Goal: Complete application form

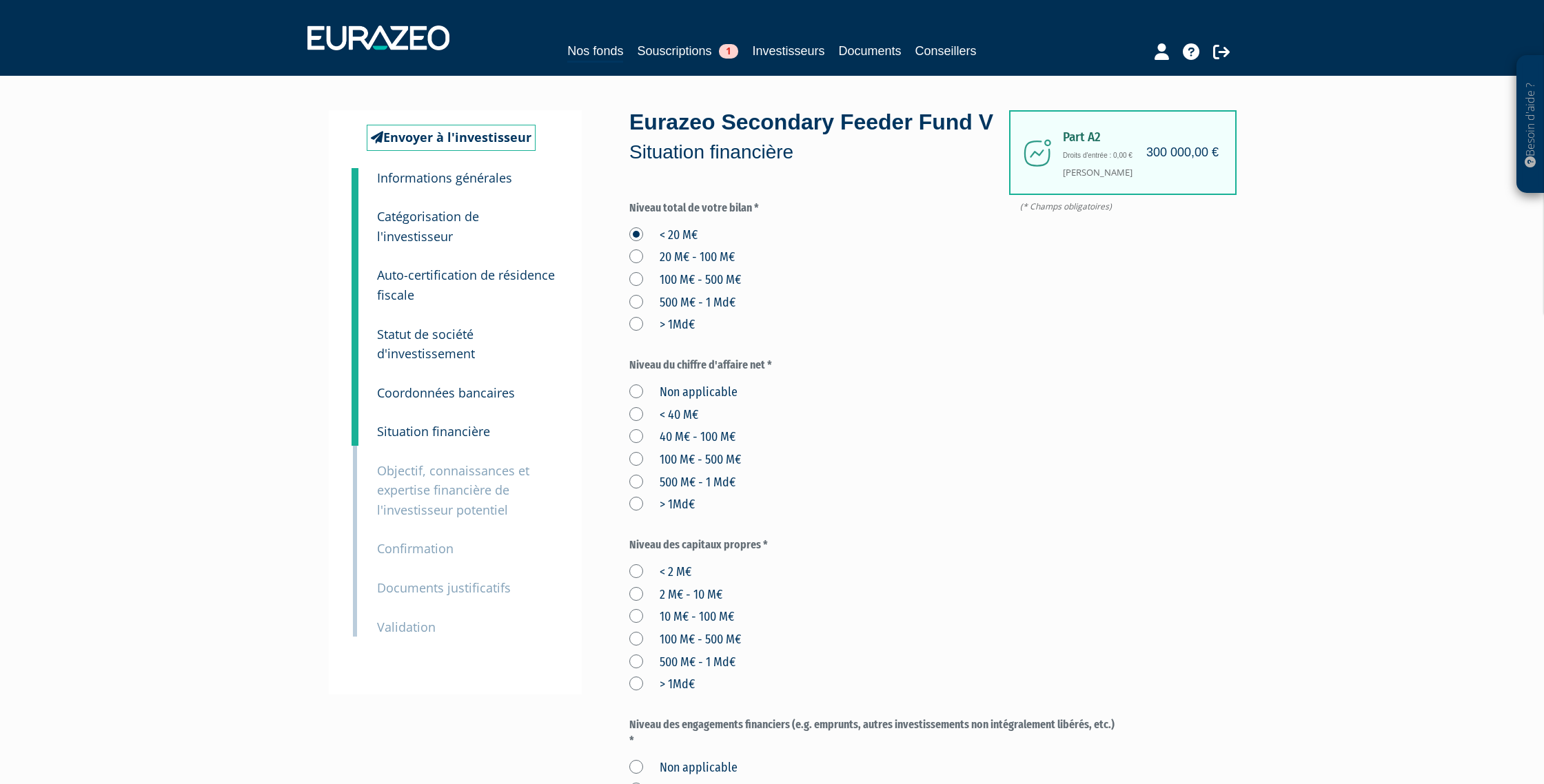
click at [636, 434] on label "40 M€ - 100 M€" at bounding box center [682, 437] width 106 height 18
click at [0, 0] on M€ "40 M€ - 100 M€" at bounding box center [0, 0] width 0 height 0
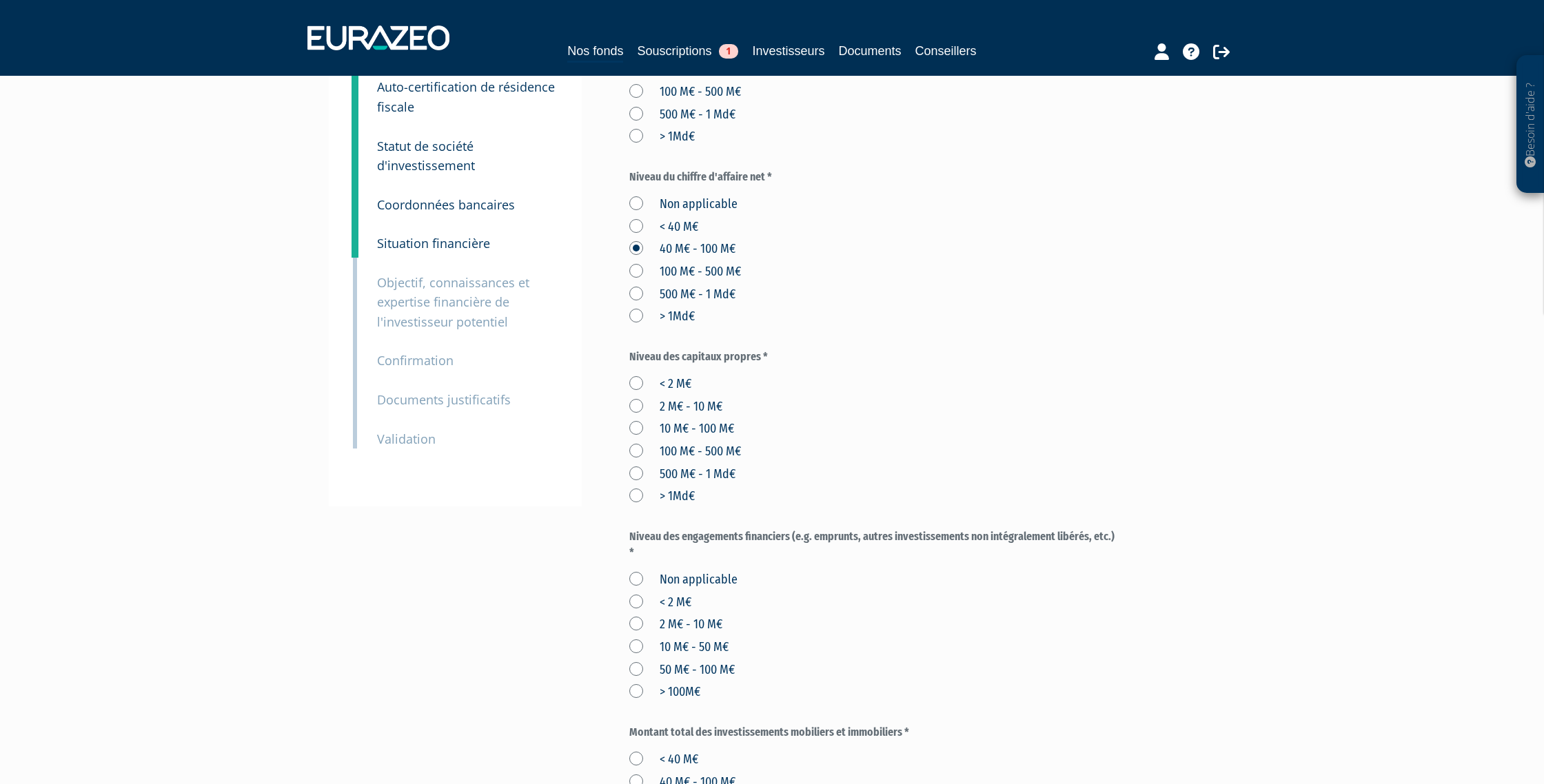
scroll to position [195, 0]
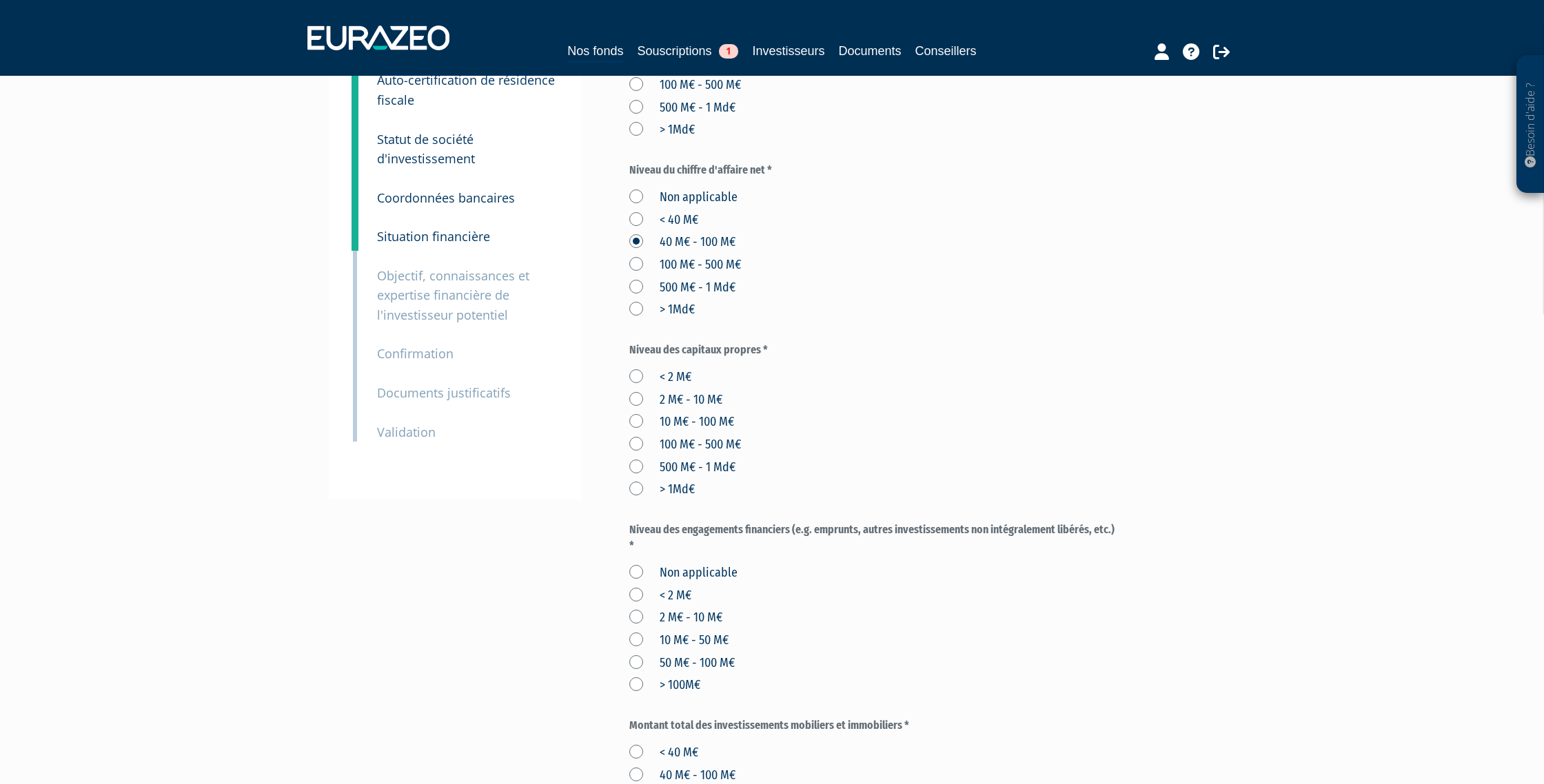
click at [642, 422] on label "10 M€ - 100 M€" at bounding box center [681, 422] width 105 height 18
click at [0, 0] on M€ "10 M€ - 100 M€" at bounding box center [0, 0] width 0 height 0
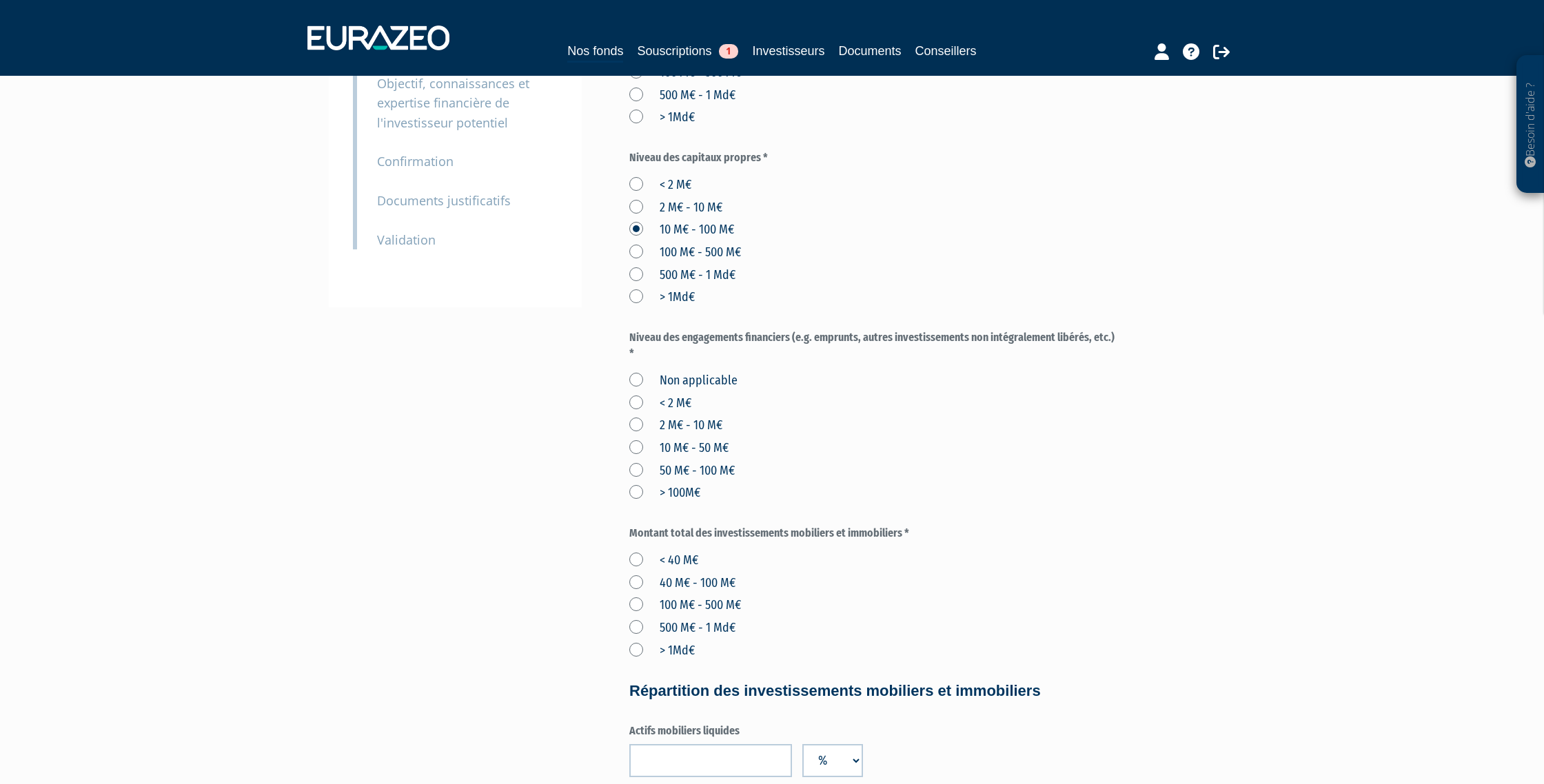
scroll to position [385, 0]
click at [639, 404] on label "< 2 M€" at bounding box center [660, 406] width 62 height 18
click at [0, 0] on M€ "< 2 M€" at bounding box center [0, 0] width 0 height 0
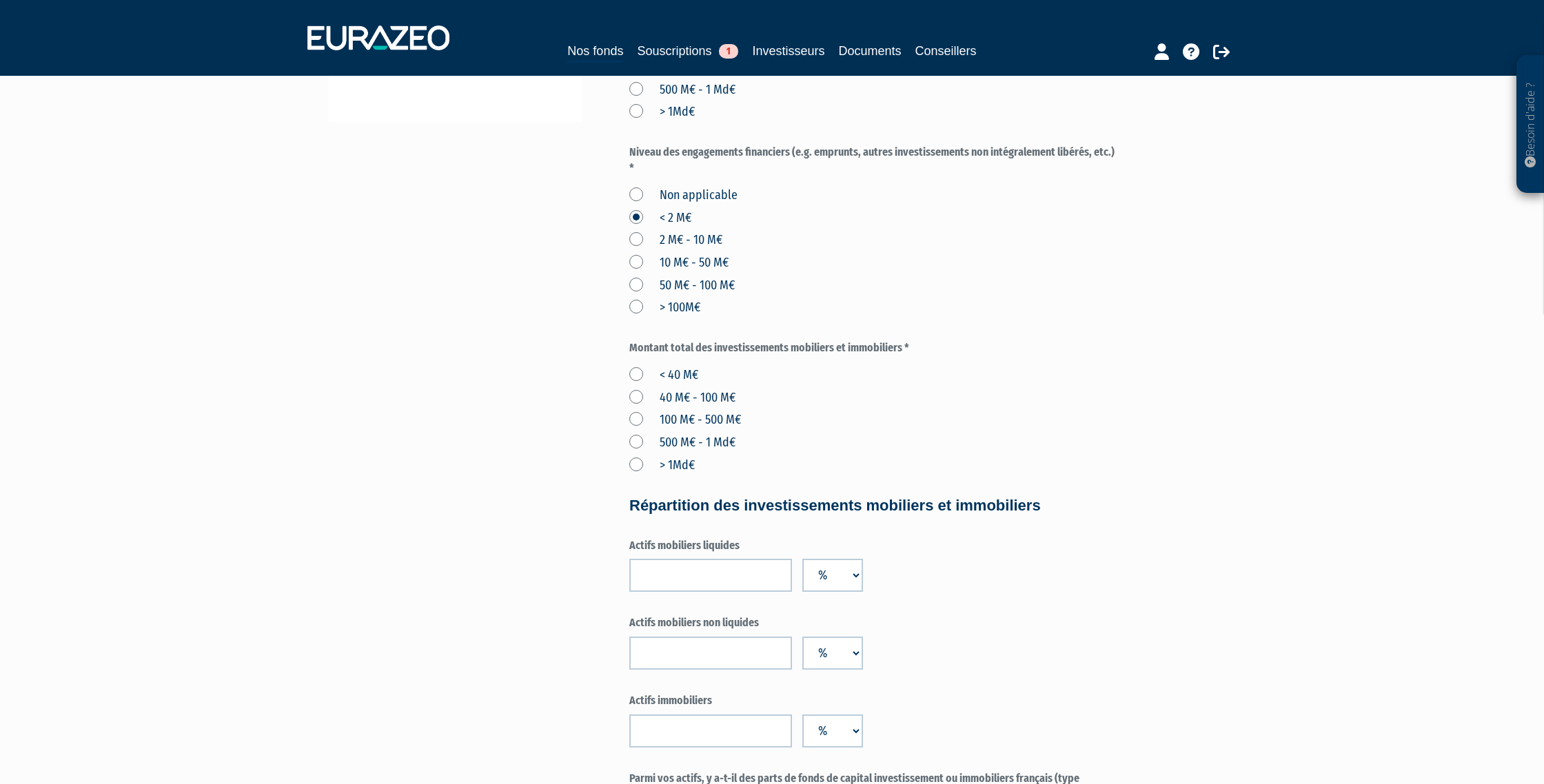
scroll to position [573, 0]
click at [631, 370] on label "< 40 M€" at bounding box center [663, 374] width 69 height 18
click at [0, 0] on M€ "< 40 M€" at bounding box center [0, 0] width 0 height 0
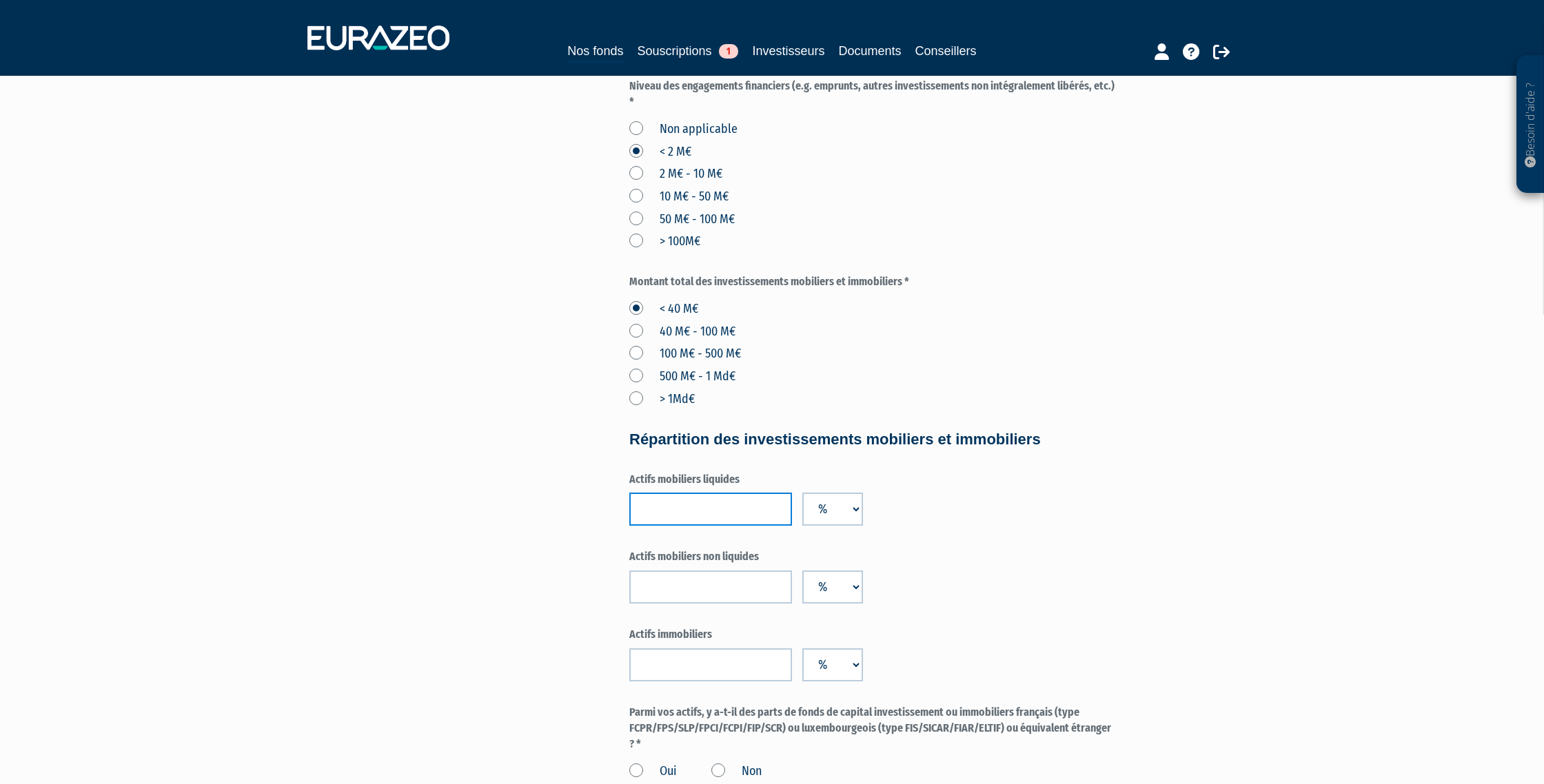
click at [729, 510] on input "number" at bounding box center [710, 509] width 162 height 33
type input "40"
click at [675, 591] on input "number" at bounding box center [710, 587] width 162 height 33
type input "60"
click at [678, 671] on input "number" at bounding box center [710, 665] width 162 height 33
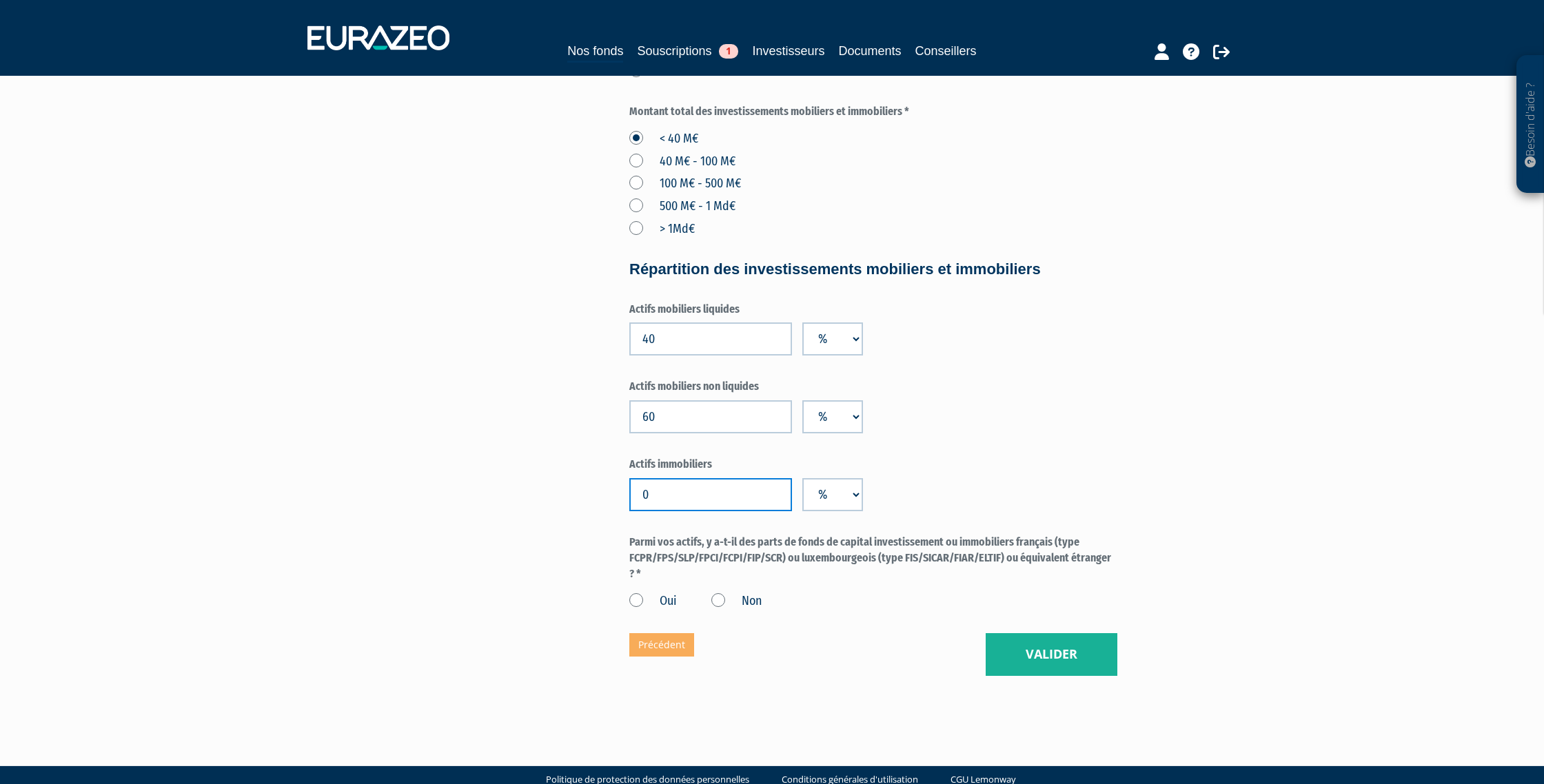
scroll to position [835, 0]
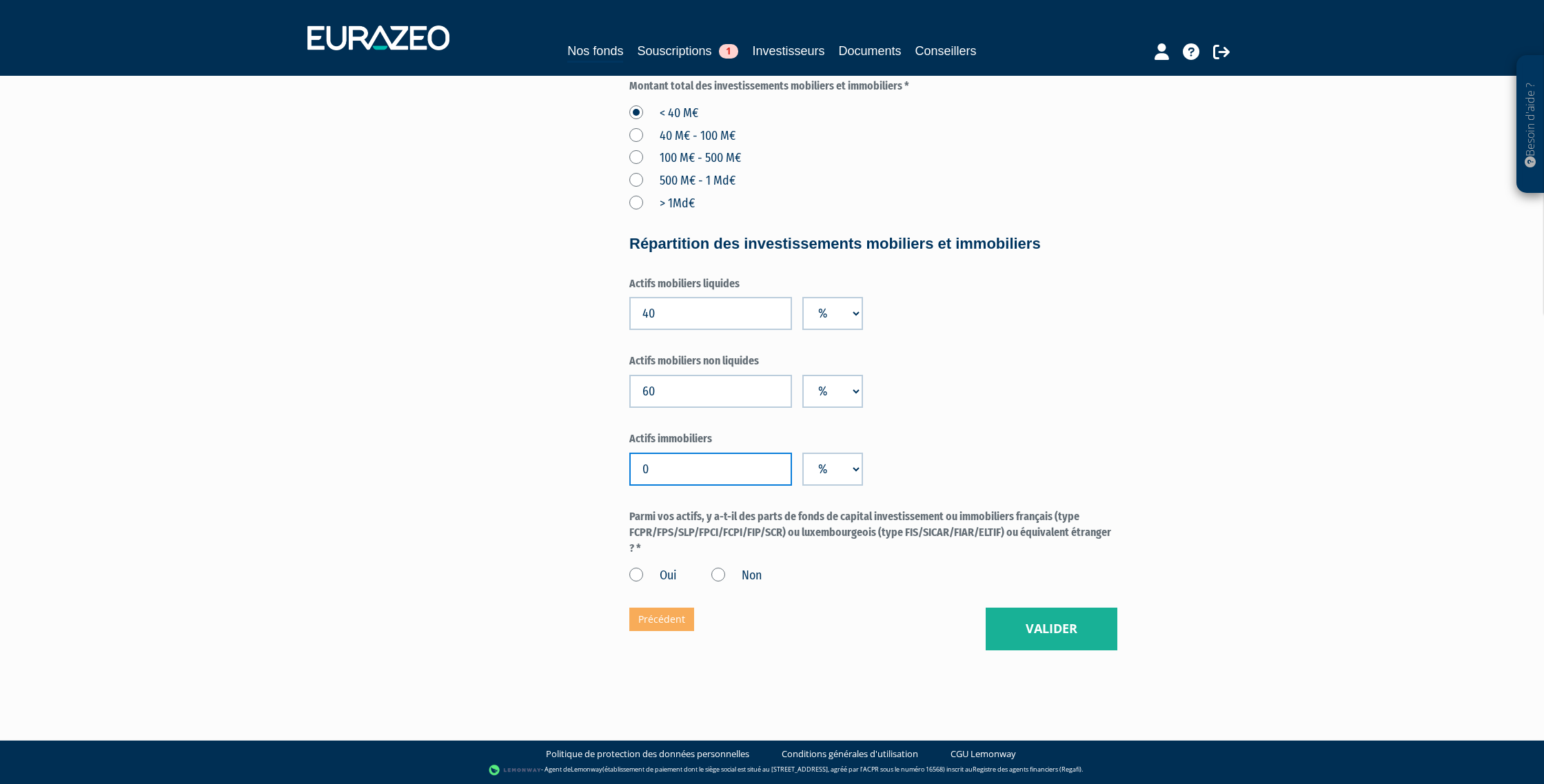
type input "0"
click at [639, 574] on label "Oui" at bounding box center [653, 576] width 48 height 18
click at [0, 0] on input "Oui" at bounding box center [0, 0] width 0 height 0
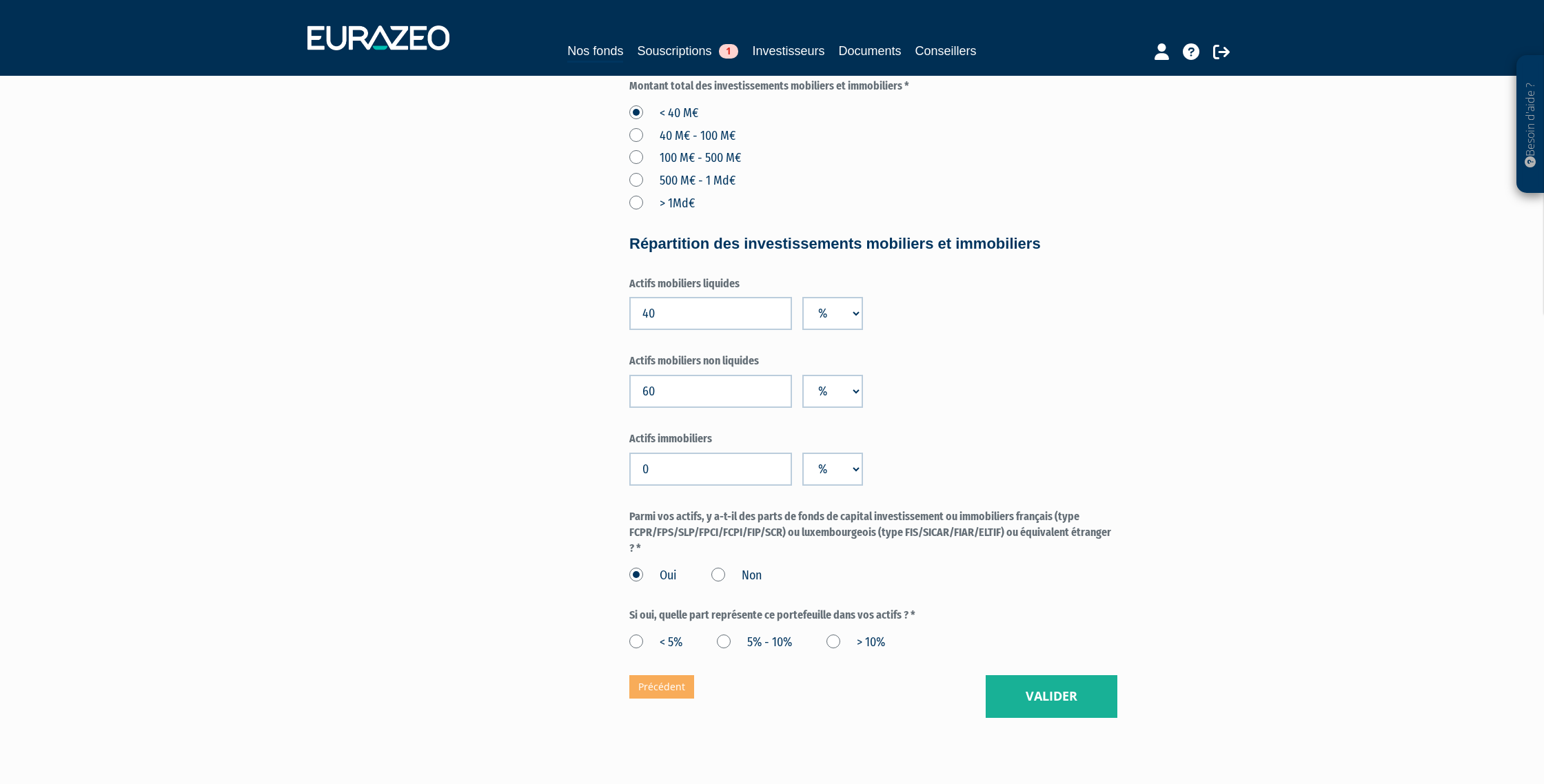
drag, startPoint x: 834, startPoint y: 640, endPoint x: 900, endPoint y: 679, distance: 76.7
click at [834, 640] on label "> 10%" at bounding box center [856, 643] width 59 height 18
click at [0, 0] on 10\% "> 10%" at bounding box center [0, 0] width 0 height 0
click at [1045, 699] on button "Valider" at bounding box center [1051, 697] width 132 height 43
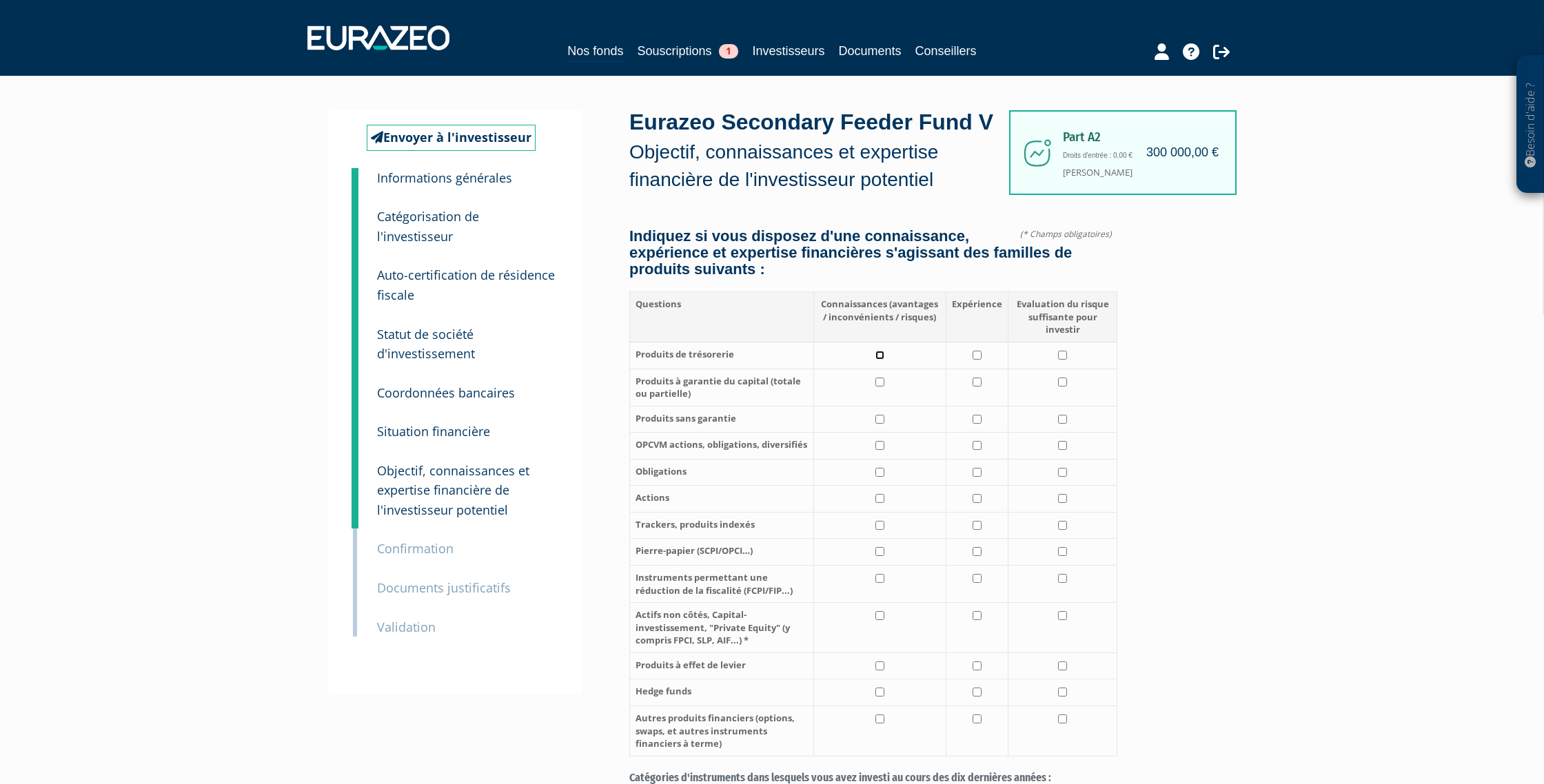
drag, startPoint x: 880, startPoint y: 355, endPoint x: 881, endPoint y: 368, distance: 13.0
click at [880, 355] on input "checkbox" at bounding box center [880, 355] width 9 height 9
checkbox input "true"
click at [883, 383] on input "checkbox" at bounding box center [880, 381] width 9 height 9
checkbox input "true"
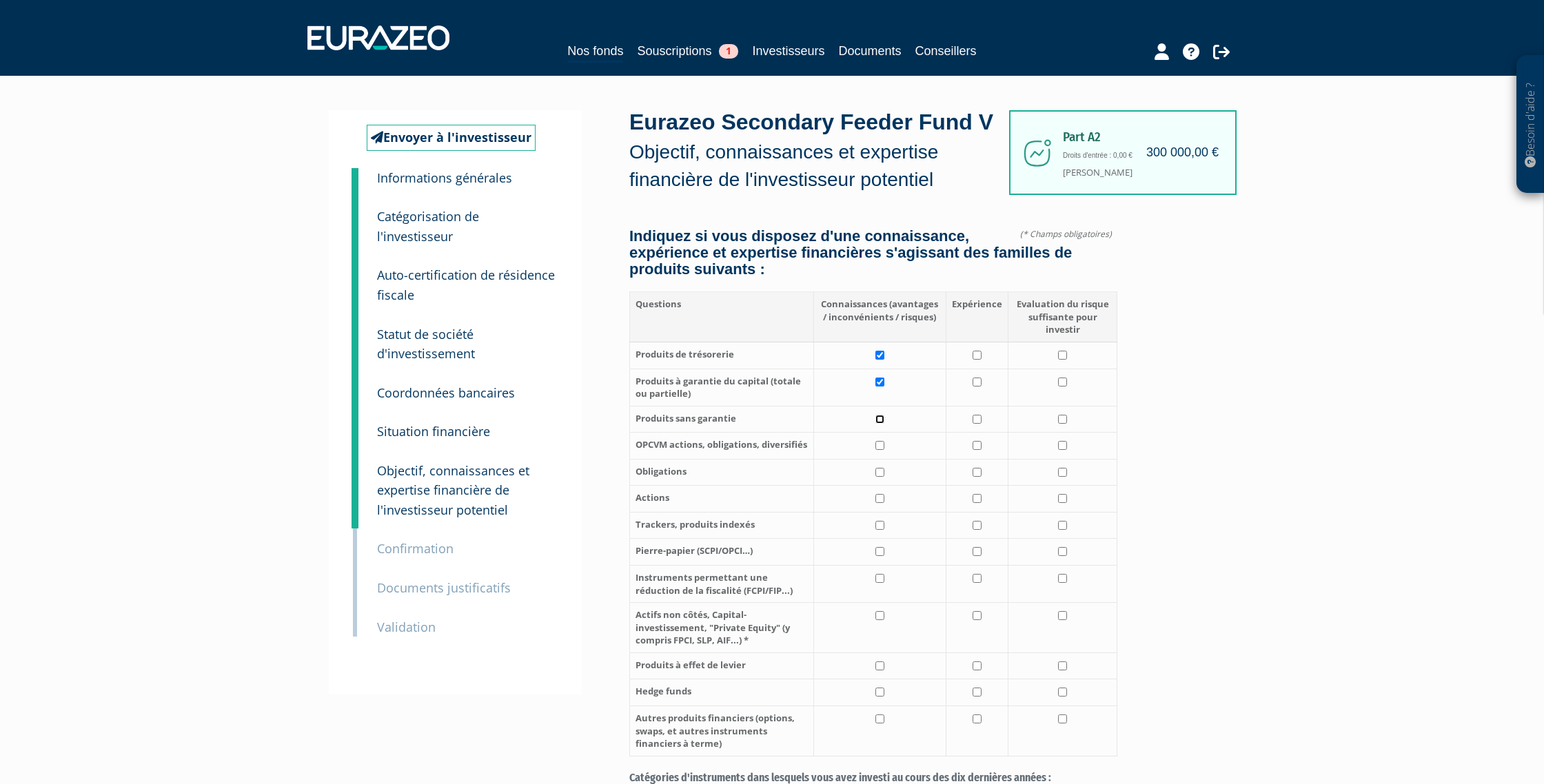
click at [883, 416] on input "checkbox" at bounding box center [880, 419] width 9 height 9
checkbox input "true"
click at [884, 445] on input "checkbox" at bounding box center [880, 445] width 9 height 9
checkbox input "true"
click at [881, 470] on input "checkbox" at bounding box center [880, 472] width 9 height 9
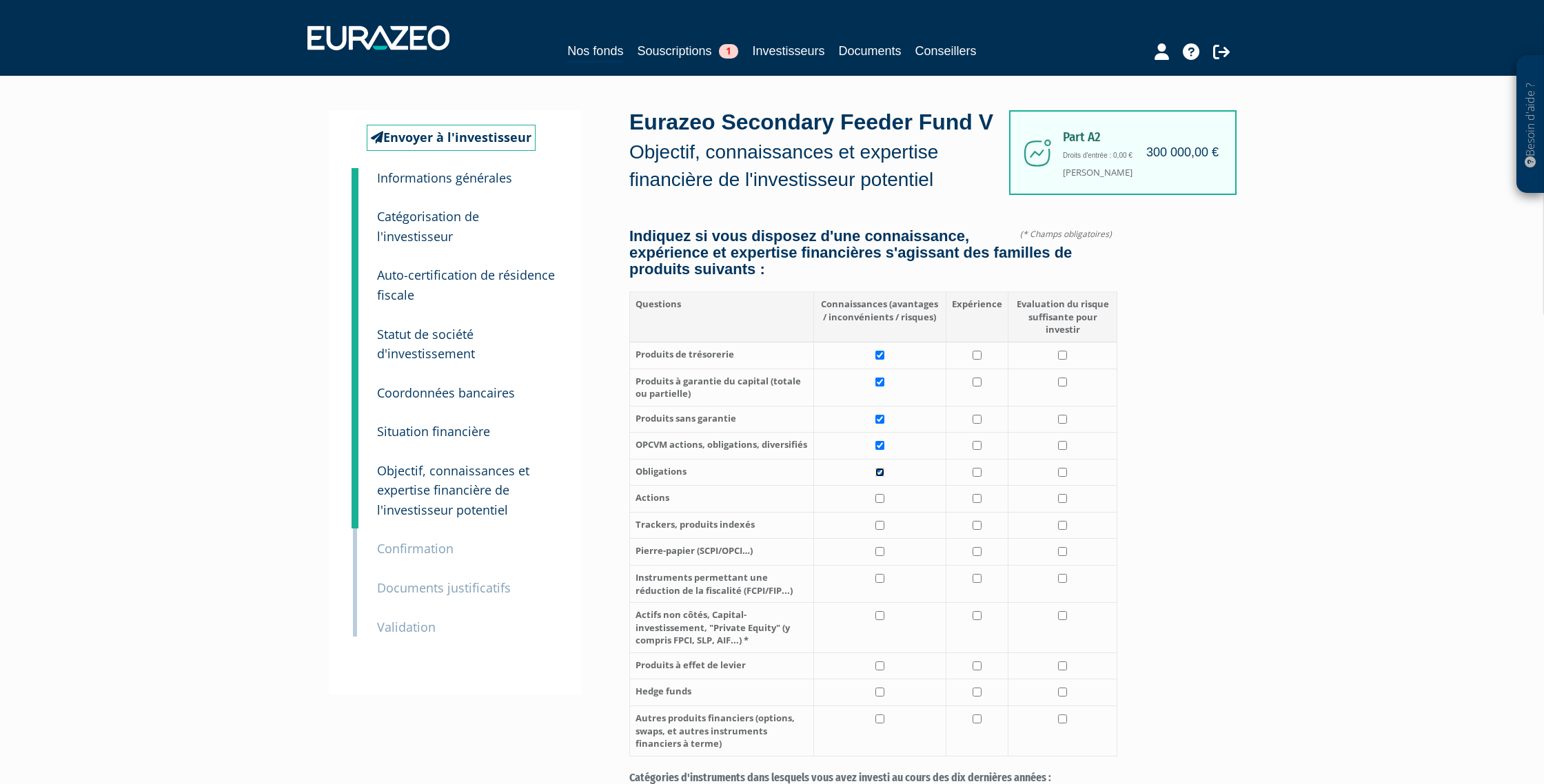
checkbox input "true"
drag, startPoint x: 881, startPoint y: 498, endPoint x: 881, endPoint y: 510, distance: 12.0
click at [881, 498] on input "checkbox" at bounding box center [880, 498] width 9 height 9
checkbox input "true"
click at [881, 523] on input "checkbox" at bounding box center [880, 525] width 9 height 9
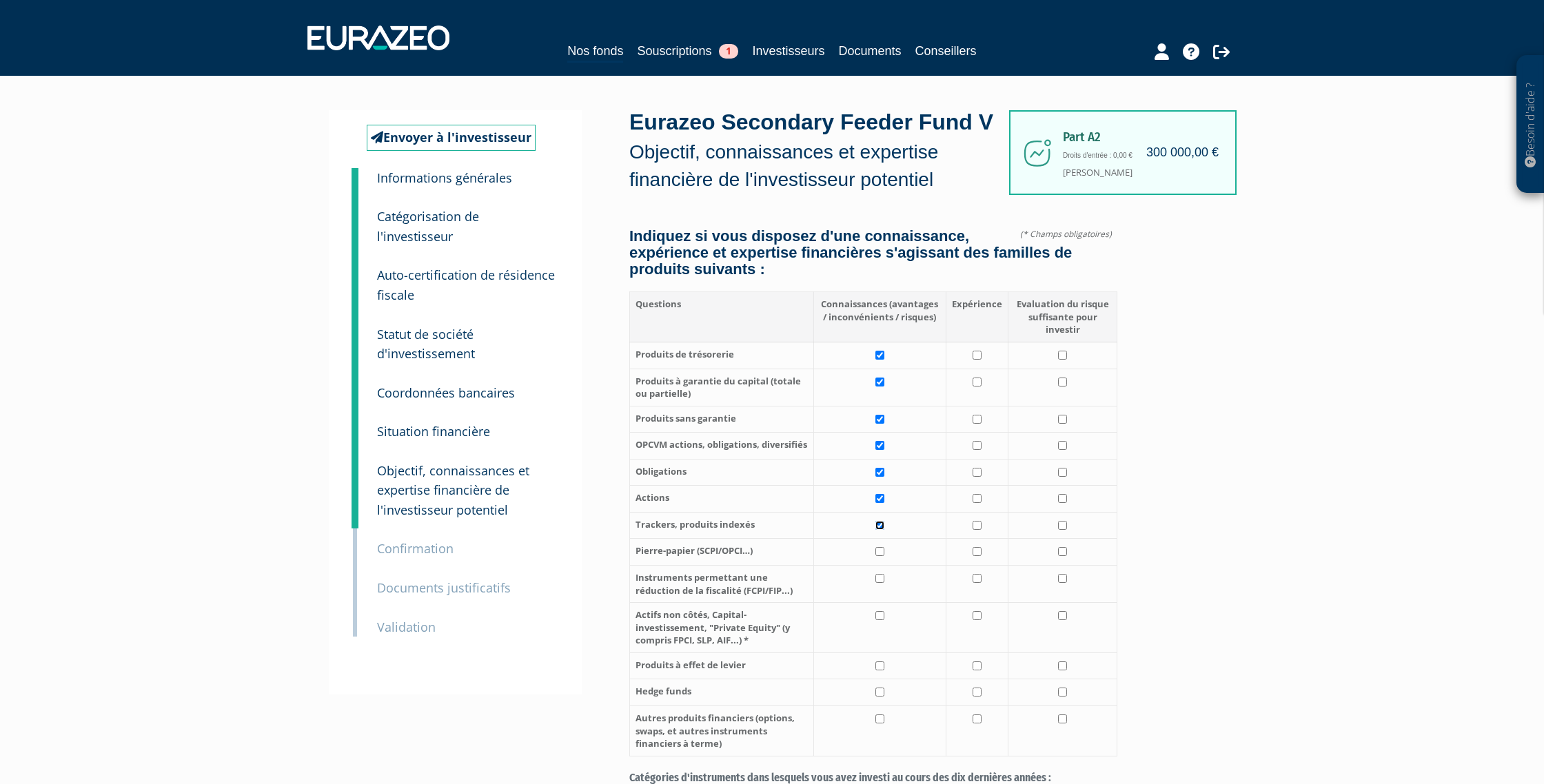
checkbox input "true"
click at [882, 550] on input "checkbox" at bounding box center [880, 551] width 9 height 9
checkbox input "true"
click at [883, 575] on input "checkbox" at bounding box center [880, 578] width 9 height 9
checkbox input "true"
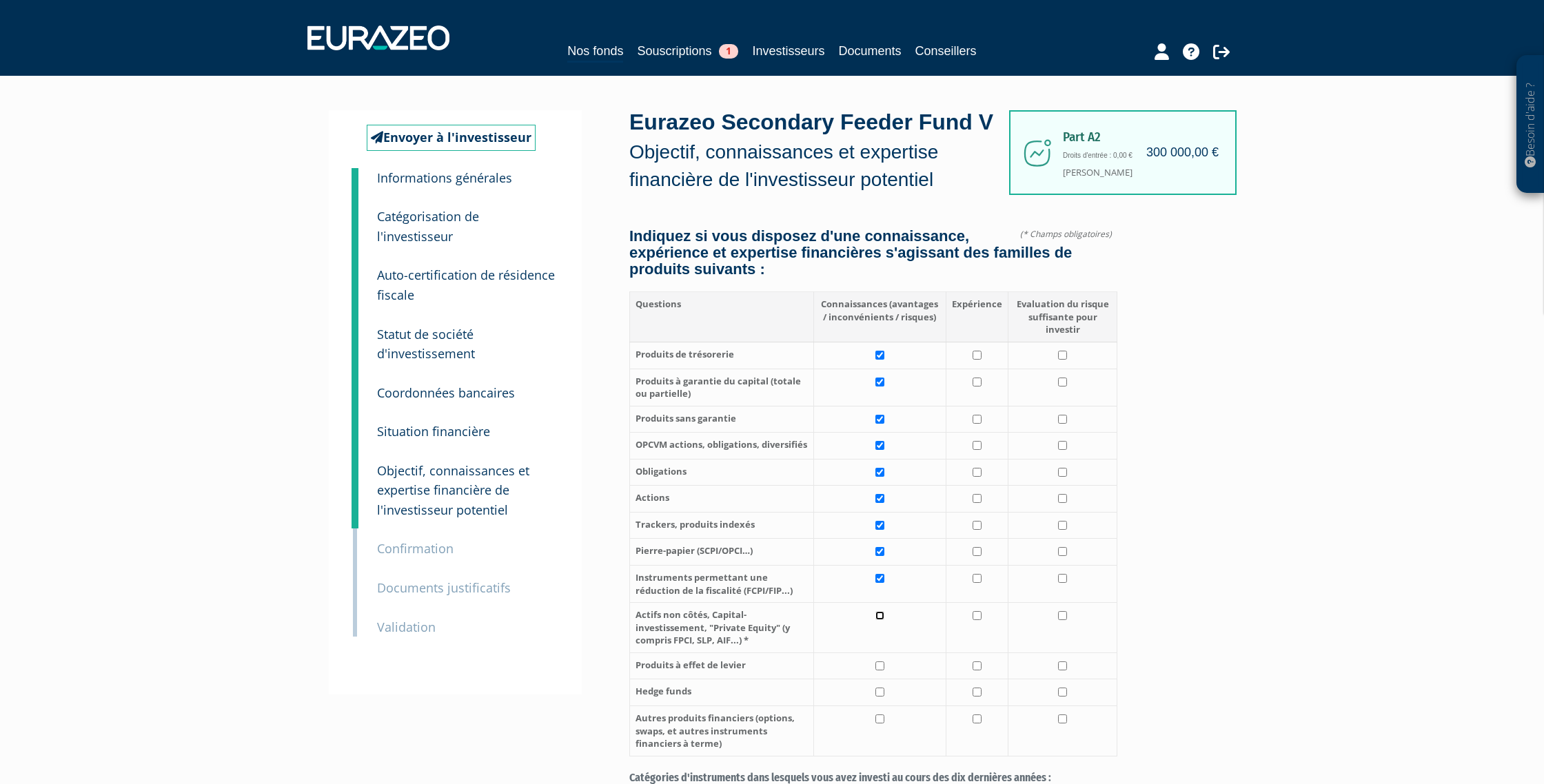
click at [883, 616] on input "checkbox" at bounding box center [880, 615] width 9 height 9
checkbox input "true"
click at [883, 664] on input "checkbox" at bounding box center [880, 665] width 9 height 9
checkbox input "true"
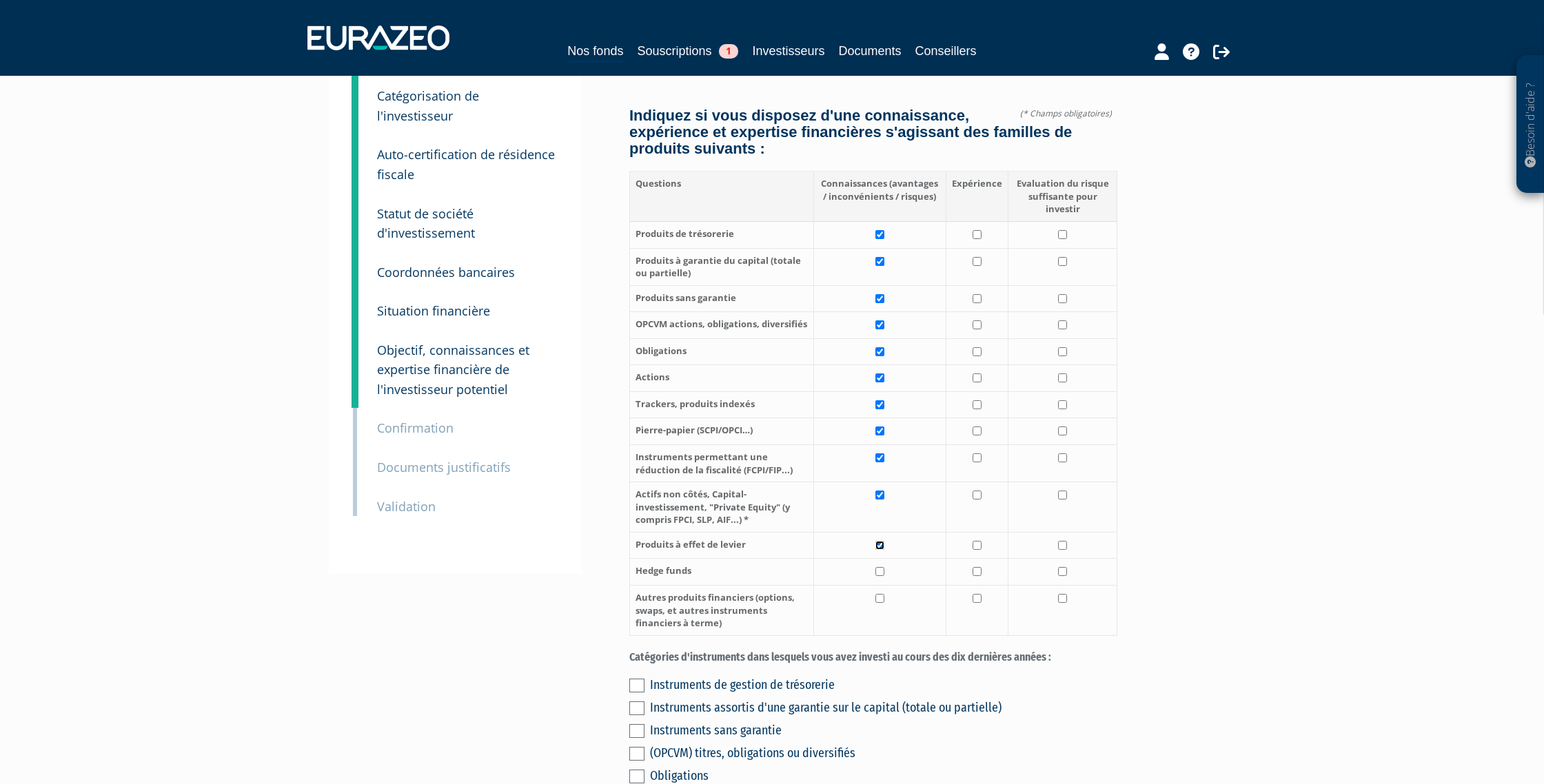
scroll to position [122, 0]
click at [881, 569] on input "checkbox" at bounding box center [880, 569] width 9 height 9
checkbox input "true"
click at [880, 598] on input "checkbox" at bounding box center [880, 597] width 9 height 9
checkbox input "true"
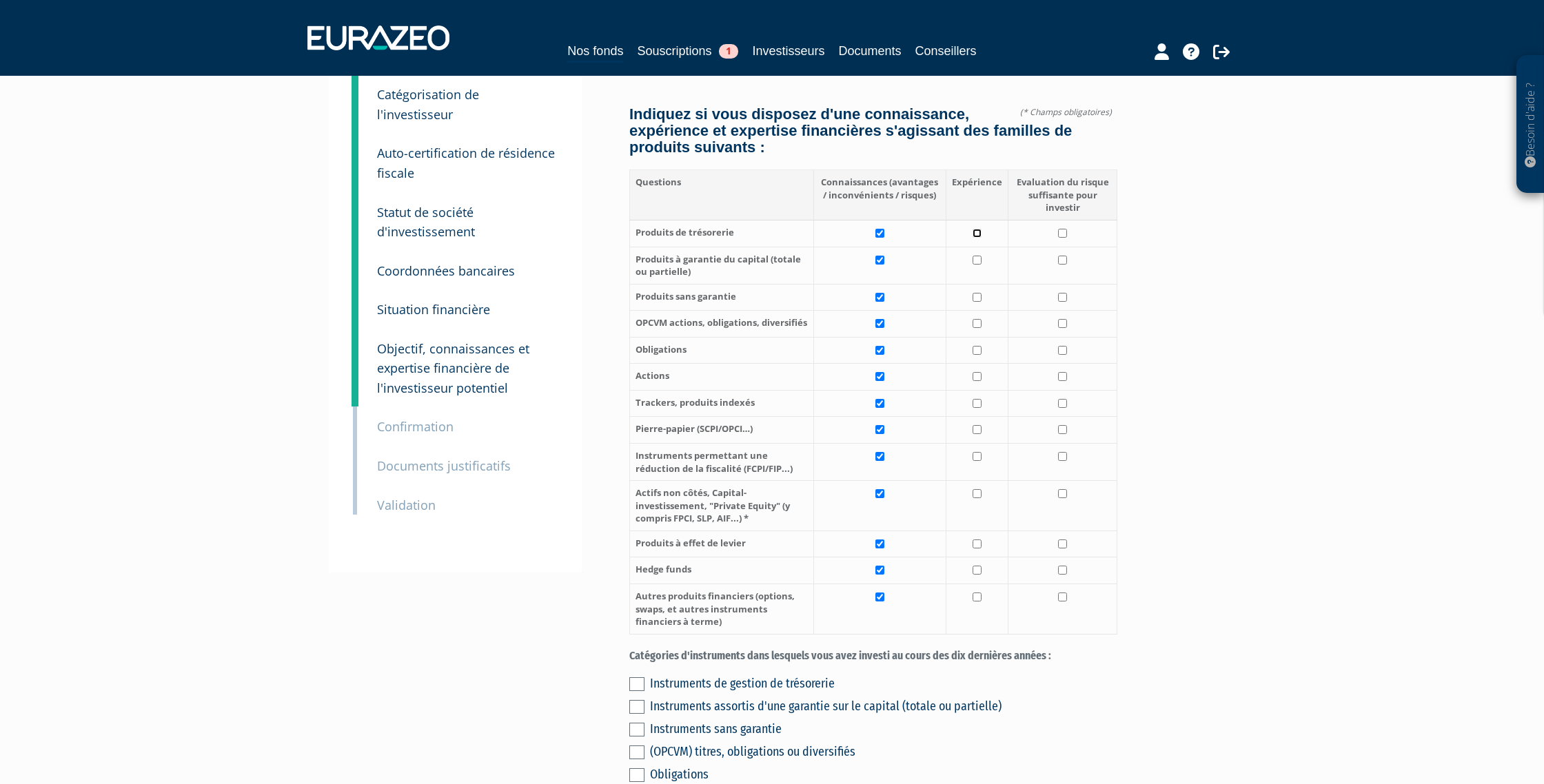
drag, startPoint x: 978, startPoint y: 231, endPoint x: 980, endPoint y: 240, distance: 9.2
click at [979, 231] on input "checkbox" at bounding box center [977, 232] width 9 height 9
checkbox input "true"
click at [980, 262] on input "checkbox" at bounding box center [977, 260] width 9 height 9
checkbox input "true"
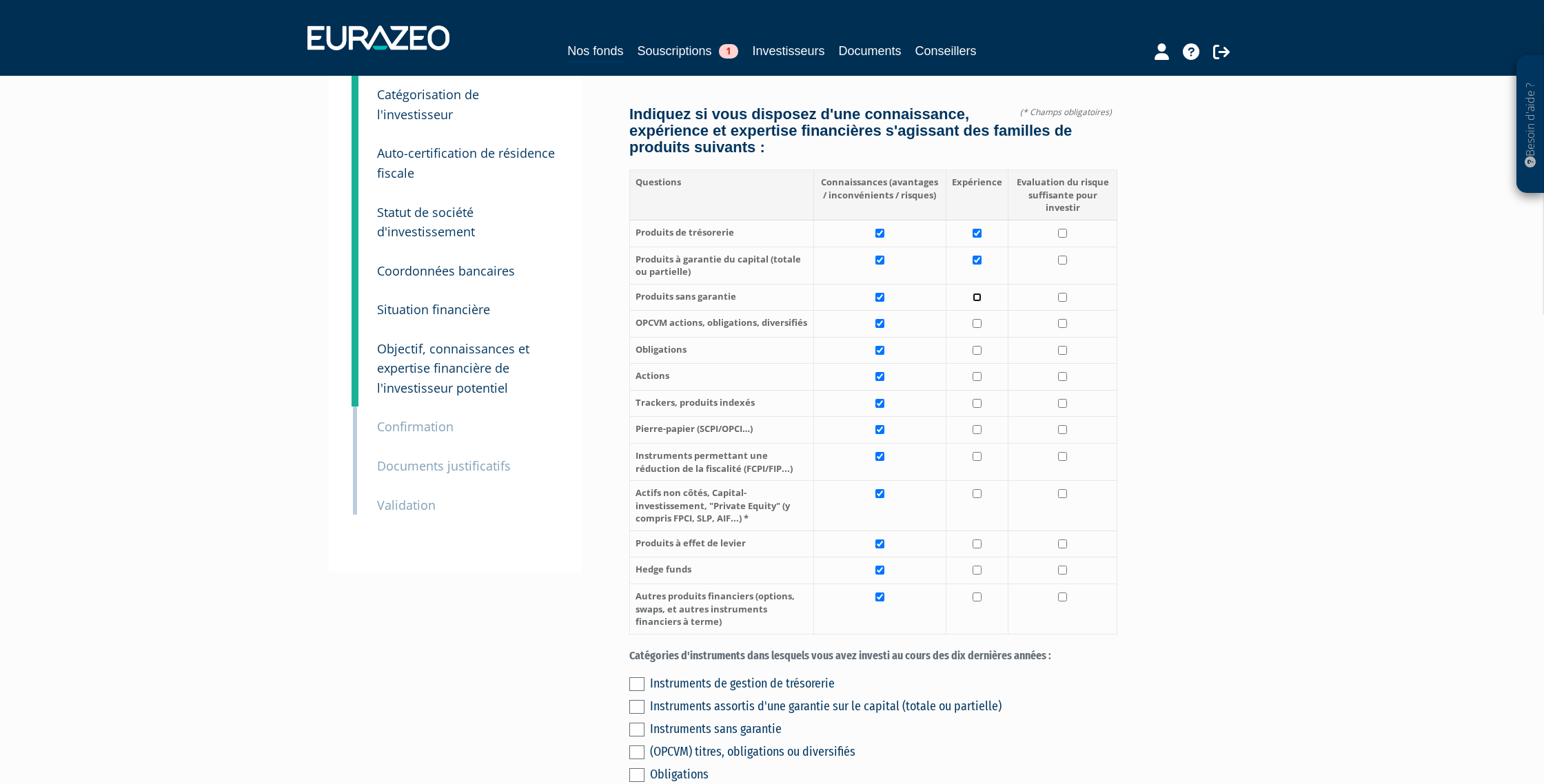
click at [977, 294] on input "checkbox" at bounding box center [977, 296] width 9 height 9
checkbox input "true"
click at [978, 321] on input "checkbox" at bounding box center [977, 323] width 9 height 9
checkbox input "true"
drag, startPoint x: 979, startPoint y: 598, endPoint x: 977, endPoint y: 588, distance: 10.2
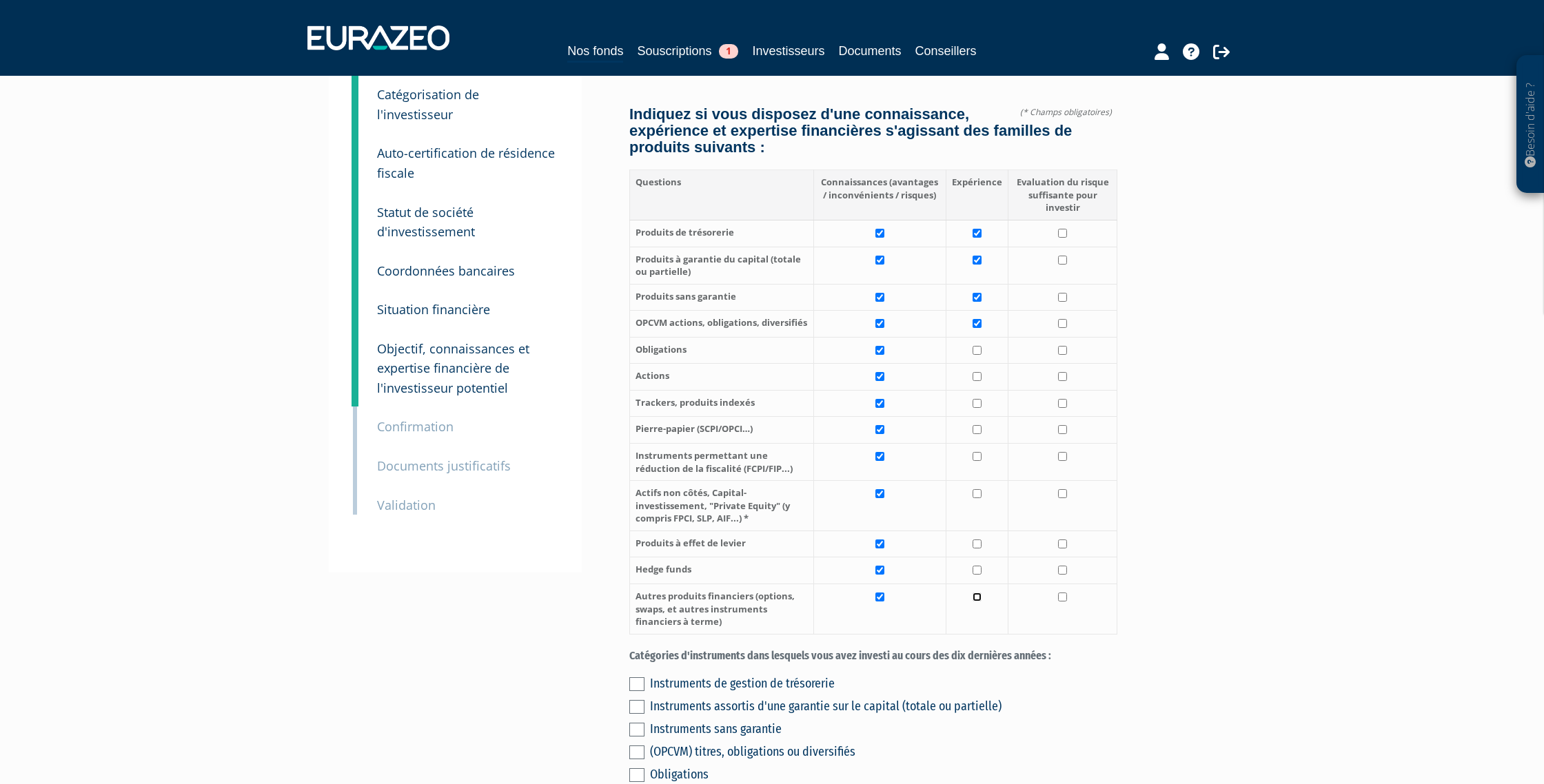
click at [977, 597] on input "checkbox" at bounding box center [977, 597] width 9 height 9
checkbox input "true"
click at [978, 540] on input "checkbox" at bounding box center [977, 544] width 9 height 9
checkbox input "true"
click at [978, 492] on input "checkbox" at bounding box center [977, 493] width 9 height 9
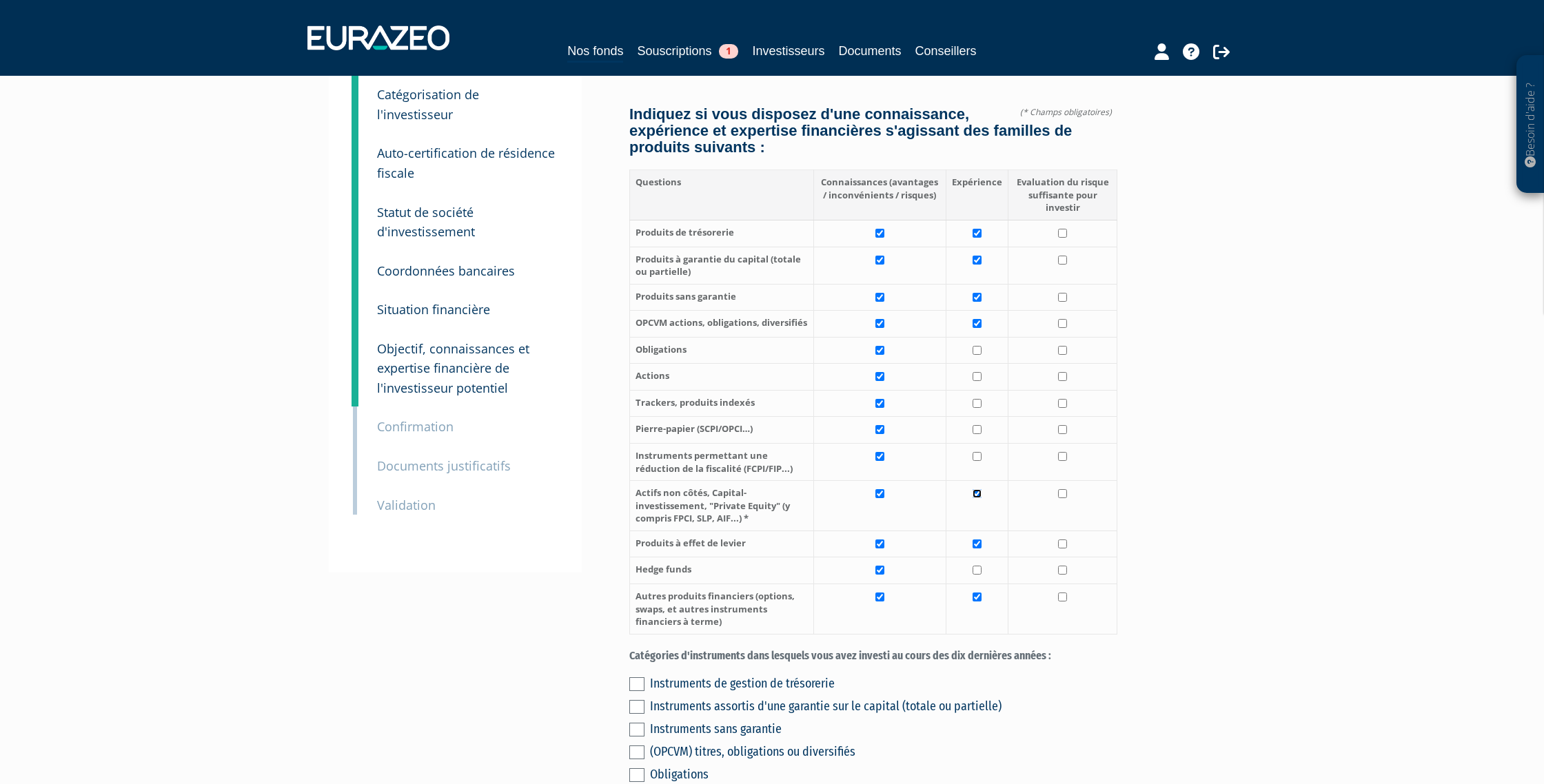
checkbox input "true"
drag, startPoint x: 974, startPoint y: 452, endPoint x: 979, endPoint y: 445, distance: 8.6
click at [975, 452] on td at bounding box center [977, 463] width 62 height 37
checkbox input "true"
drag, startPoint x: 977, startPoint y: 431, endPoint x: 977, endPoint y: 419, distance: 12.0
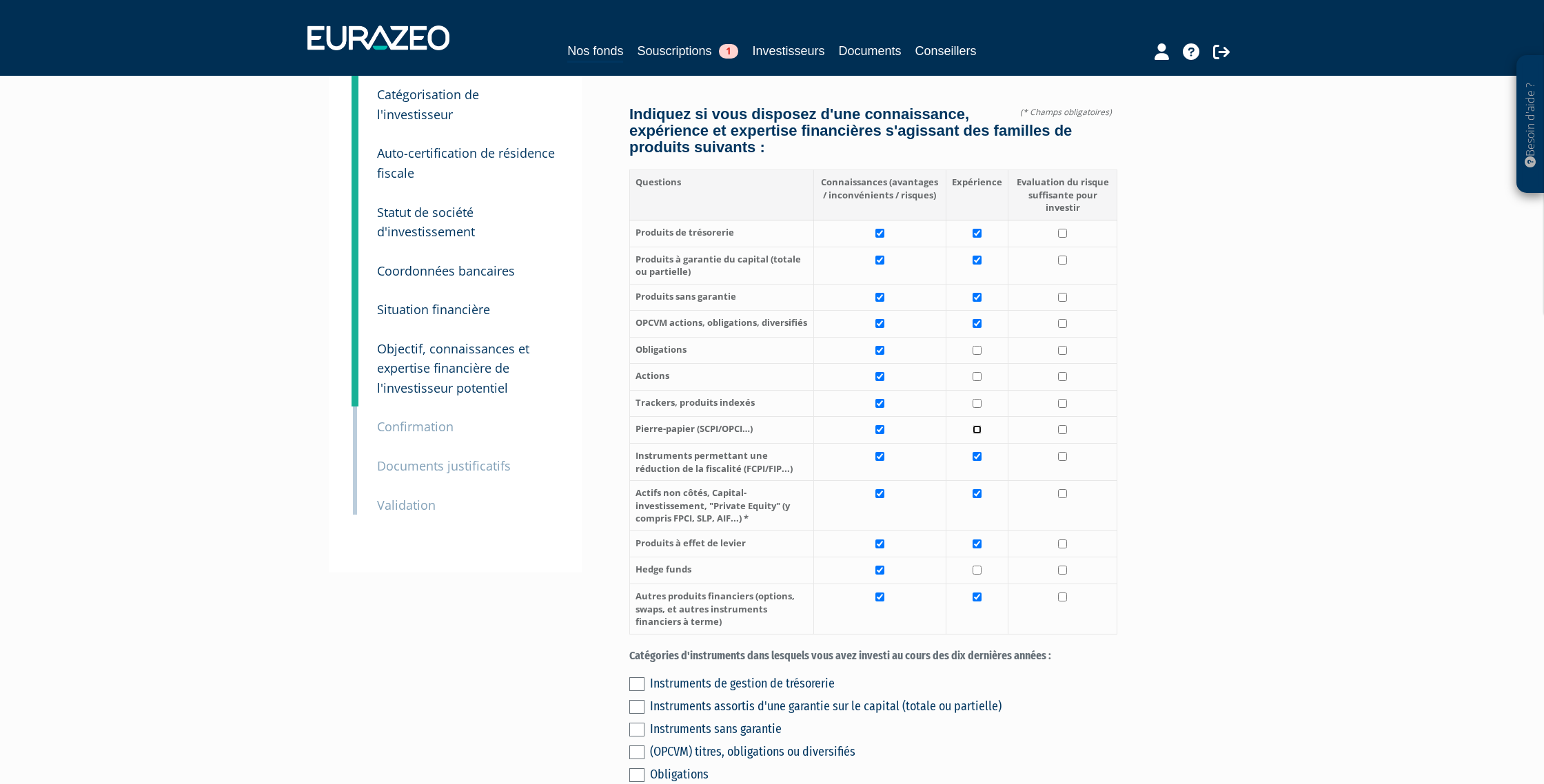
click at [977, 428] on input "checkbox" at bounding box center [977, 429] width 9 height 9
checkbox input "true"
click at [975, 397] on td at bounding box center [977, 403] width 62 height 27
checkbox input "true"
click at [977, 379] on input "checkbox" at bounding box center [977, 376] width 9 height 9
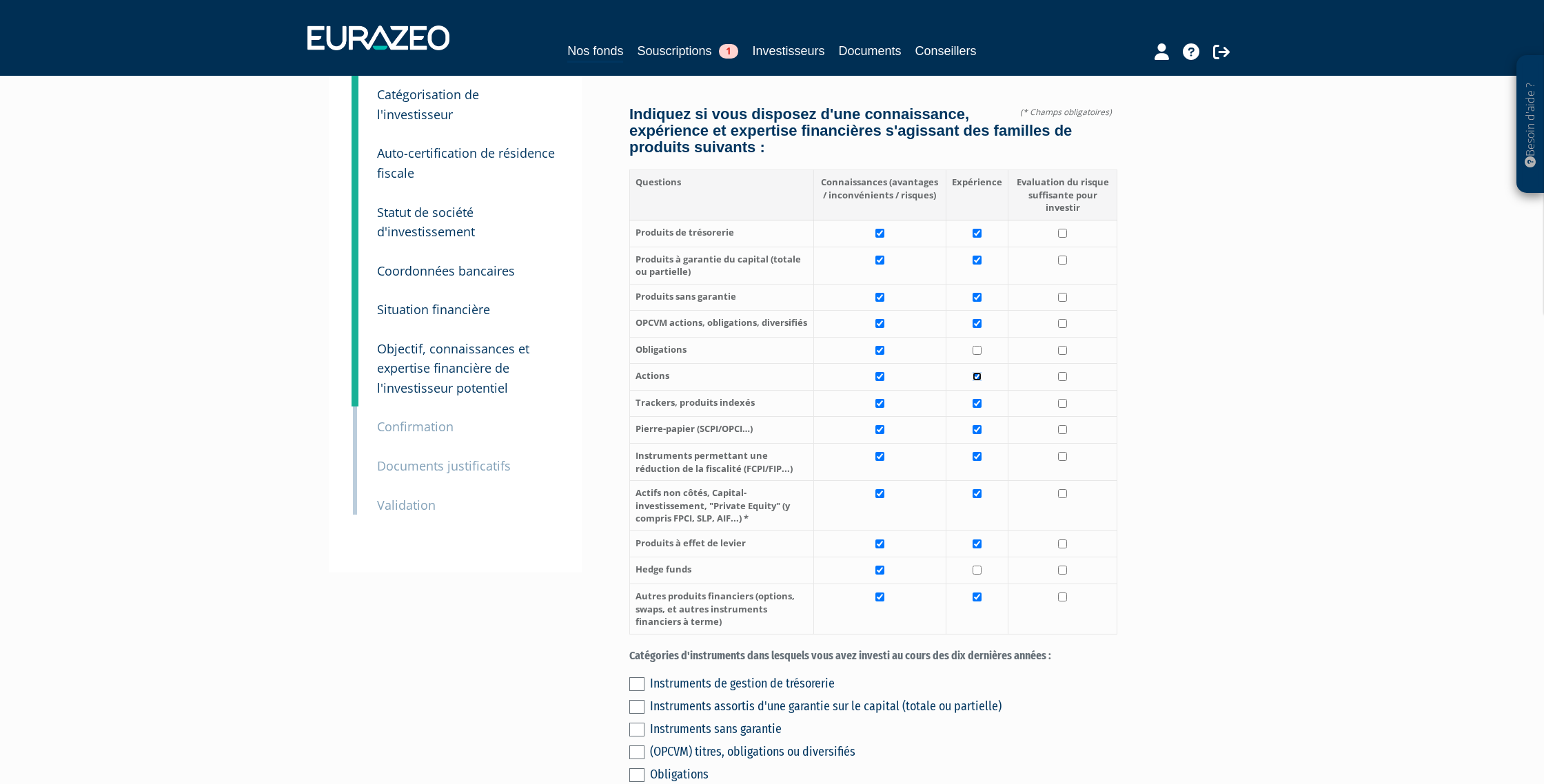
checkbox input "true"
click at [977, 351] on input "checkbox" at bounding box center [977, 349] width 9 height 9
checkbox input "true"
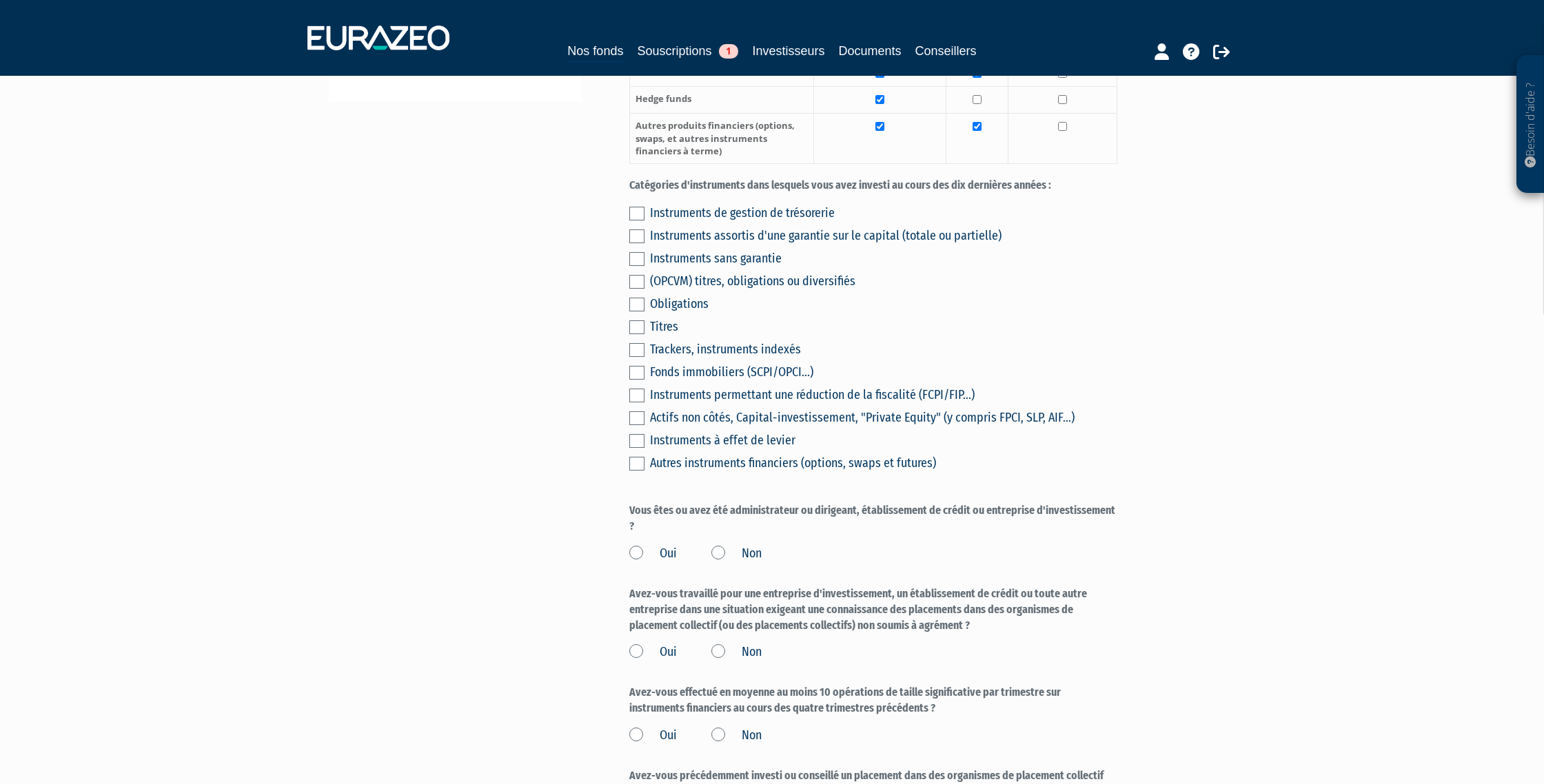
click at [639, 216] on label at bounding box center [636, 214] width 15 height 14
click at [0, 0] on input "checkbox" at bounding box center [0, 0] width 0 height 0
click at [639, 234] on label at bounding box center [636, 236] width 15 height 14
click at [0, 0] on input "checkbox" at bounding box center [0, 0] width 0 height 0
click at [639, 255] on label at bounding box center [636, 259] width 15 height 14
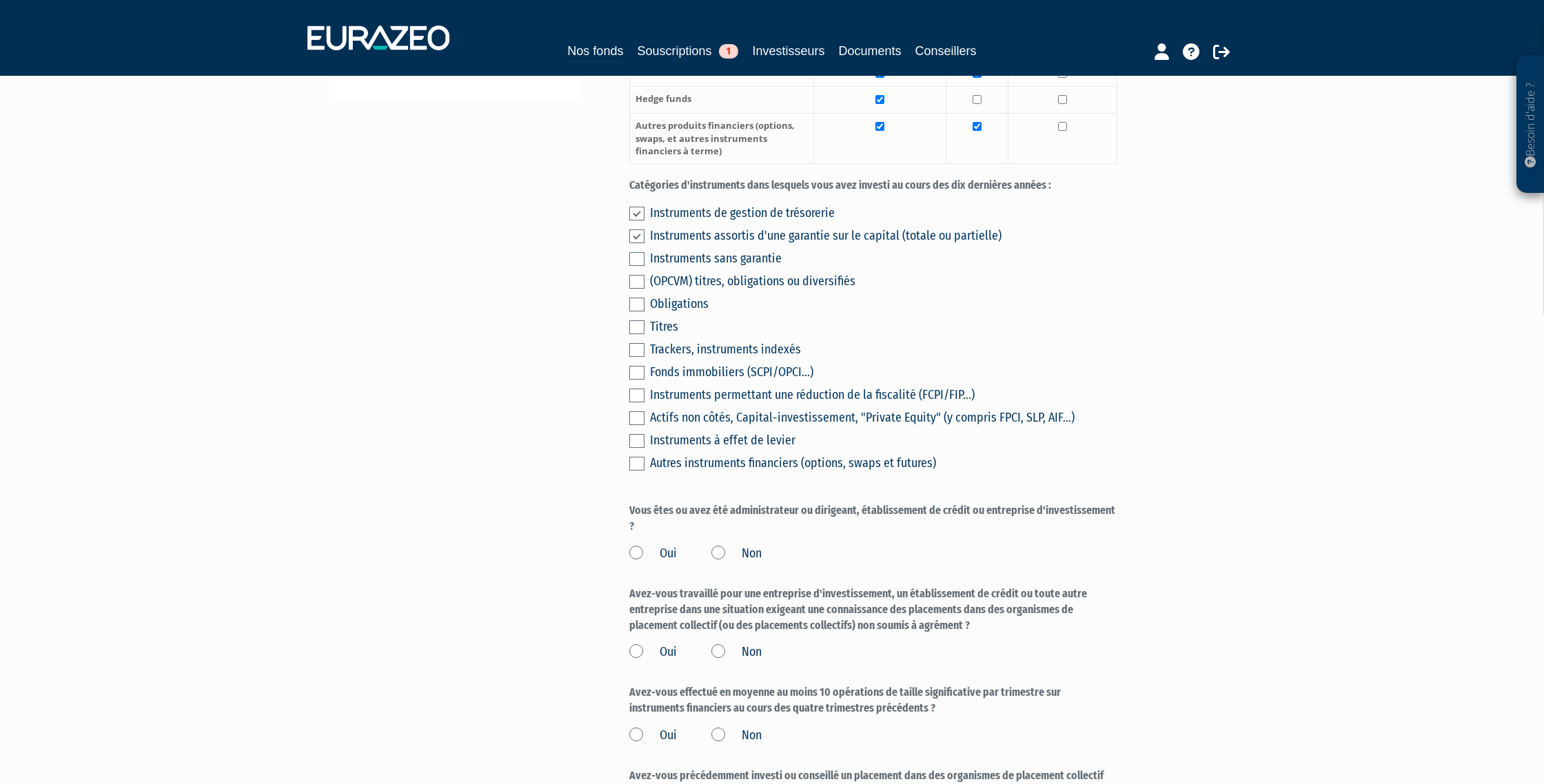
click at [0, 0] on input "checkbox" at bounding box center [0, 0] width 0 height 0
click at [640, 277] on label at bounding box center [636, 282] width 15 height 14
click at [0, 0] on input "checkbox" at bounding box center [0, 0] width 0 height 0
click at [638, 330] on label at bounding box center [636, 328] width 15 height 14
click at [0, 0] on input "checkbox" at bounding box center [0, 0] width 0 height 0
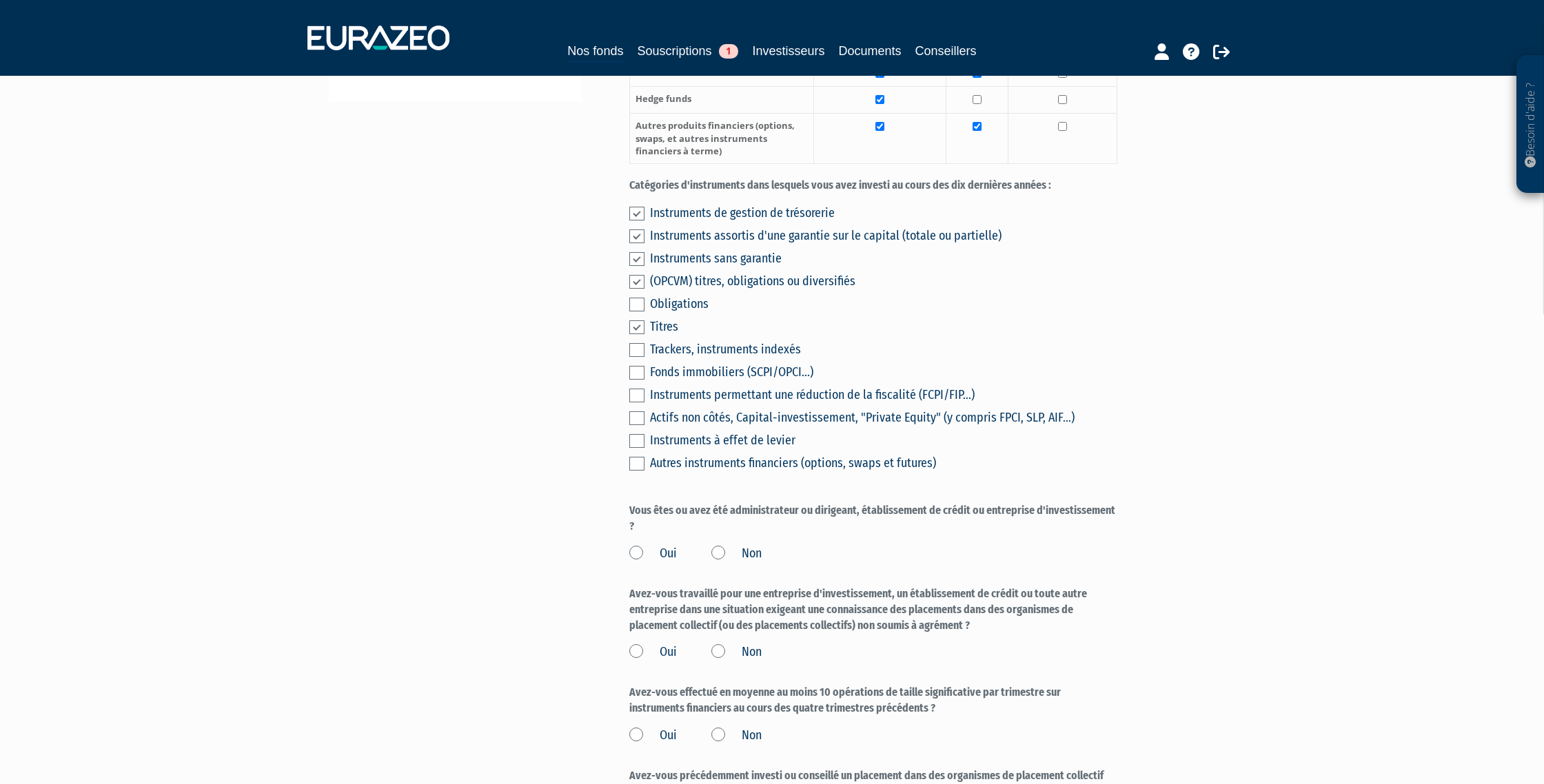
click at [636, 307] on label at bounding box center [636, 305] width 15 height 14
click at [0, 0] on input "checkbox" at bounding box center [0, 0] width 0 height 0
click at [636, 349] on label at bounding box center [636, 350] width 15 height 14
click at [0, 0] on input "checkbox" at bounding box center [0, 0] width 0 height 0
click at [638, 349] on label at bounding box center [636, 350] width 15 height 14
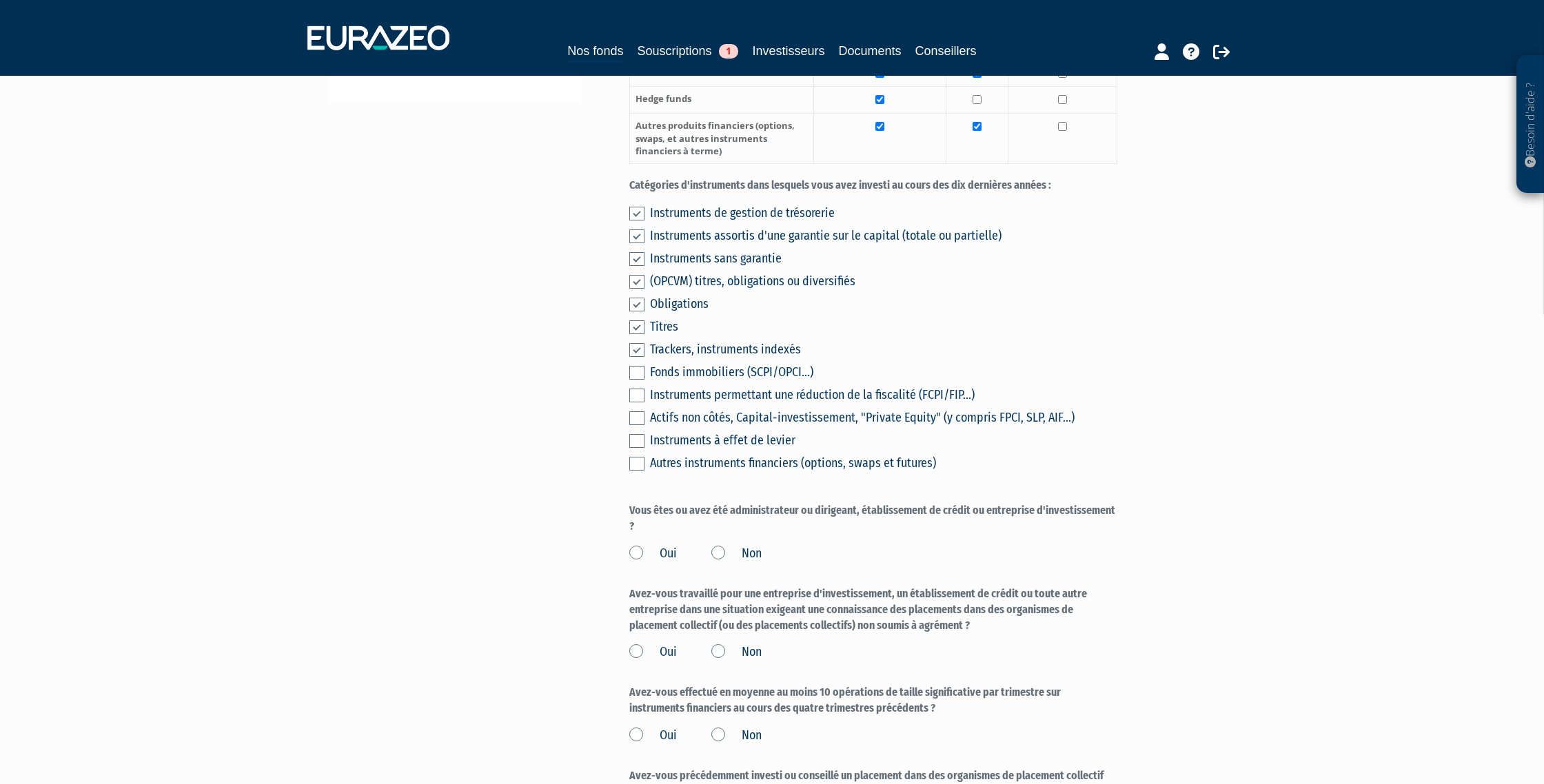
click at [0, 0] on input "checkbox" at bounding box center [0, 0] width 0 height 0
click at [636, 394] on label at bounding box center [636, 396] width 15 height 14
click at [0, 0] on input "checkbox" at bounding box center [0, 0] width 0 height 0
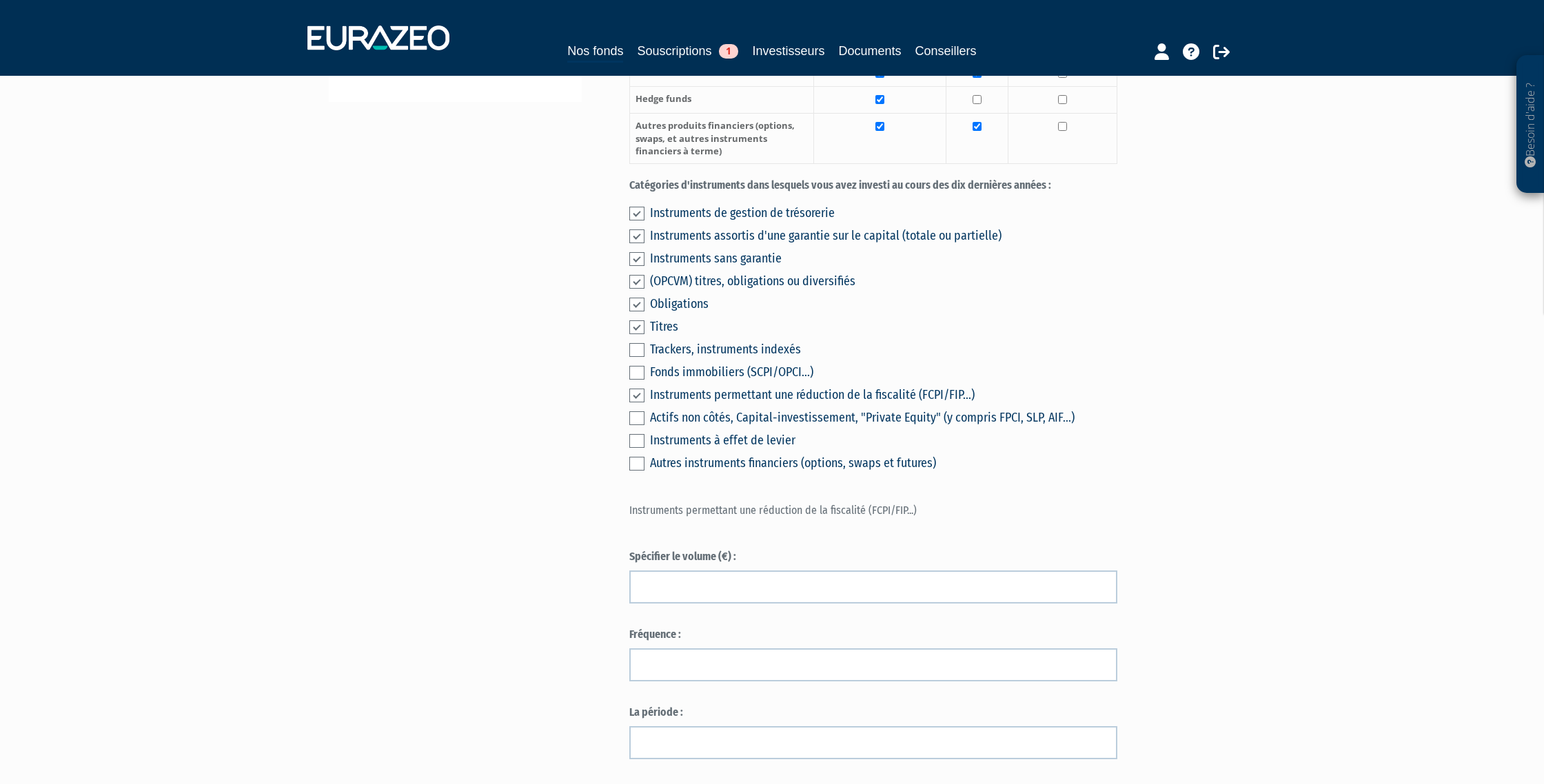
click at [636, 394] on label at bounding box center [636, 396] width 15 height 14
click at [0, 0] on input "checkbox" at bounding box center [0, 0] width 0 height 0
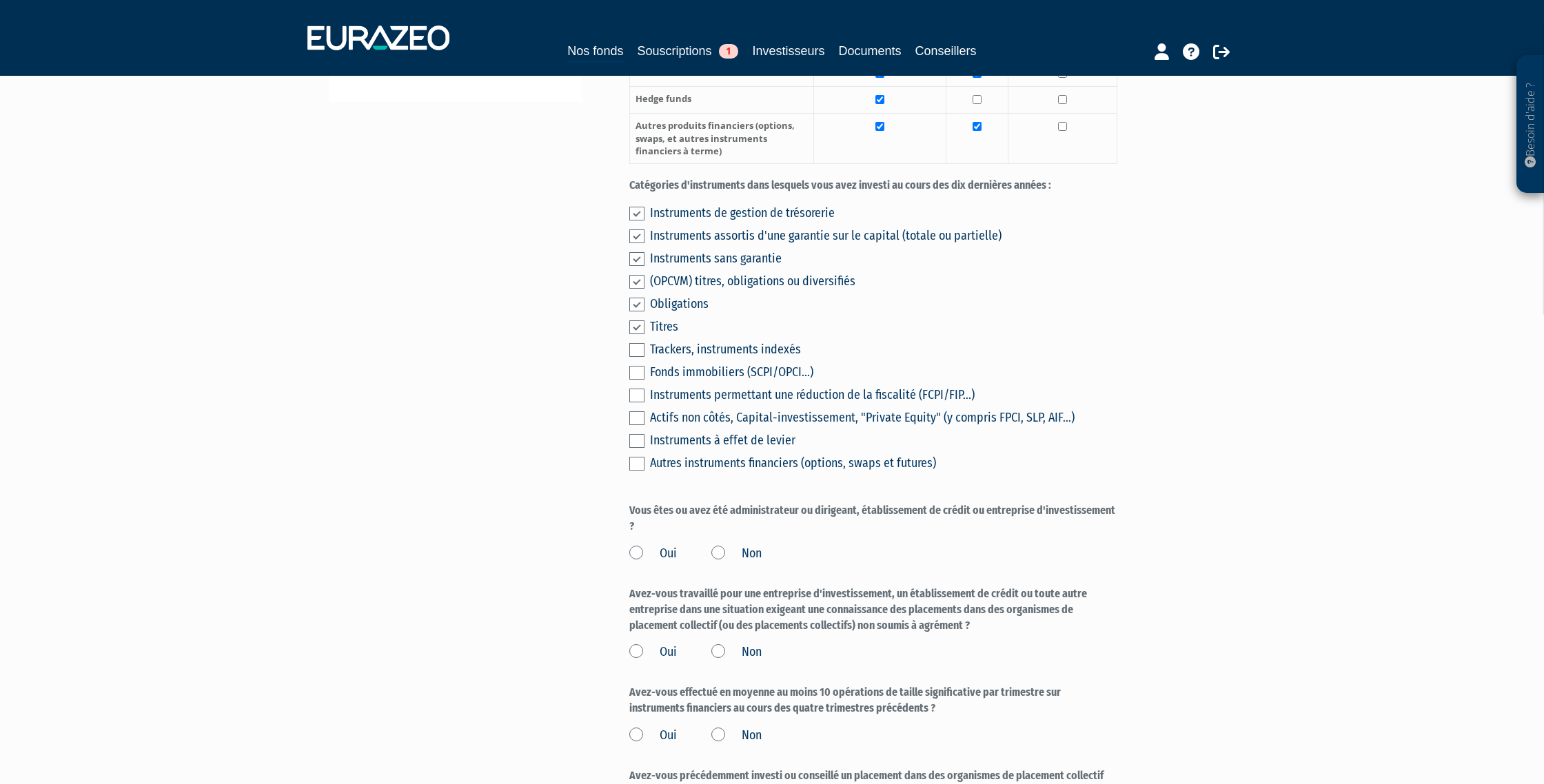
click at [635, 417] on label at bounding box center [636, 418] width 15 height 14
click at [0, 0] on input "checkbox" at bounding box center [0, 0] width 0 height 0
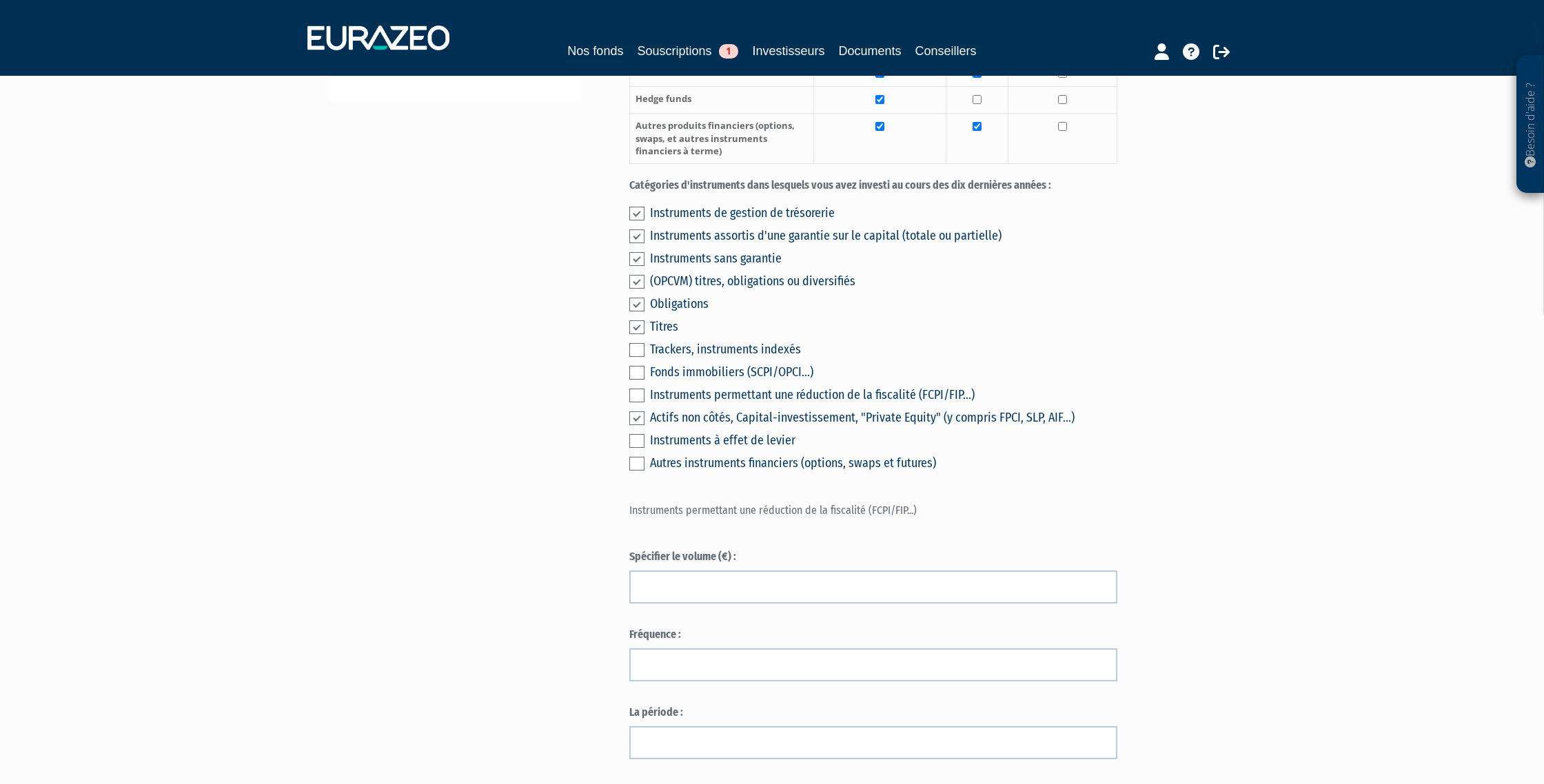
click at [635, 442] on label at bounding box center [636, 441] width 15 height 14
click at [0, 0] on input "checkbox" at bounding box center [0, 0] width 0 height 0
click at [642, 395] on label at bounding box center [636, 396] width 15 height 14
click at [0, 0] on input "checkbox" at bounding box center [0, 0] width 0 height 0
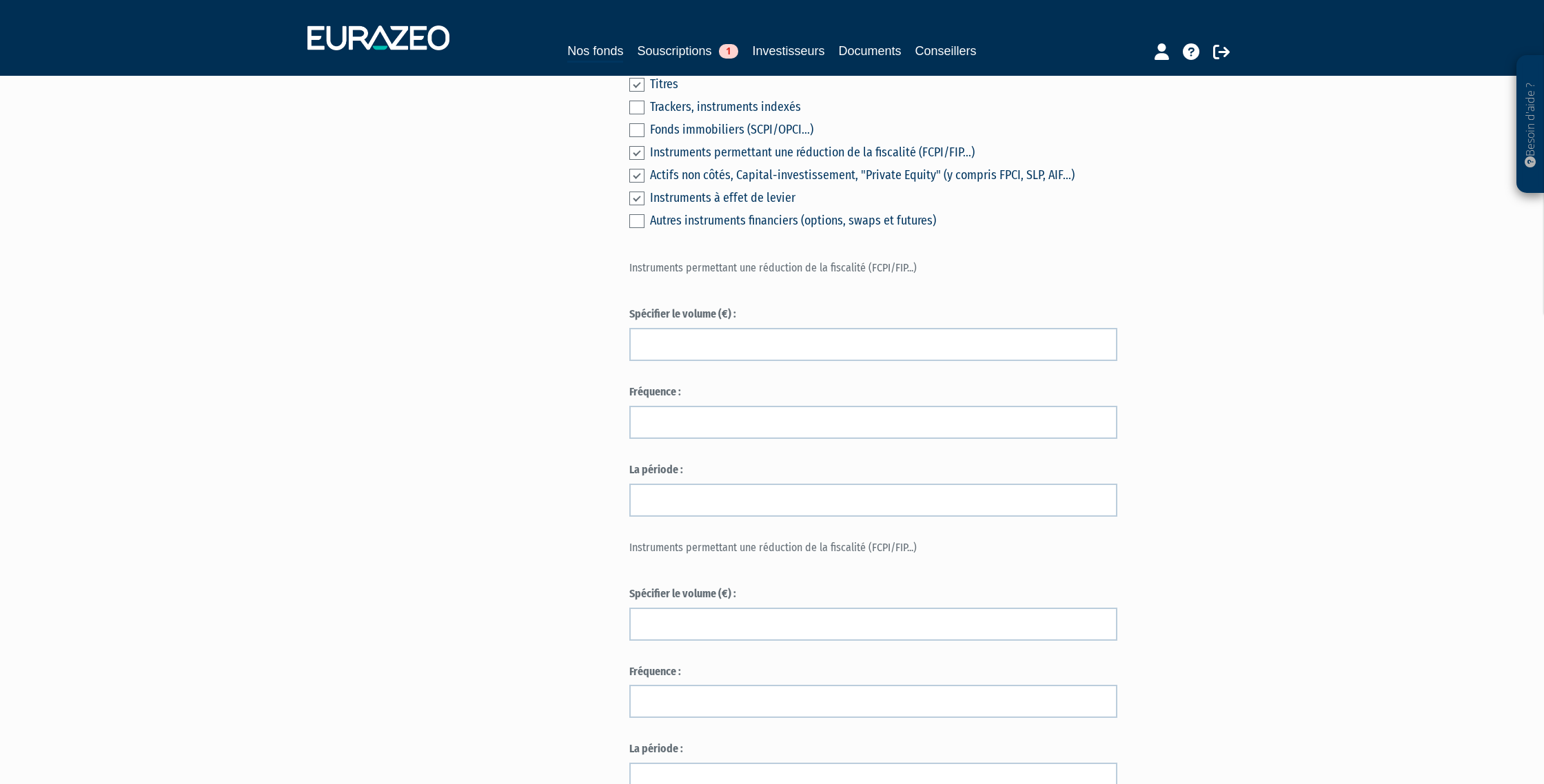
scroll to position [787, 0]
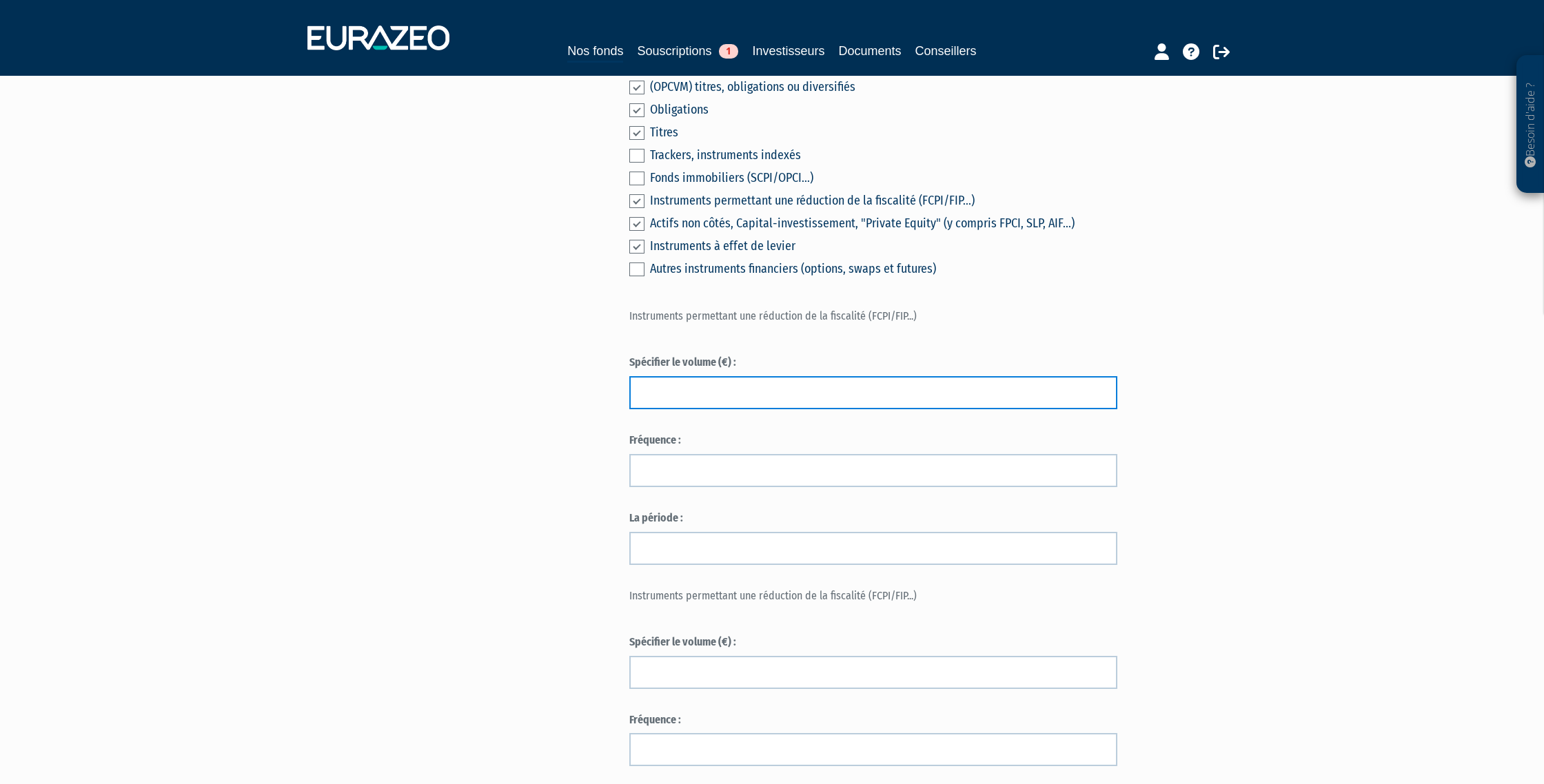
click at [710, 395] on input "text" at bounding box center [873, 392] width 488 height 33
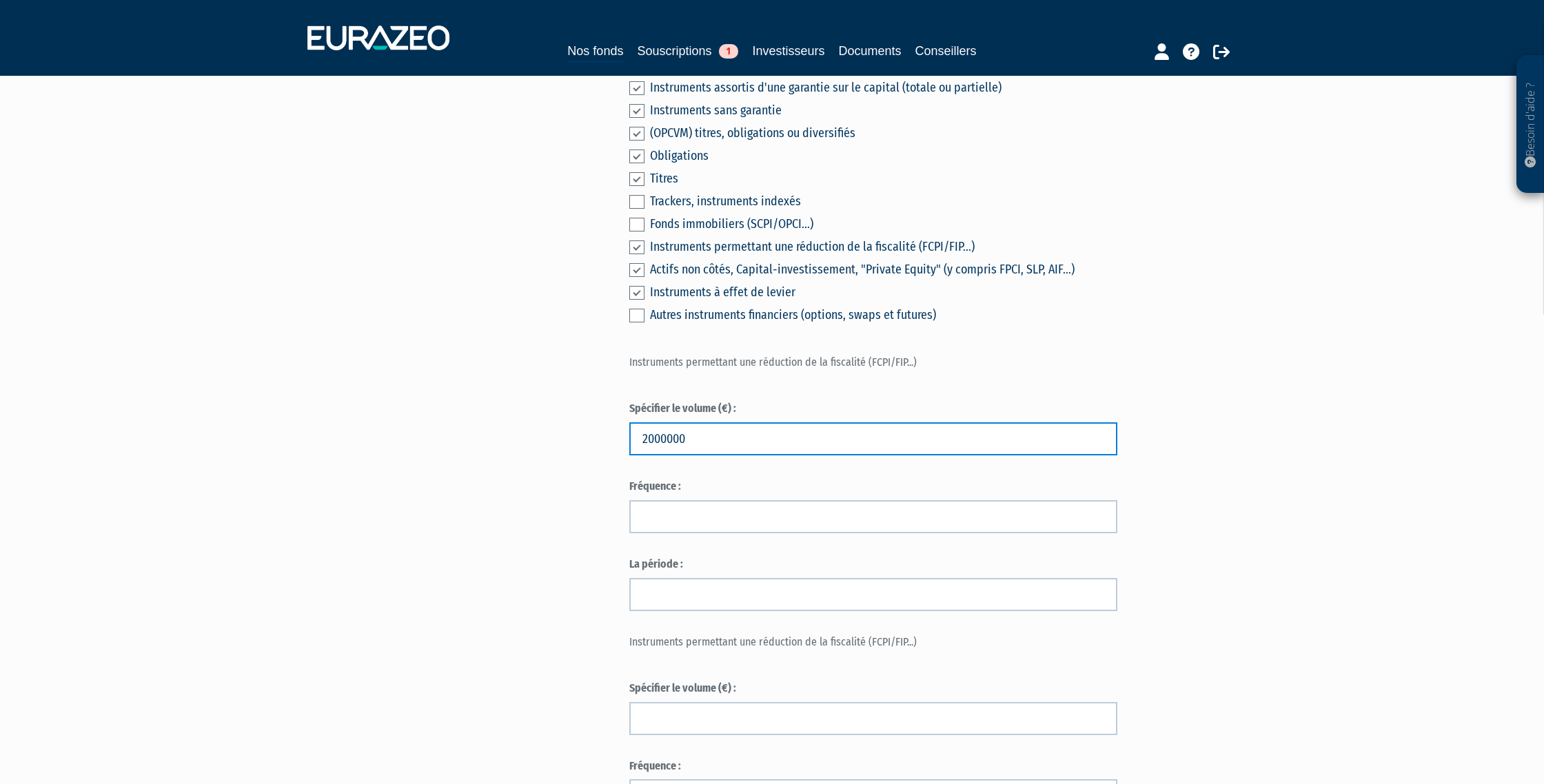
type input "2000000"
click at [483, 408] on div "Envoyer à l'investisseur 1 Informations générales 2 Catégorisation de l'investi…" at bounding box center [772, 684] width 866 height 2629
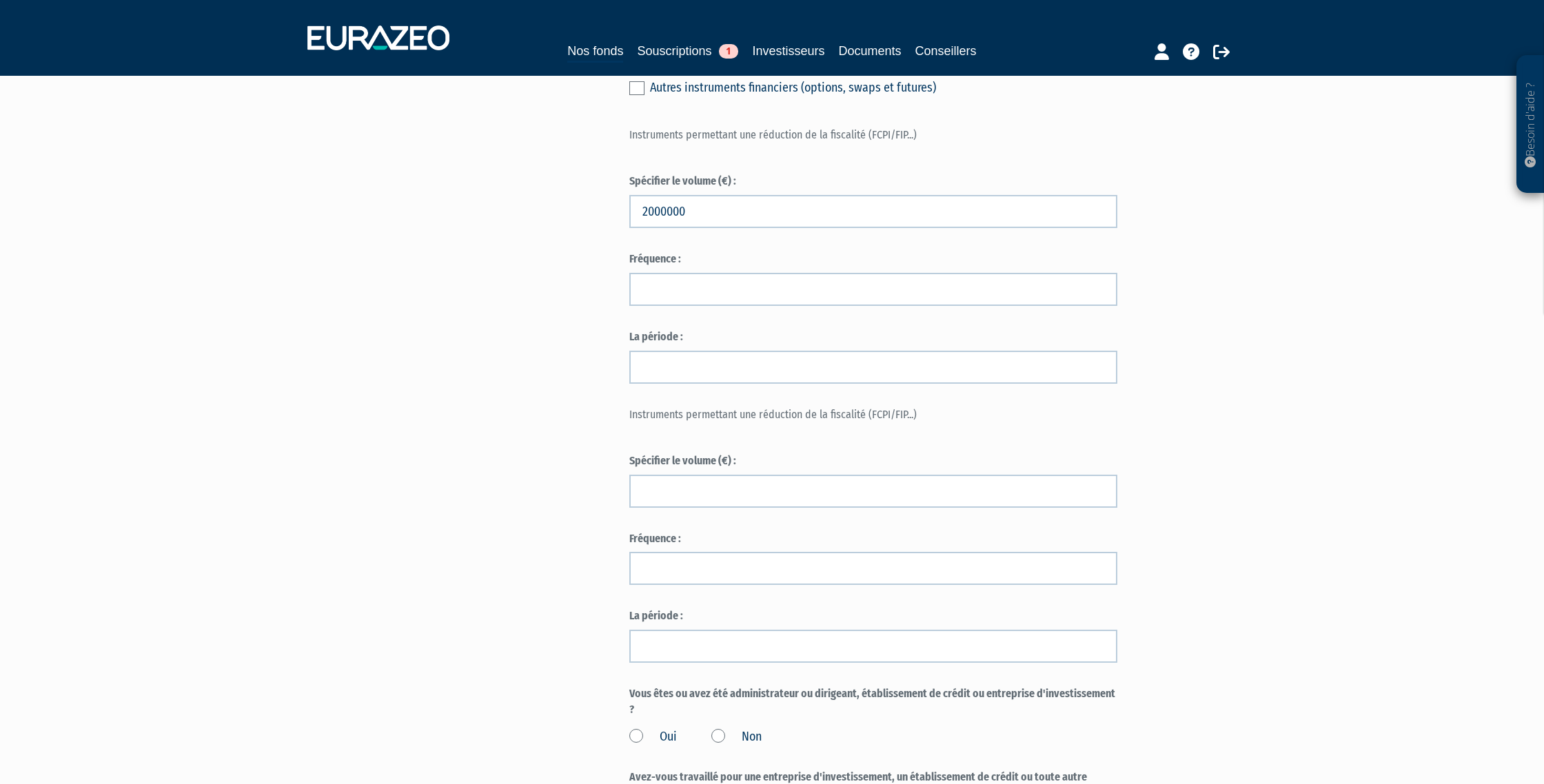
scroll to position [919, 0]
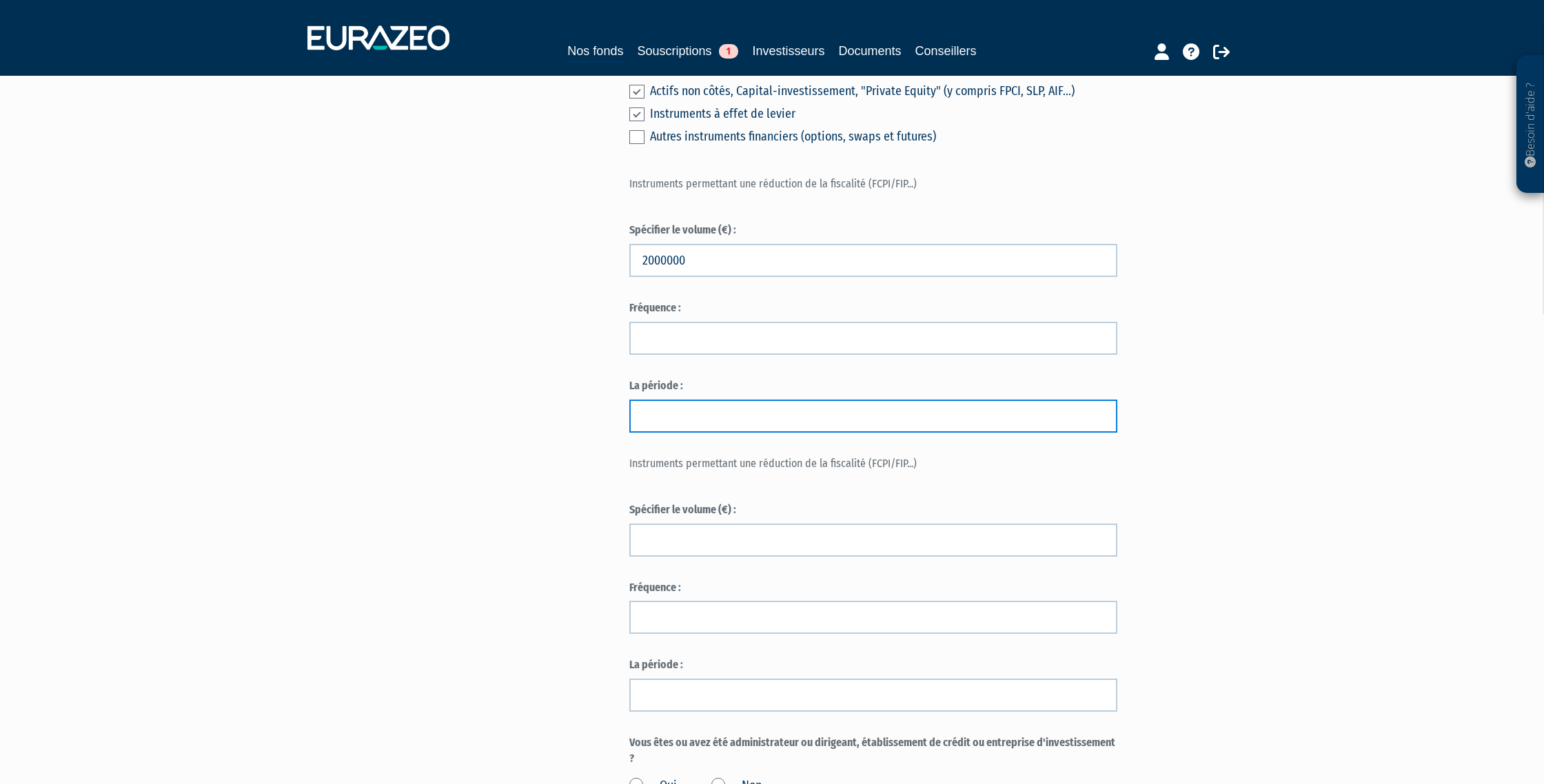
click at [665, 409] on input "text" at bounding box center [873, 416] width 488 height 33
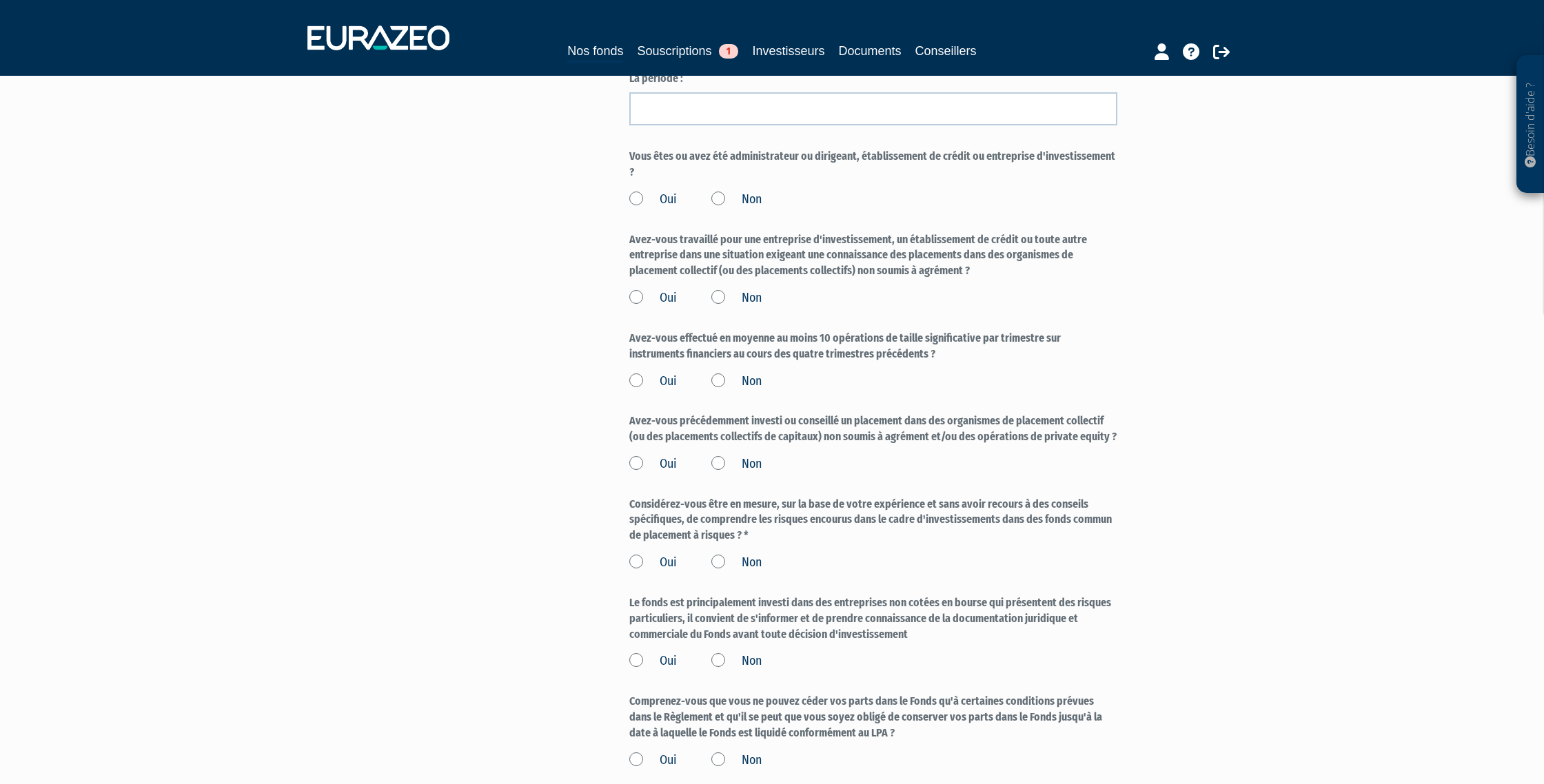
scroll to position [1371, 0]
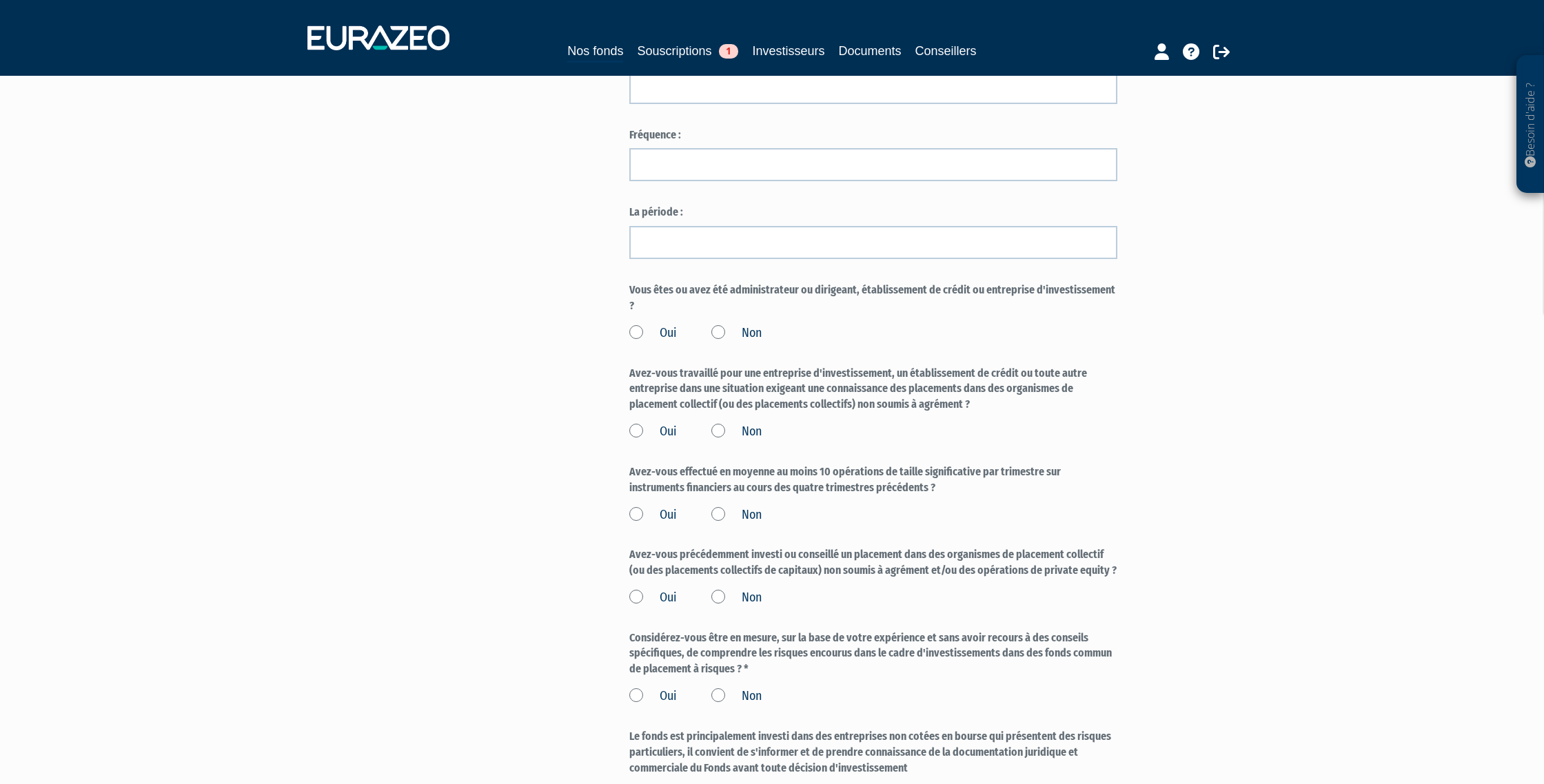
click at [720, 330] on label "Non" at bounding box center [736, 333] width 50 height 18
click at [0, 0] on input "Non" at bounding box center [0, 0] width 0 height 0
click at [715, 427] on label "Non" at bounding box center [736, 431] width 50 height 18
click at [0, 0] on input "Non" at bounding box center [0, 0] width 0 height 0
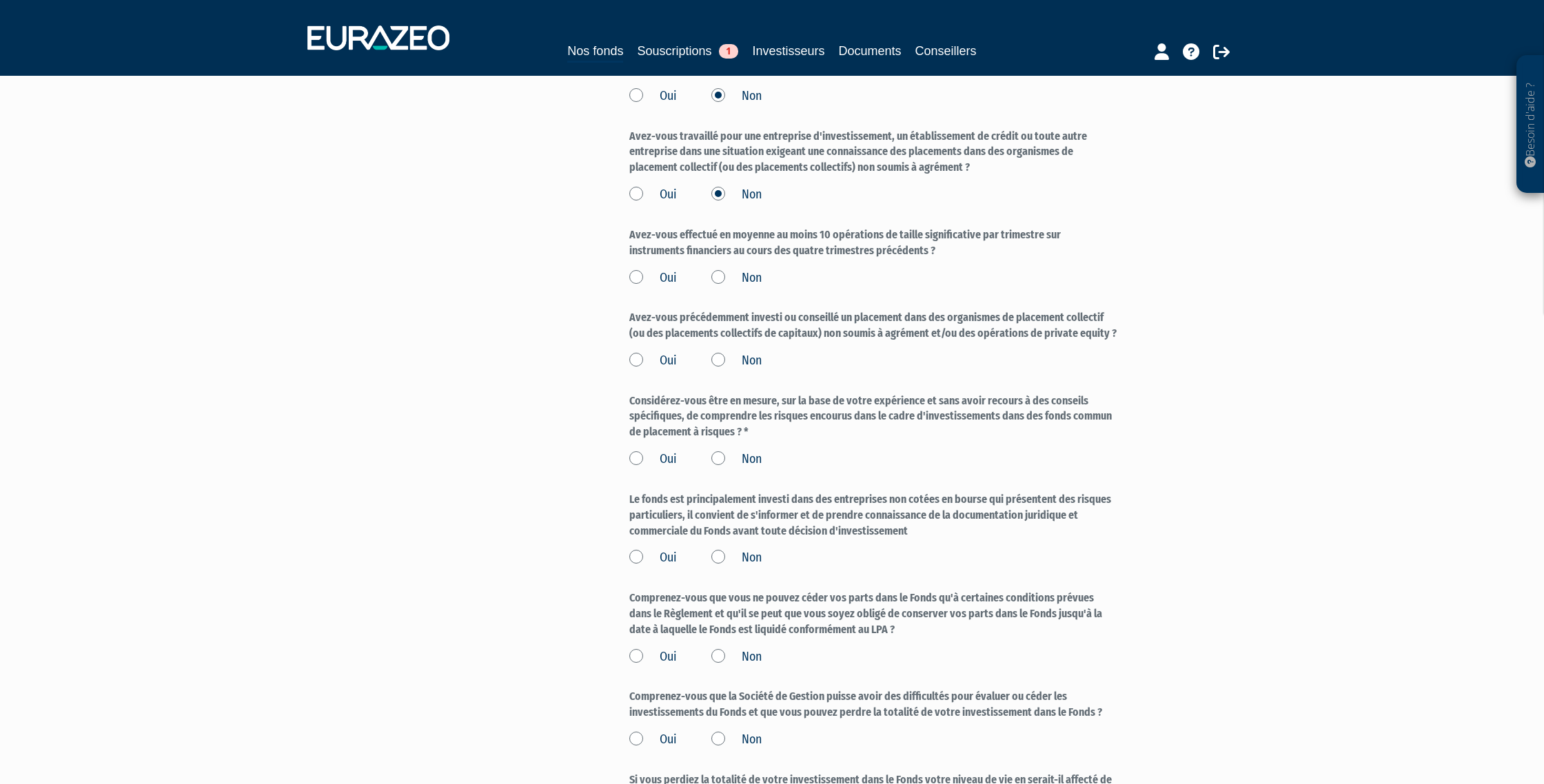
scroll to position [1612, 0]
click at [721, 271] on label "Non" at bounding box center [736, 275] width 50 height 18
click at [0, 0] on input "Non" at bounding box center [0, 0] width 0 height 0
click at [722, 357] on label "Non" at bounding box center [736, 357] width 50 height 18
click at [0, 0] on input "Non" at bounding box center [0, 0] width 0 height 0
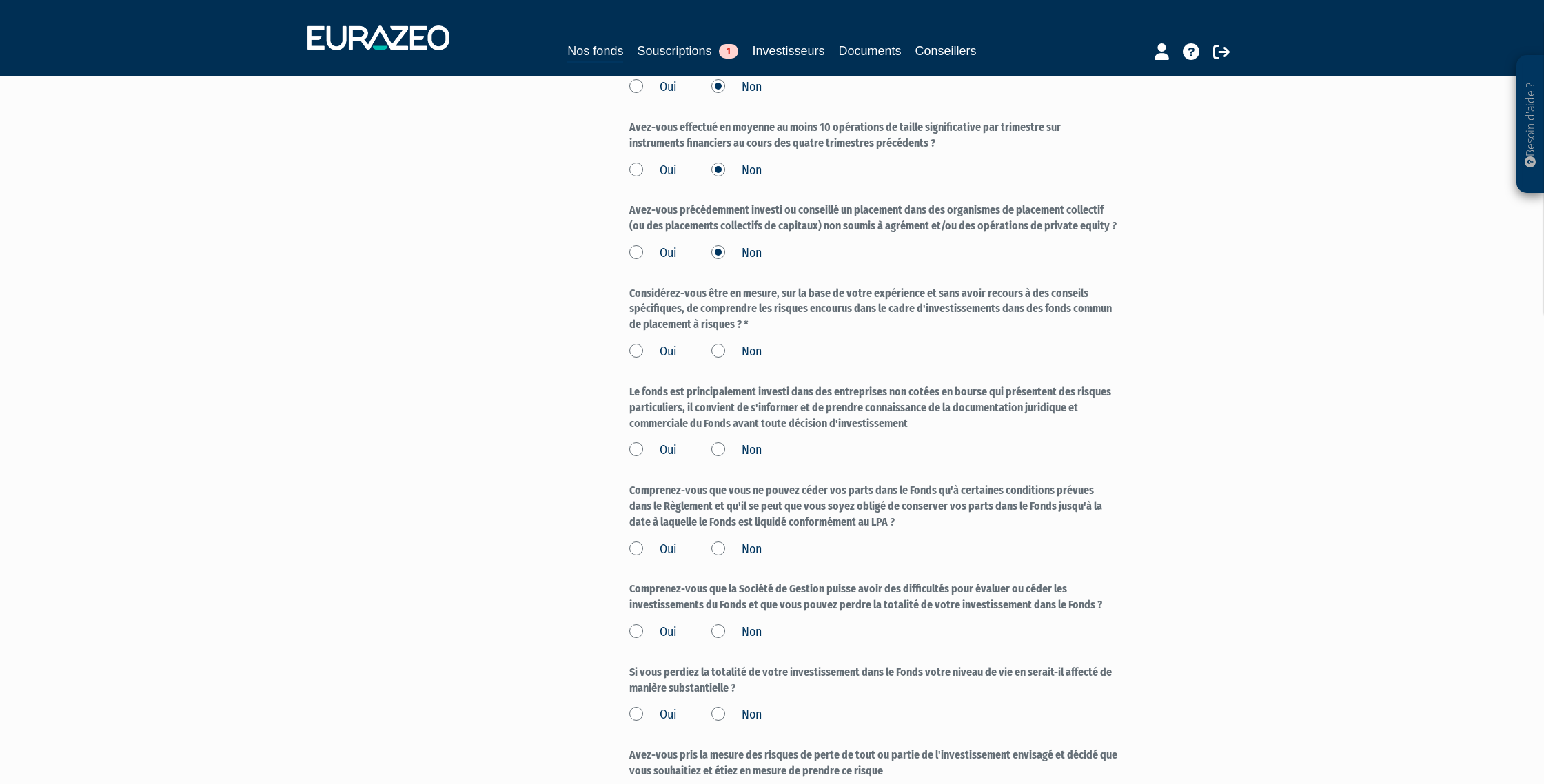
scroll to position [1719, 0]
click at [658, 346] on label "Oui" at bounding box center [653, 349] width 48 height 18
click at [0, 0] on input "Oui" at bounding box center [0, 0] width 0 height 0
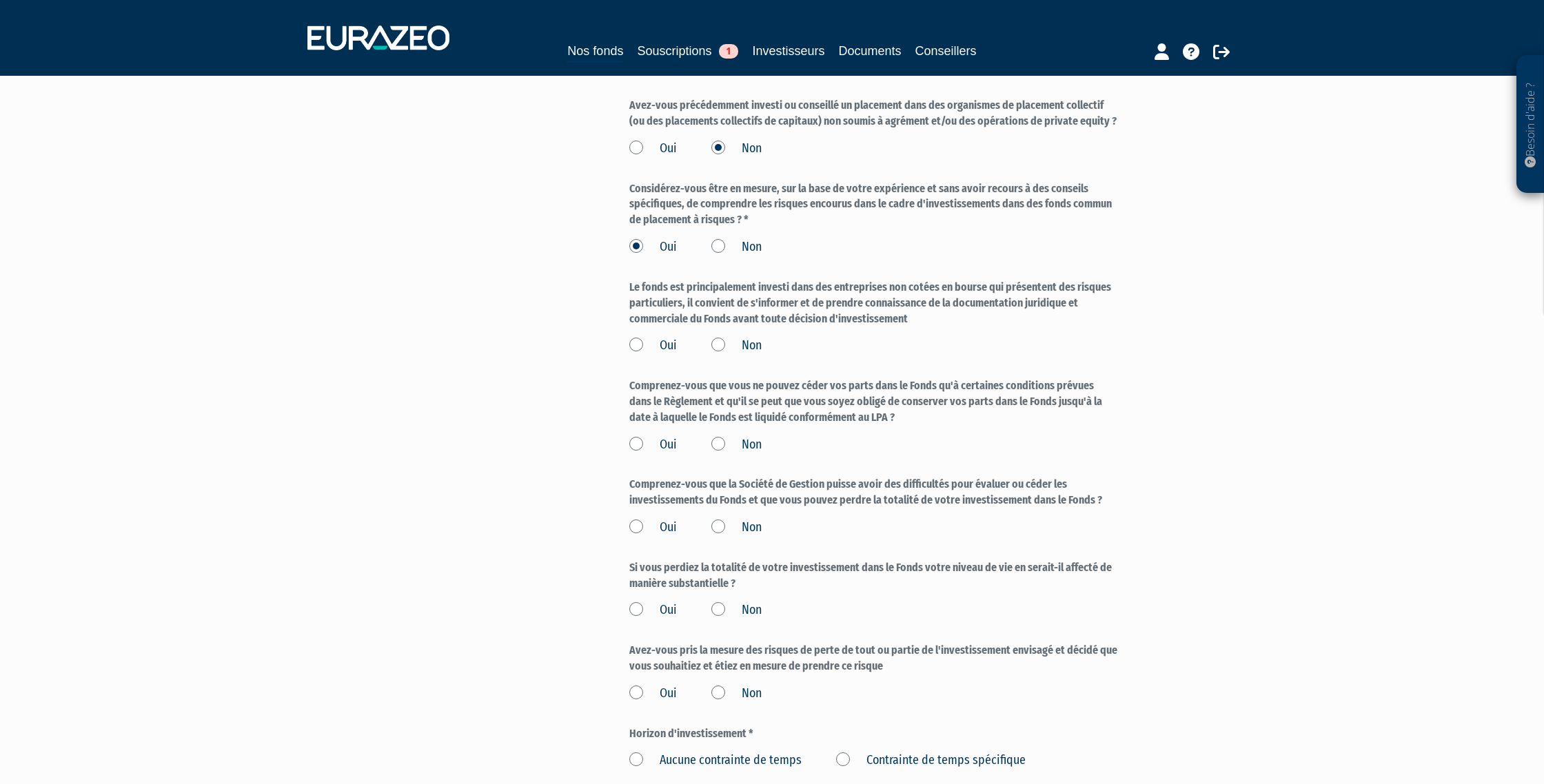
click at [638, 342] on label "Oui" at bounding box center [653, 346] width 48 height 18
click at [0, 0] on input "Oui" at bounding box center [0, 0] width 0 height 0
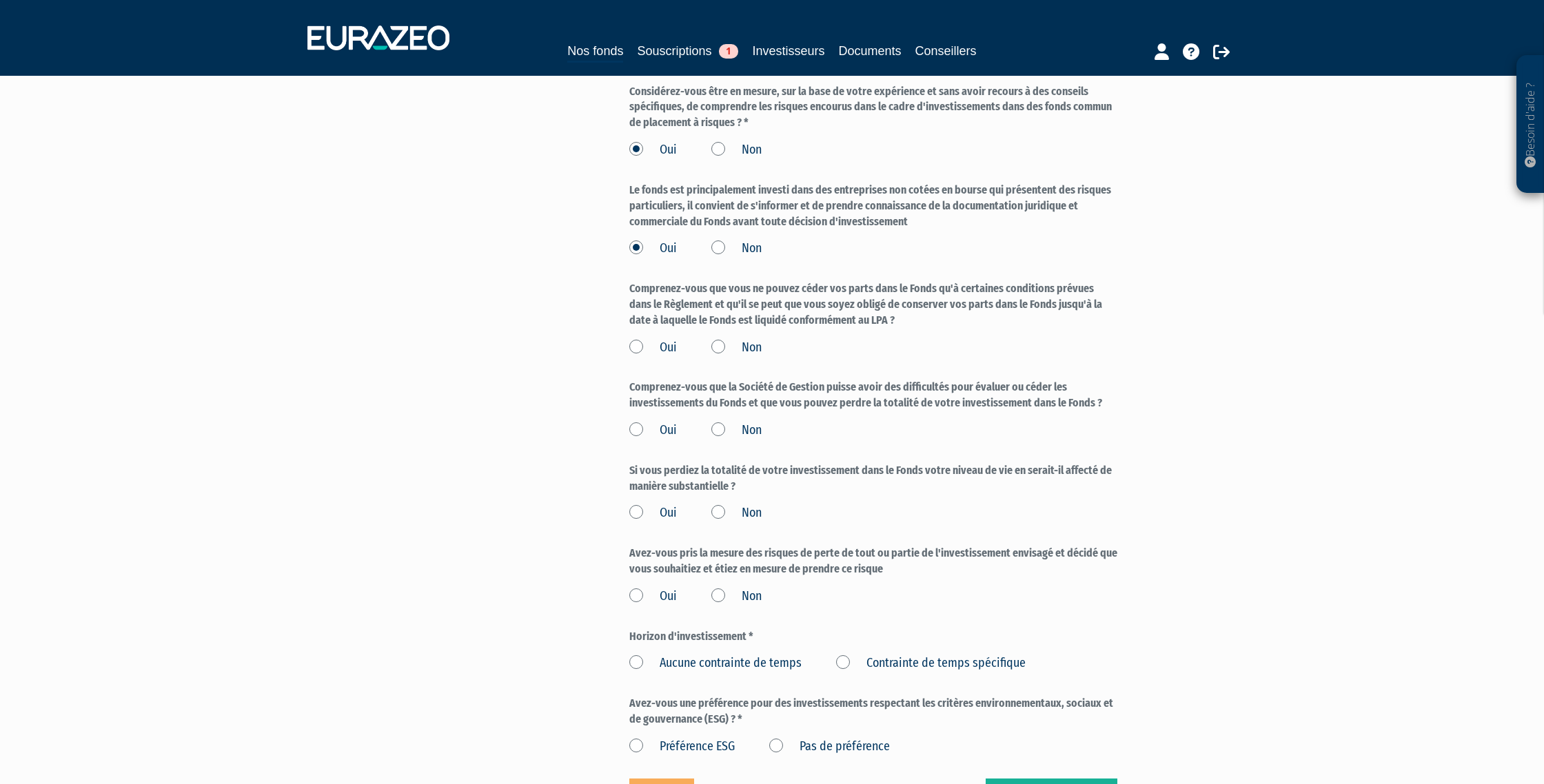
scroll to position [1920, 0]
click at [638, 345] on label "Oui" at bounding box center [653, 346] width 48 height 18
click at [0, 0] on input "Oui" at bounding box center [0, 0] width 0 height 0
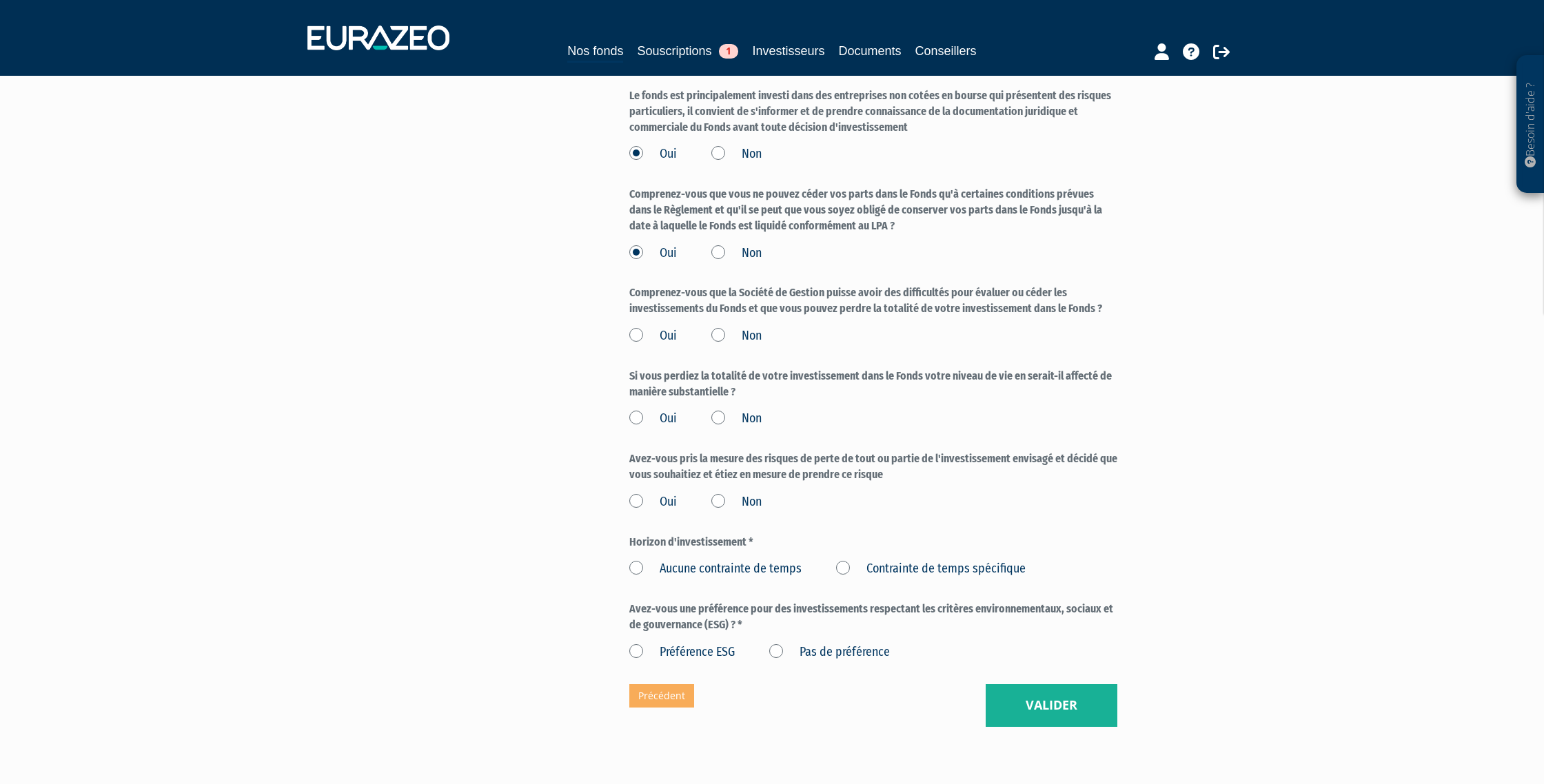
scroll to position [2014, 0]
click at [637, 328] on label "Oui" at bounding box center [653, 335] width 48 height 18
click at [0, 0] on input "Oui" at bounding box center [0, 0] width 0 height 0
click at [642, 417] on label "Oui" at bounding box center [653, 417] width 48 height 18
click at [0, 0] on input "Oui" at bounding box center [0, 0] width 0 height 0
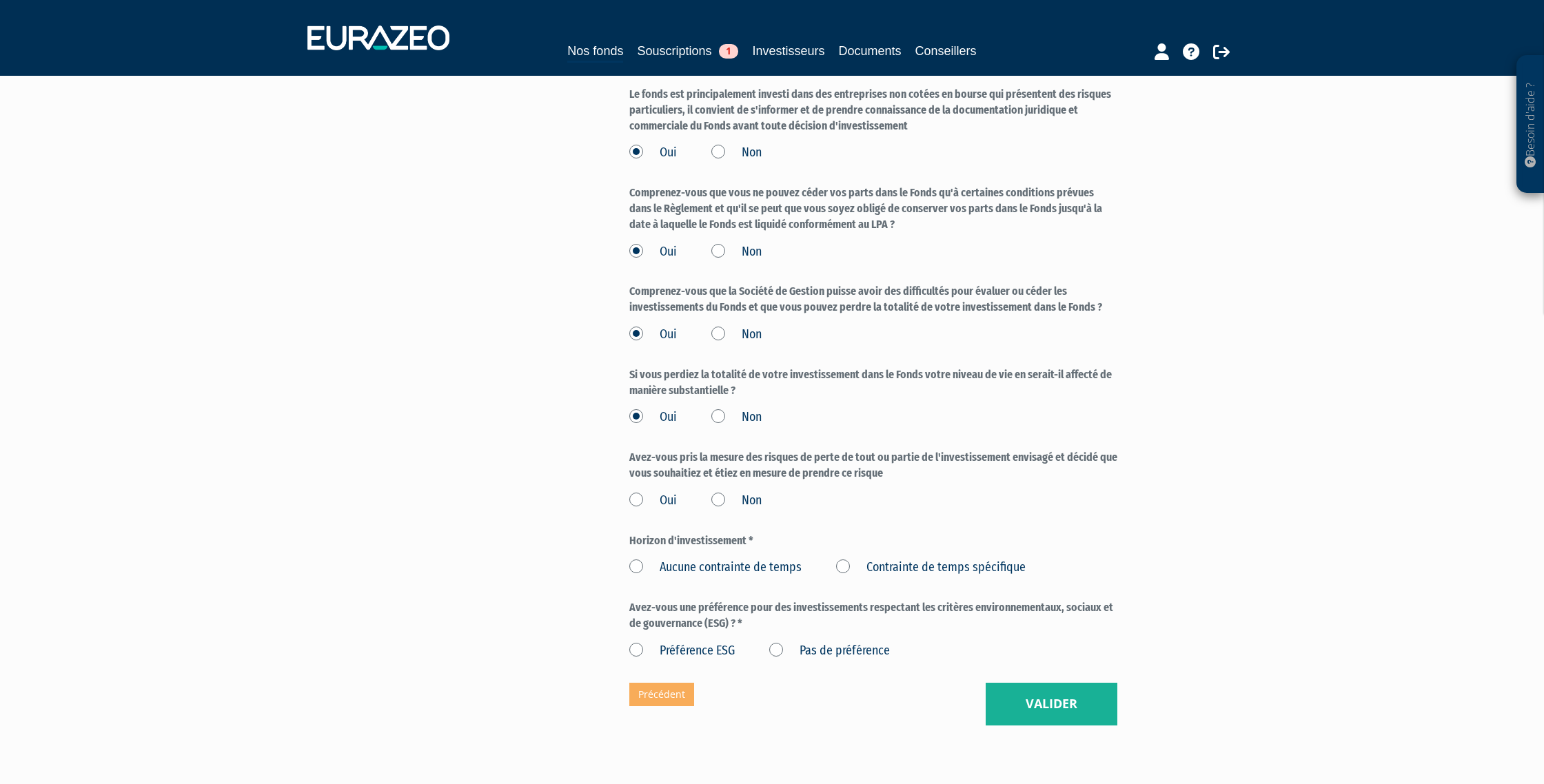
scroll to position [2090, 0]
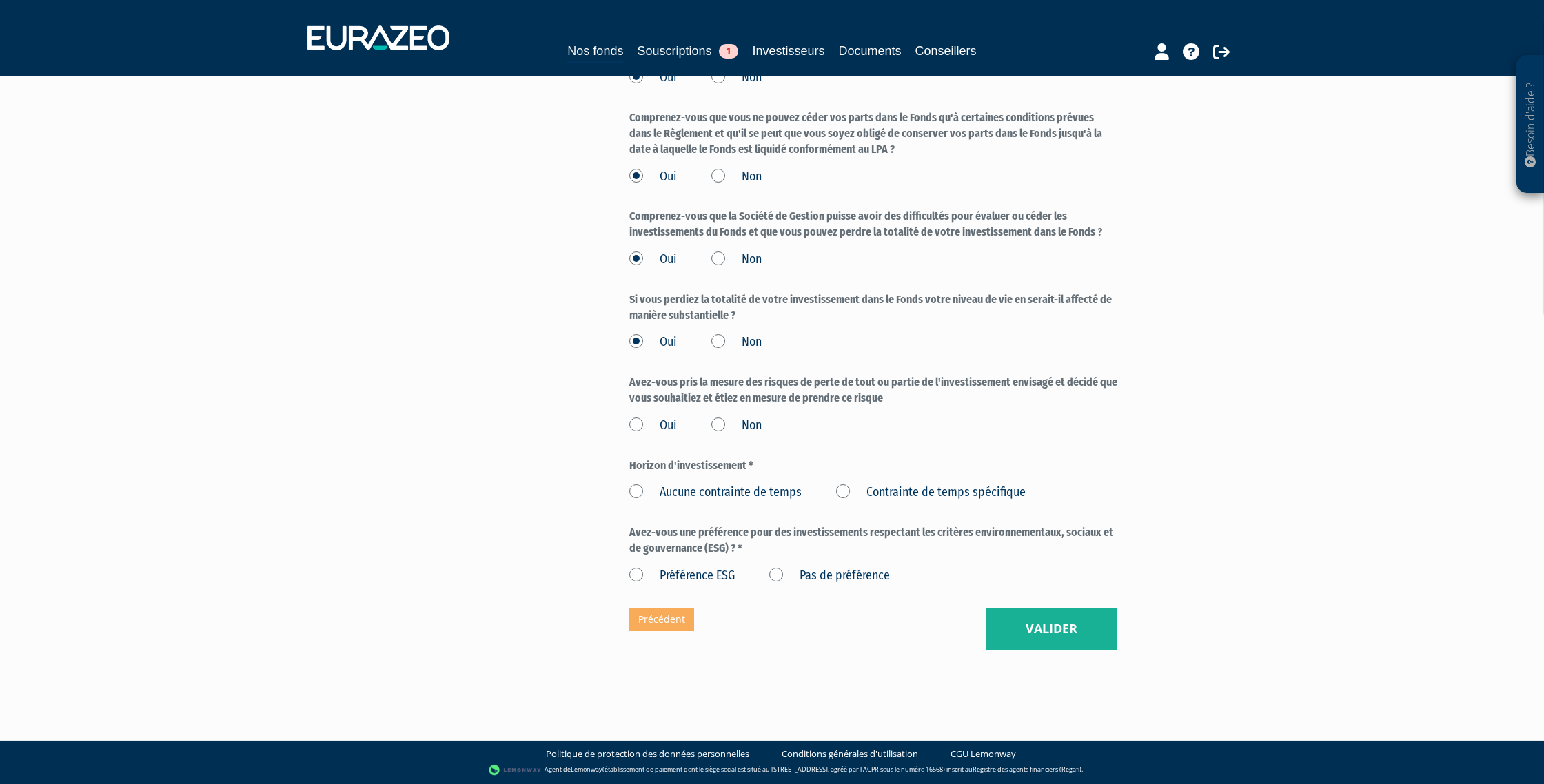
click at [644, 422] on label "Oui" at bounding box center [653, 425] width 48 height 18
click at [0, 0] on input "Oui" at bounding box center [0, 0] width 0 height 0
click at [770, 495] on label "Aucune contrainte de temps" at bounding box center [715, 492] width 173 height 18
click at [0, 0] on temps "Aucune contrainte de temps" at bounding box center [0, 0] width 0 height 0
click at [801, 574] on label "Pas de préférence" at bounding box center [830, 576] width 121 height 18
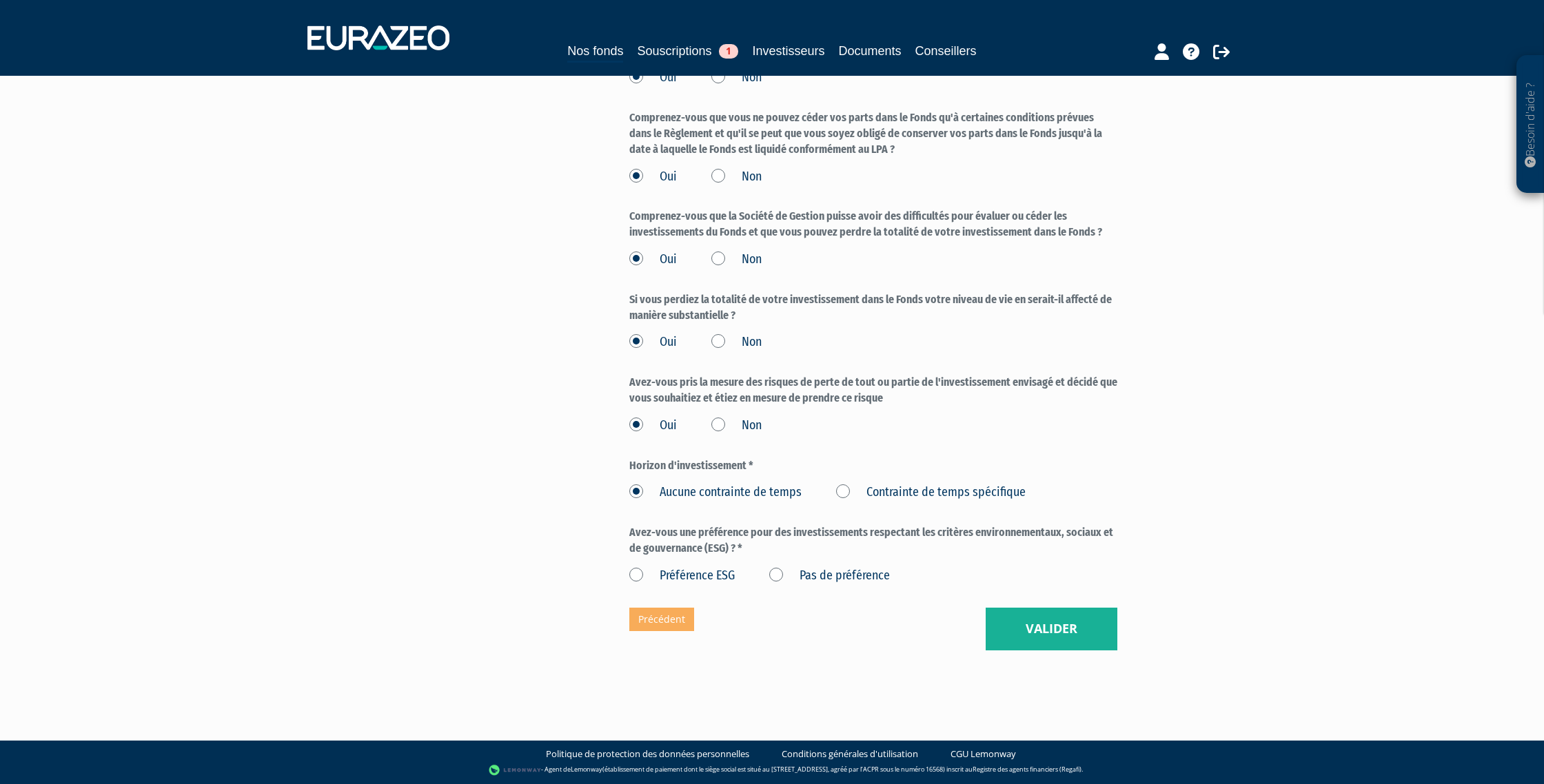
click at [0, 0] on préférence "Pas de préférence" at bounding box center [0, 0] width 0 height 0
click at [1082, 635] on button "Valider" at bounding box center [1051, 629] width 132 height 43
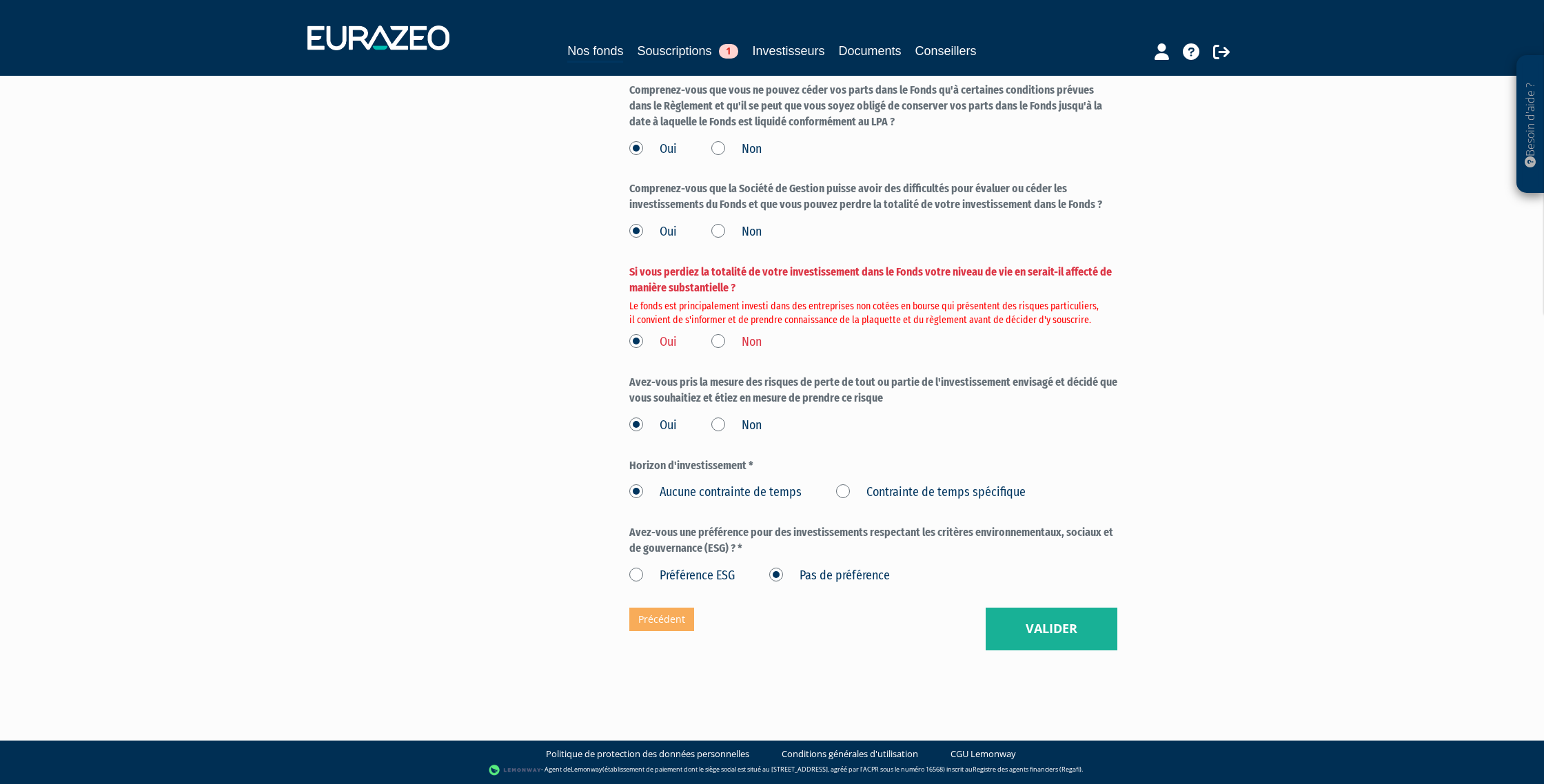
scroll to position [2110, 0]
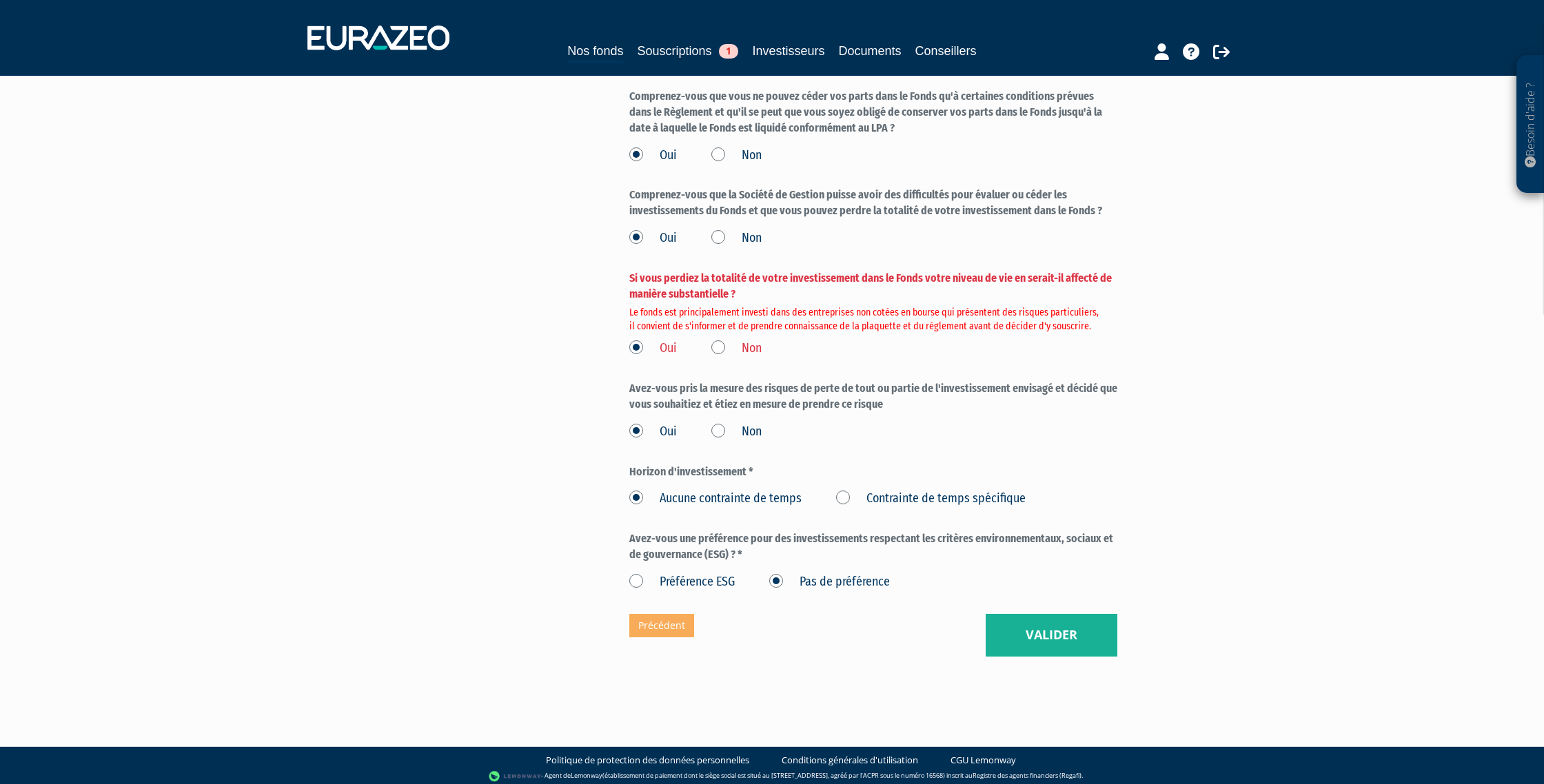
click at [726, 349] on label "Non" at bounding box center [736, 348] width 50 height 18
click at [0, 0] on input "Non" at bounding box center [0, 0] width 0 height 0
click at [1055, 641] on button "Valider" at bounding box center [1051, 635] width 132 height 43
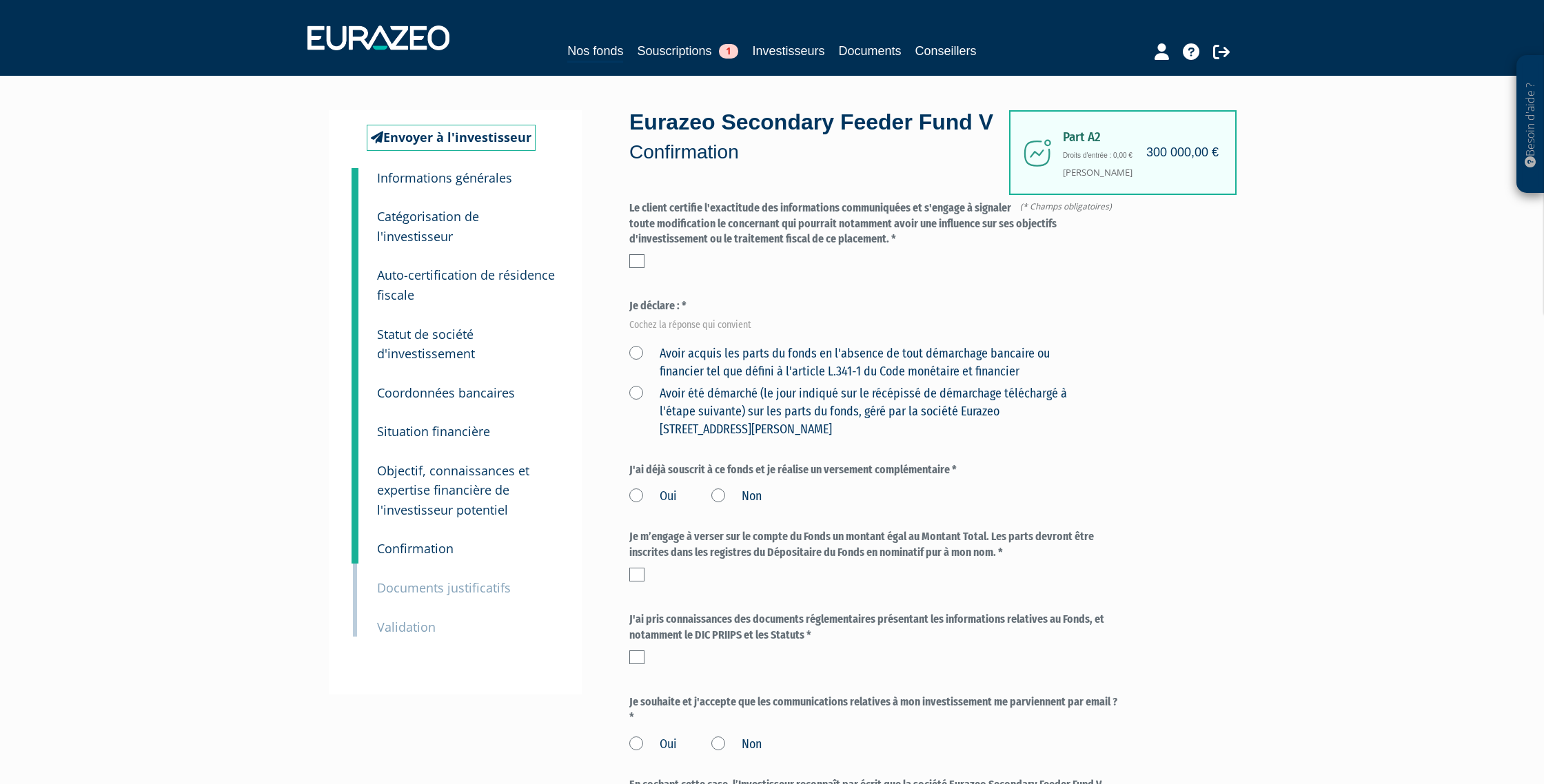
click at [635, 257] on label at bounding box center [636, 261] width 15 height 14
click at [0, 0] on input "checkbox" at bounding box center [0, 0] width 0 height 0
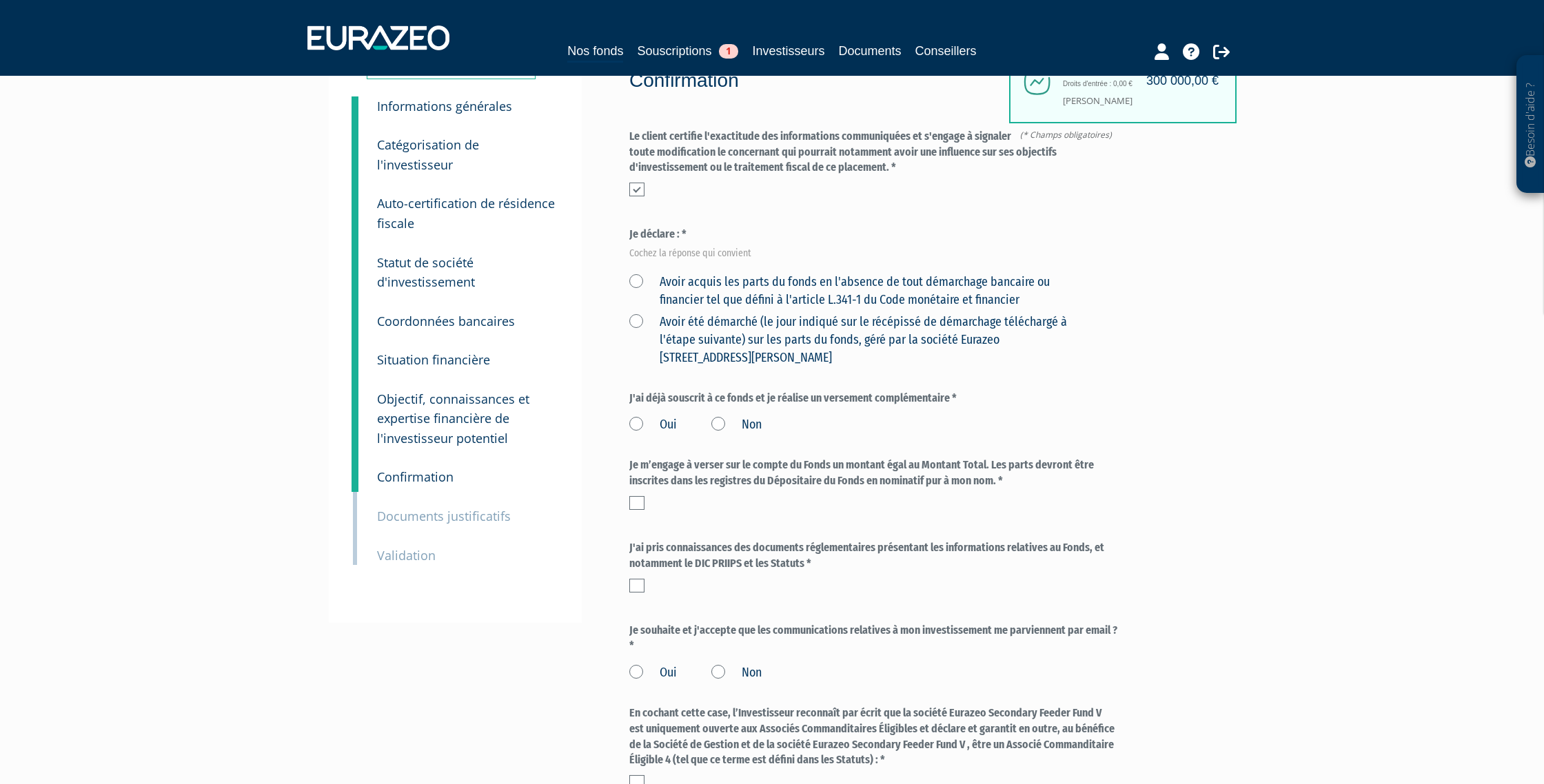
scroll to position [87, 0]
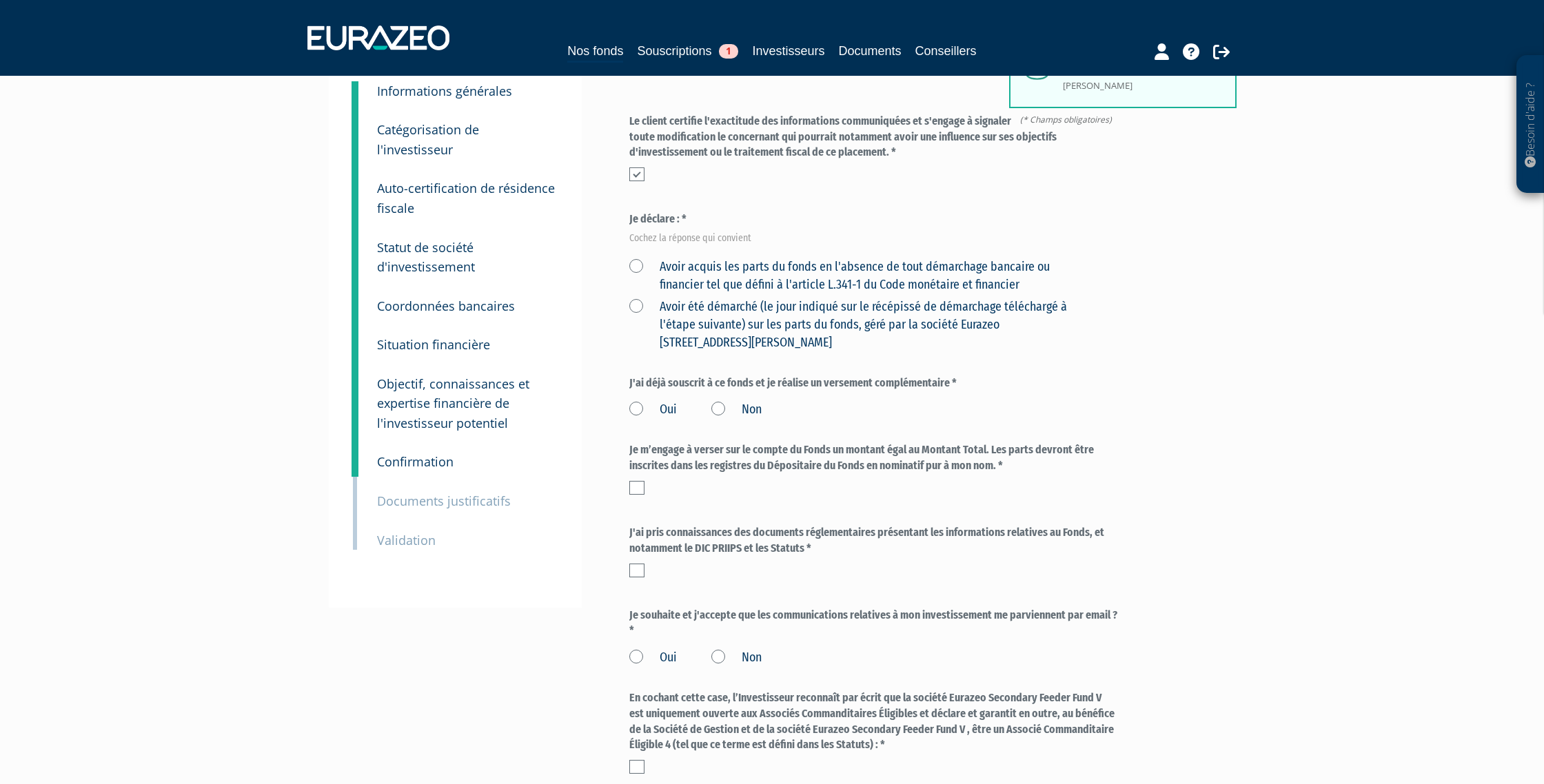
click at [632, 264] on label "Avoir acquis les parts du fonds en l'absence de tout démarchage bancaire ou fin…" at bounding box center [857, 275] width 456 height 35
click at [0, 0] on financier "Avoir acquis les parts du fonds en l'absence de tout démarchage bancaire ou fin…" at bounding box center [0, 0] width 0 height 0
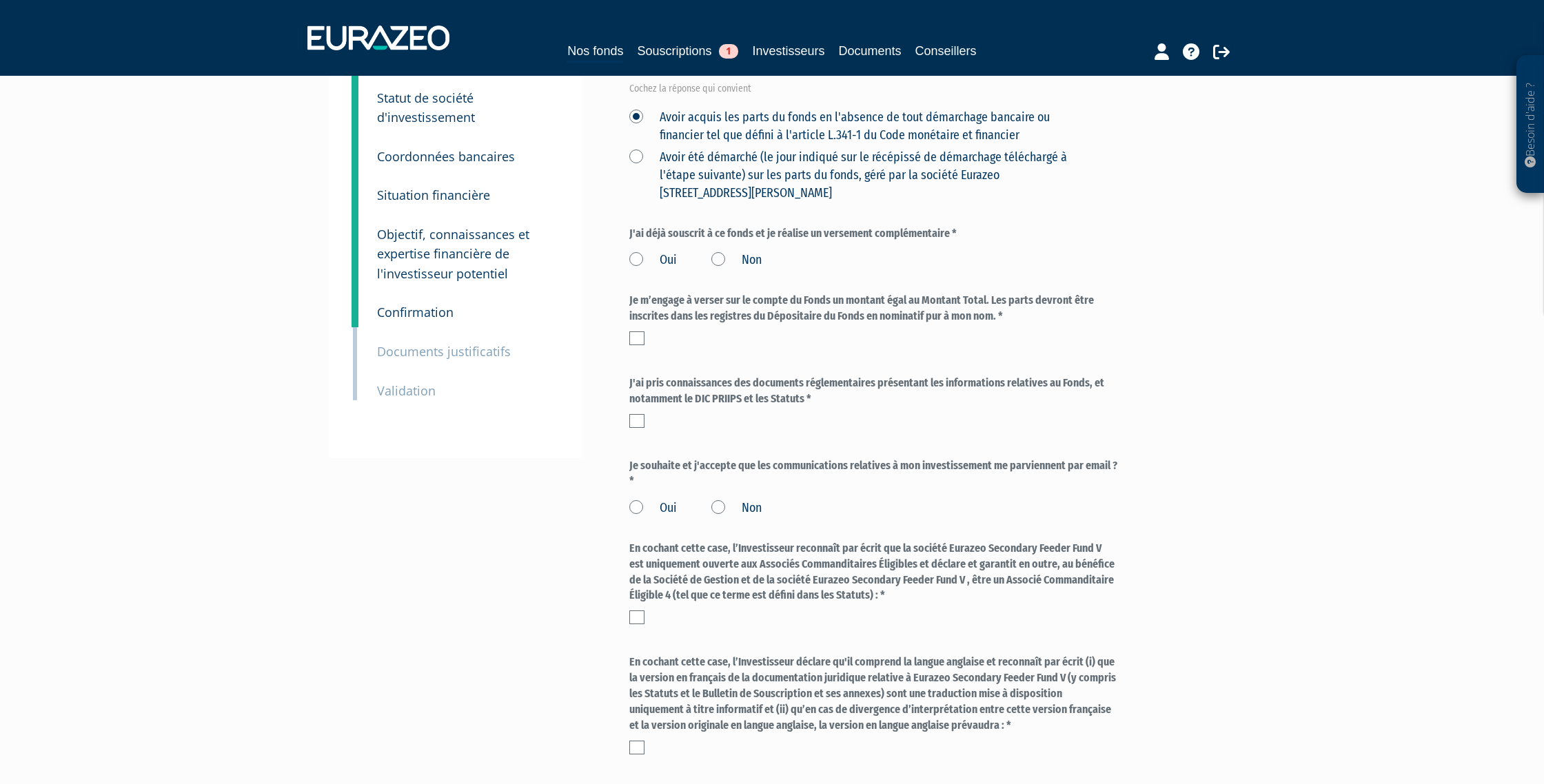
scroll to position [239, 0]
click at [717, 256] on label "Non" at bounding box center [736, 258] width 50 height 18
click at [0, 0] on input "Non" at bounding box center [0, 0] width 0 height 0
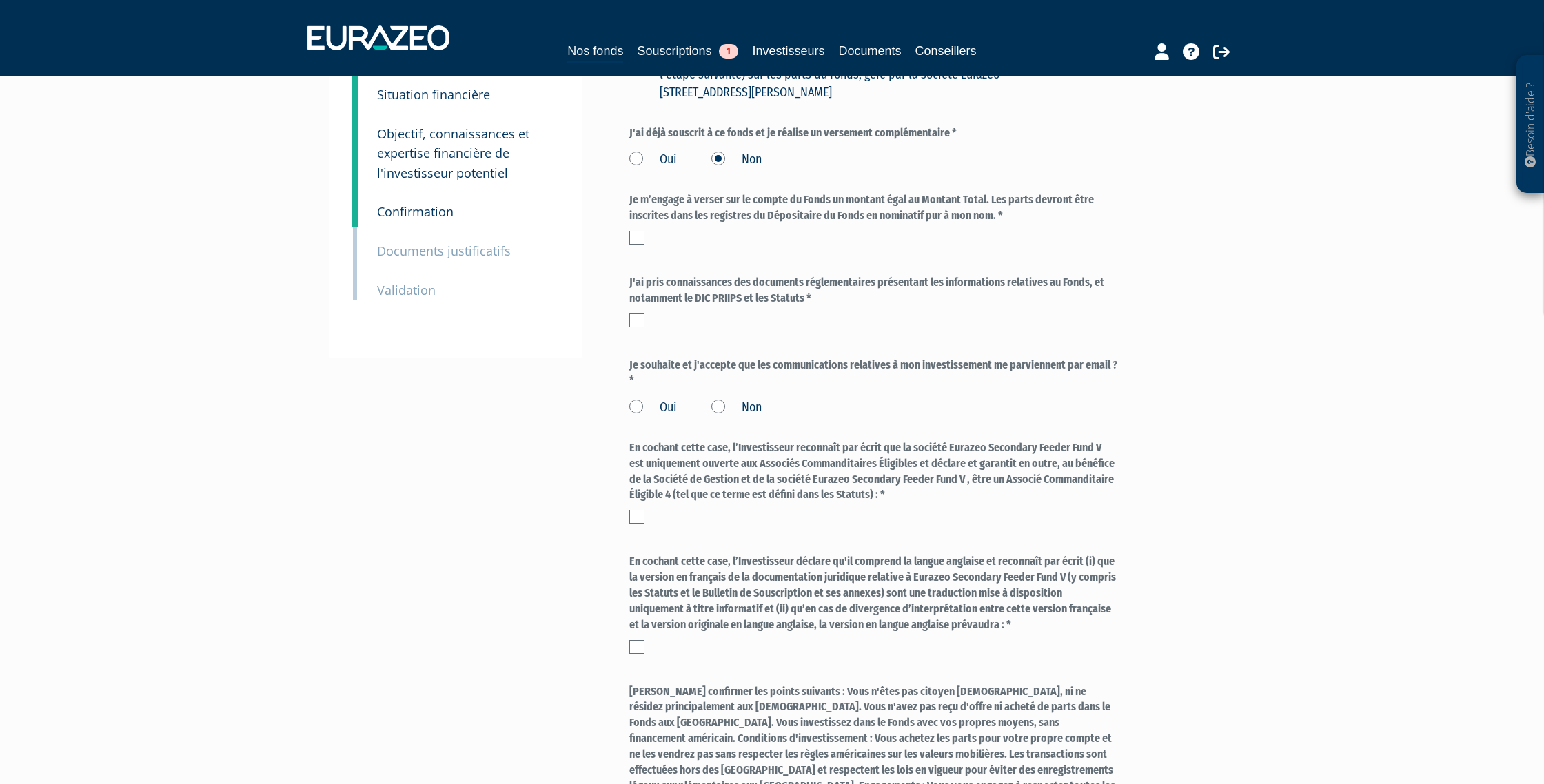
scroll to position [374, 0]
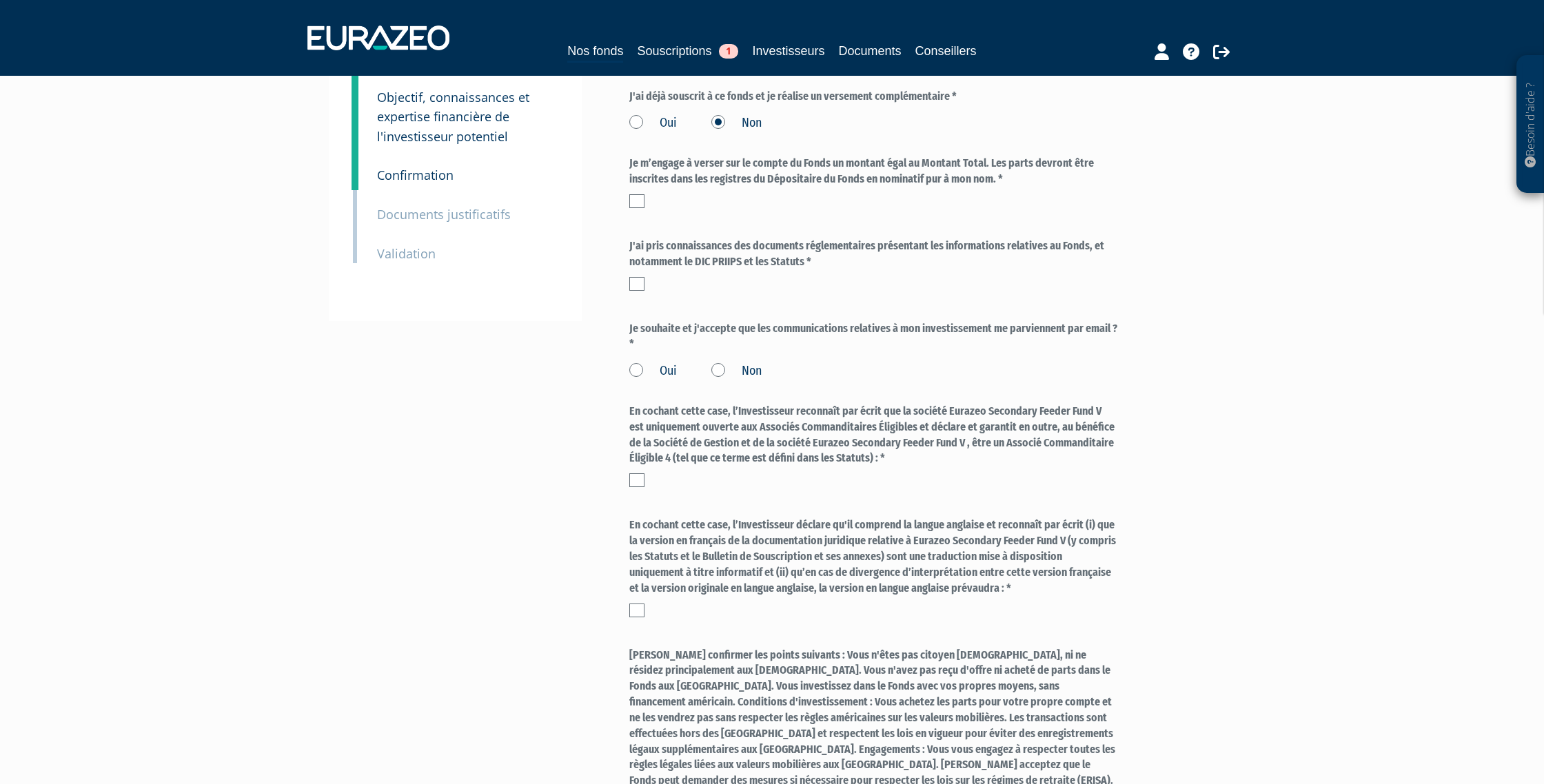
click at [638, 200] on label at bounding box center [636, 201] width 15 height 14
click at [0, 0] on input "checkbox" at bounding box center [0, 0] width 0 height 0
drag, startPoint x: 635, startPoint y: 278, endPoint x: 643, endPoint y: 279, distance: 8.1
click at [635, 278] on label at bounding box center [636, 284] width 15 height 14
click at [0, 0] on input "checkbox" at bounding box center [0, 0] width 0 height 0
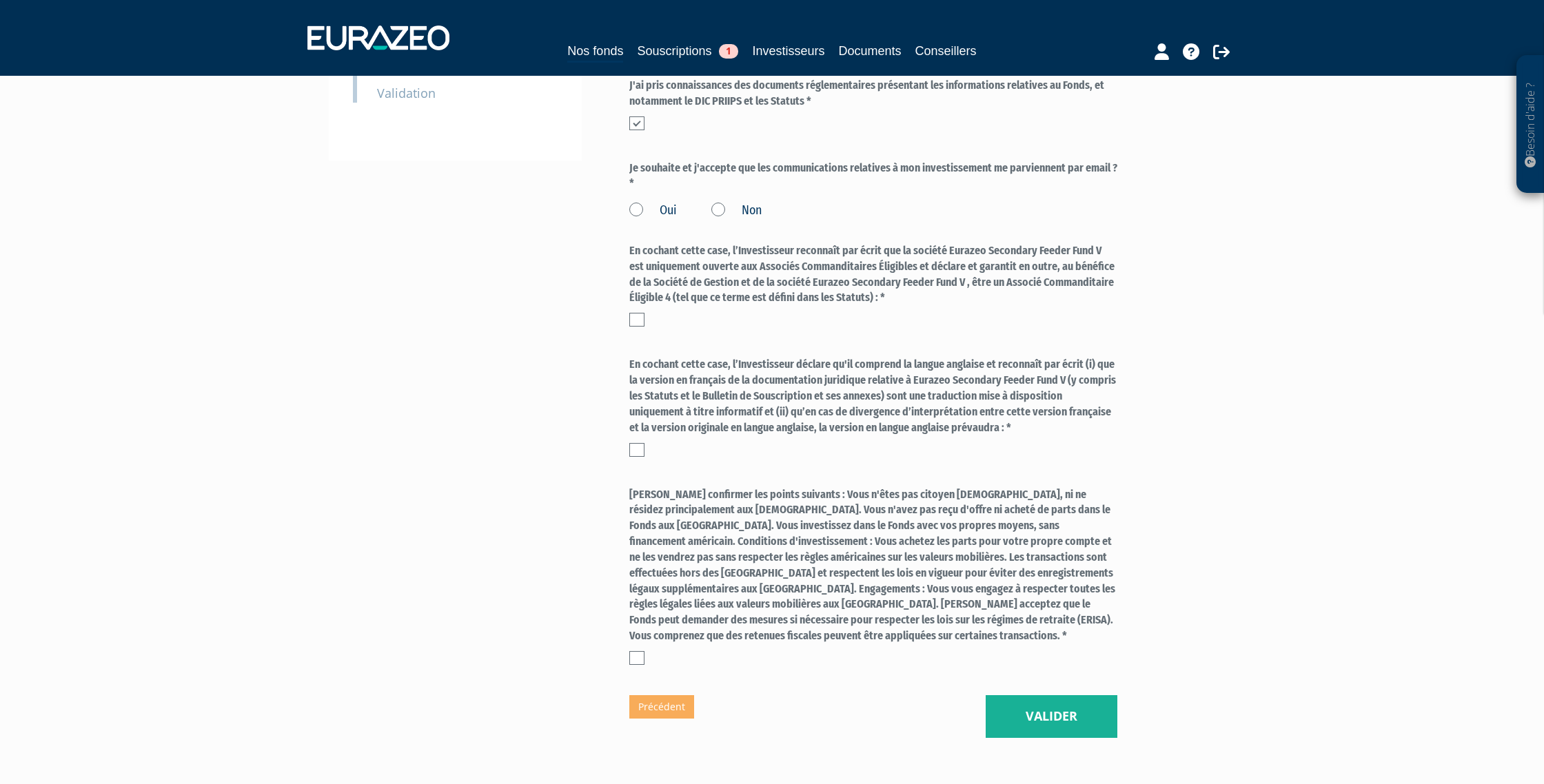
scroll to position [538, 0]
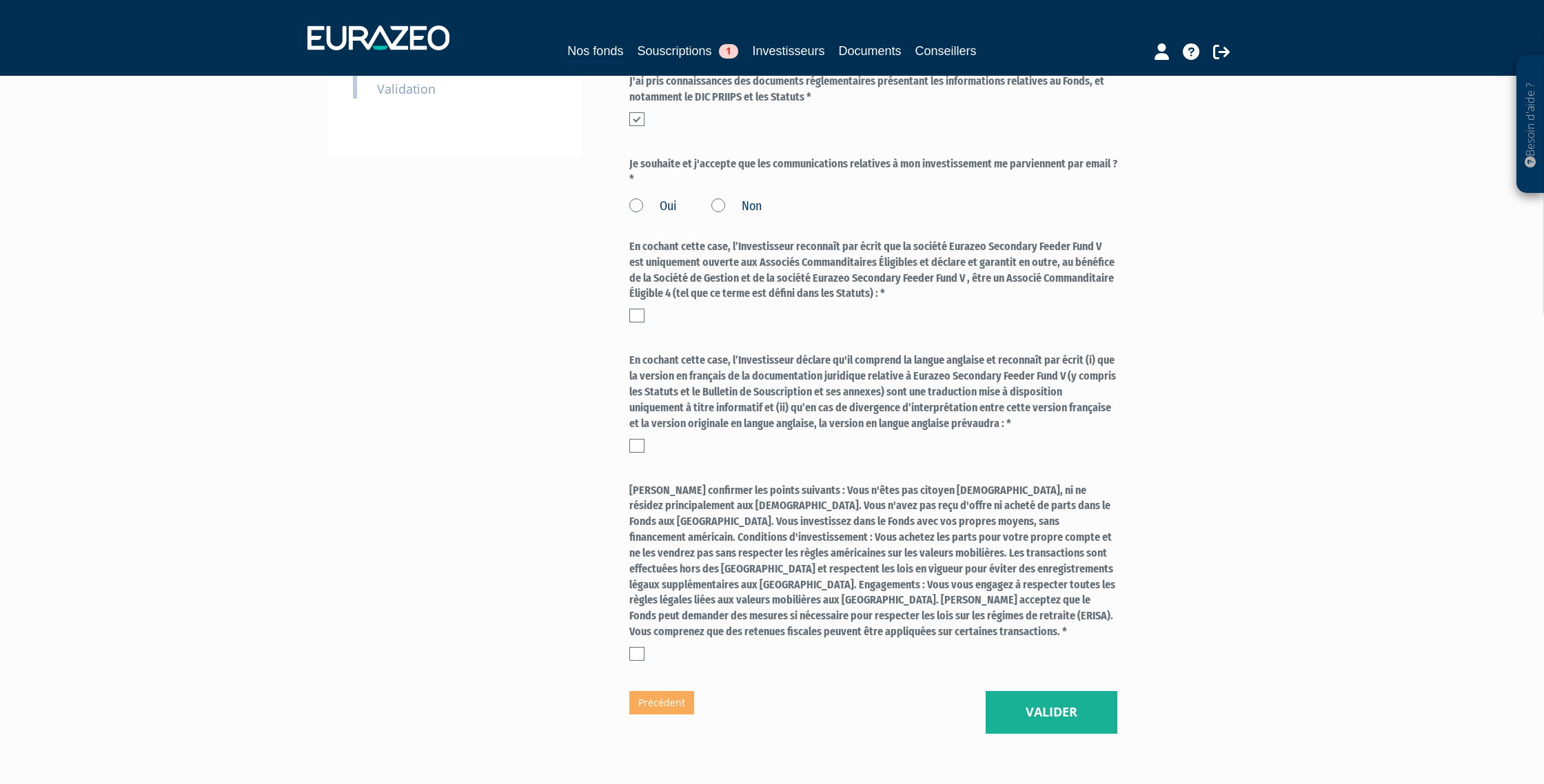
click at [637, 206] on label "Oui" at bounding box center [653, 206] width 48 height 18
click at [0, 0] on input "Oui" at bounding box center [0, 0] width 0 height 0
click at [636, 314] on label at bounding box center [636, 316] width 15 height 14
click at [0, 0] on input "checkbox" at bounding box center [0, 0] width 0 height 0
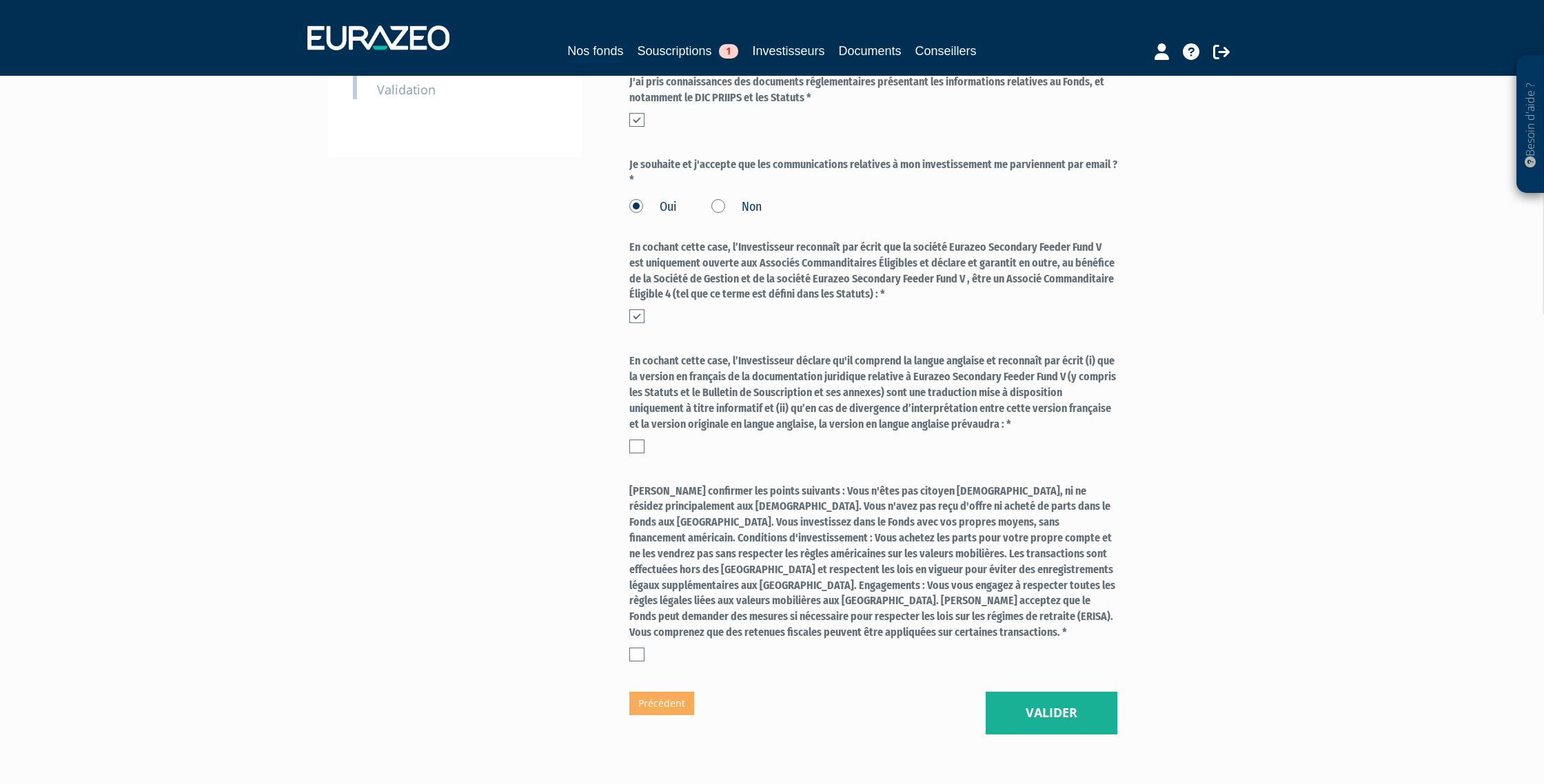
click at [638, 444] on label at bounding box center [636, 446] width 15 height 14
click at [0, 0] on input "checkbox" at bounding box center [0, 0] width 0 height 0
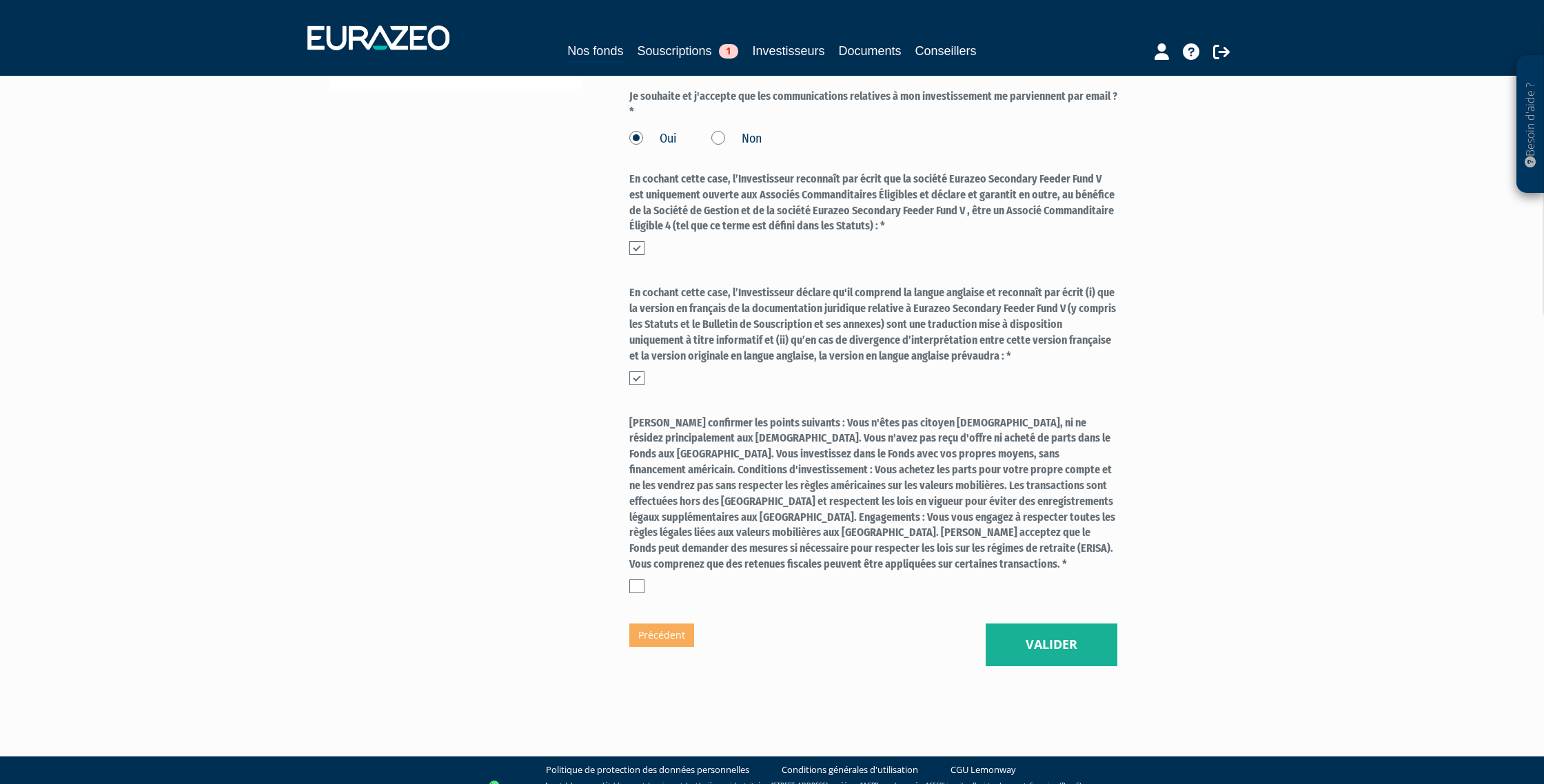
drag, startPoint x: 636, startPoint y: 568, endPoint x: 684, endPoint y: 585, distance: 50.9
click at [636, 580] on label at bounding box center [636, 587] width 15 height 14
click at [0, 0] on input "checkbox" at bounding box center [0, 0] width 0 height 0
click at [1049, 629] on button "Valider" at bounding box center [1051, 644] width 132 height 43
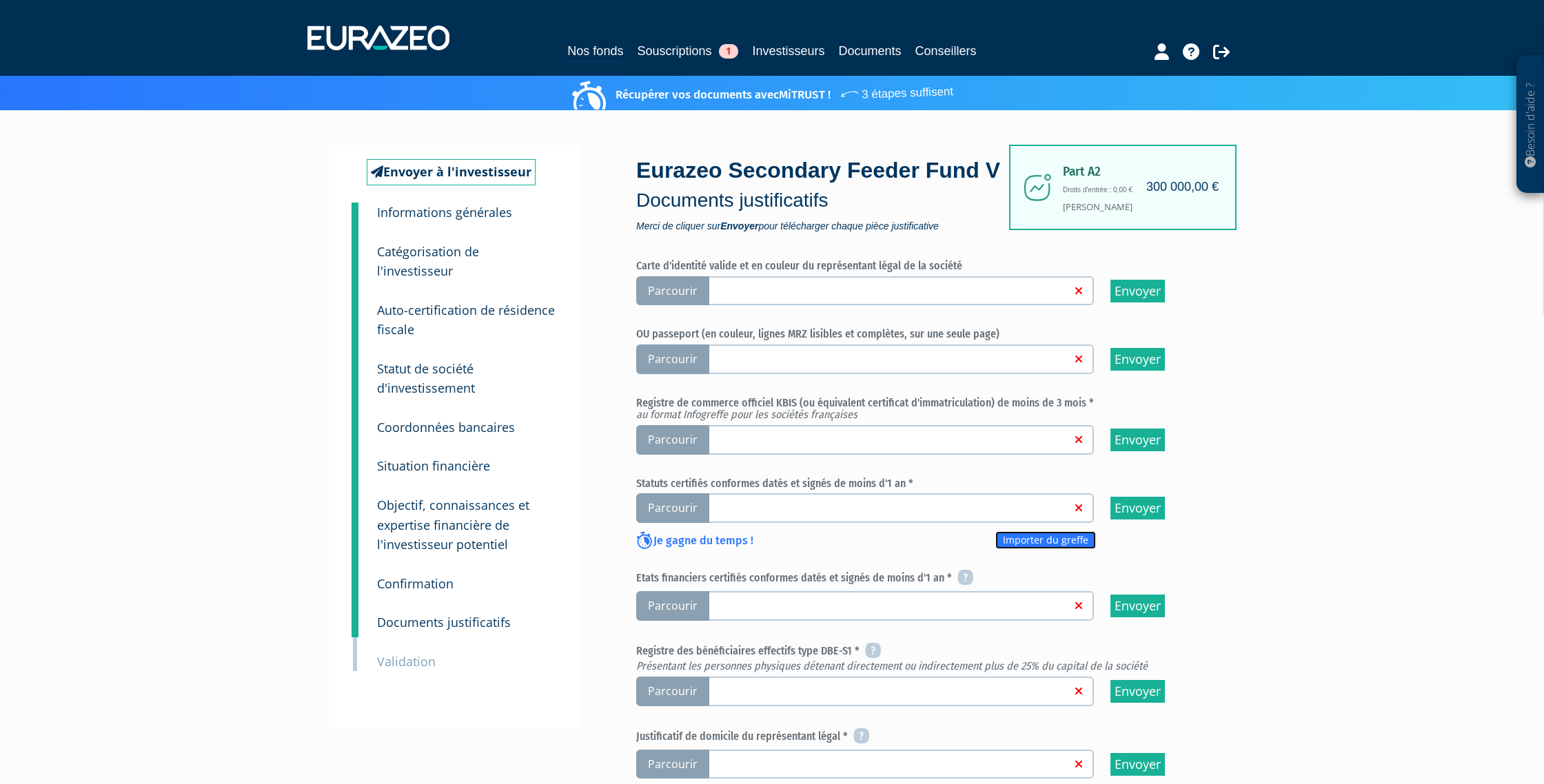
click at [1037, 540] on link "Importer du greffe" at bounding box center [1045, 540] width 101 height 18
click at [681, 442] on span "Parcourir" at bounding box center [673, 440] width 73 height 30
click at [0, 0] on input "Parcourir" at bounding box center [0, 0] width 0 height 0
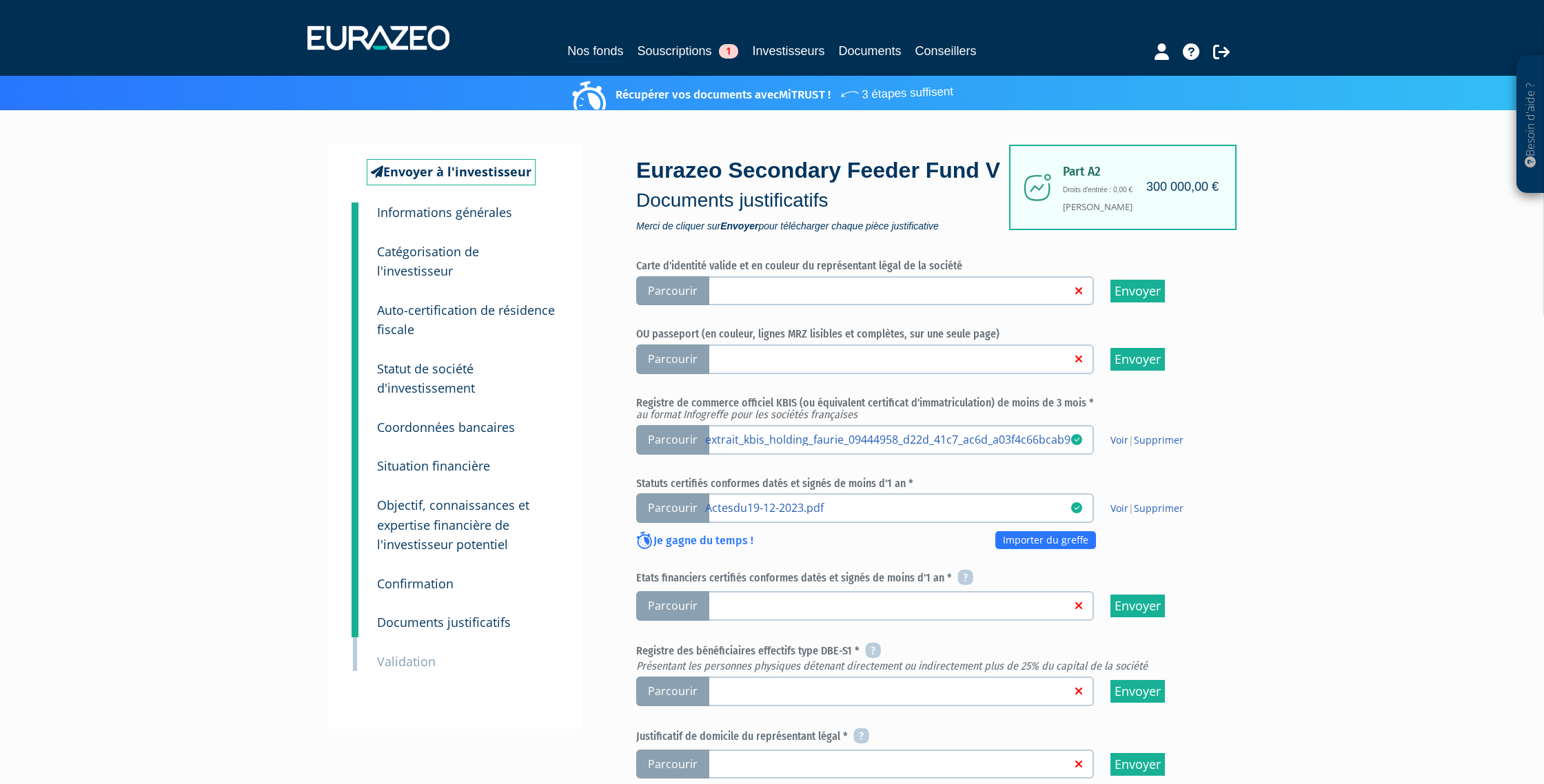
click at [674, 603] on span "Parcourir" at bounding box center [673, 606] width 73 height 30
click at [0, 0] on input "Parcourir" at bounding box center [0, 0] width 0 height 0
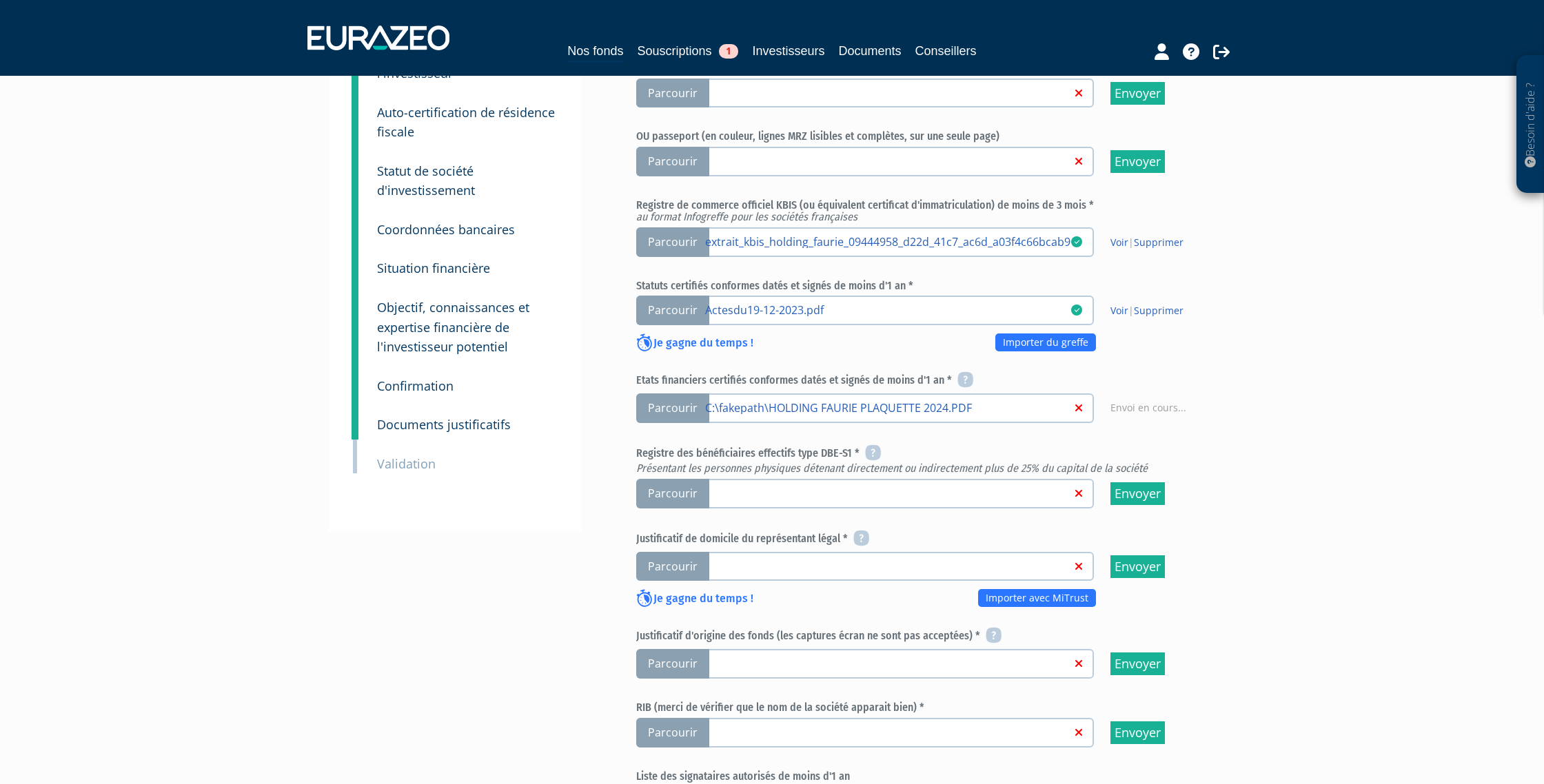
scroll to position [203, 0]
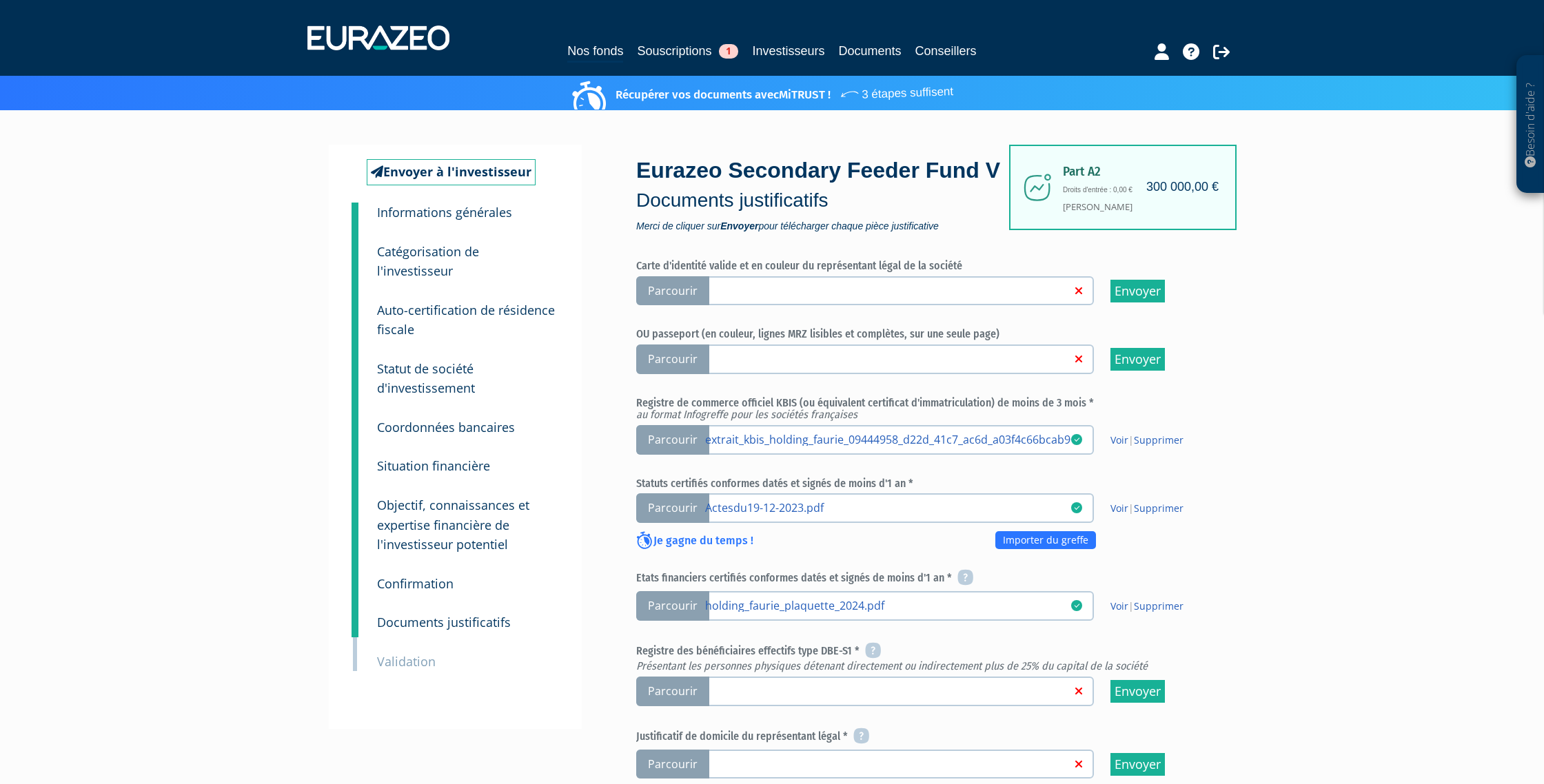
click at [668, 359] on span "Parcourir" at bounding box center [673, 360] width 73 height 30
click at [0, 0] on input "Parcourir" at bounding box center [0, 0] width 0 height 0
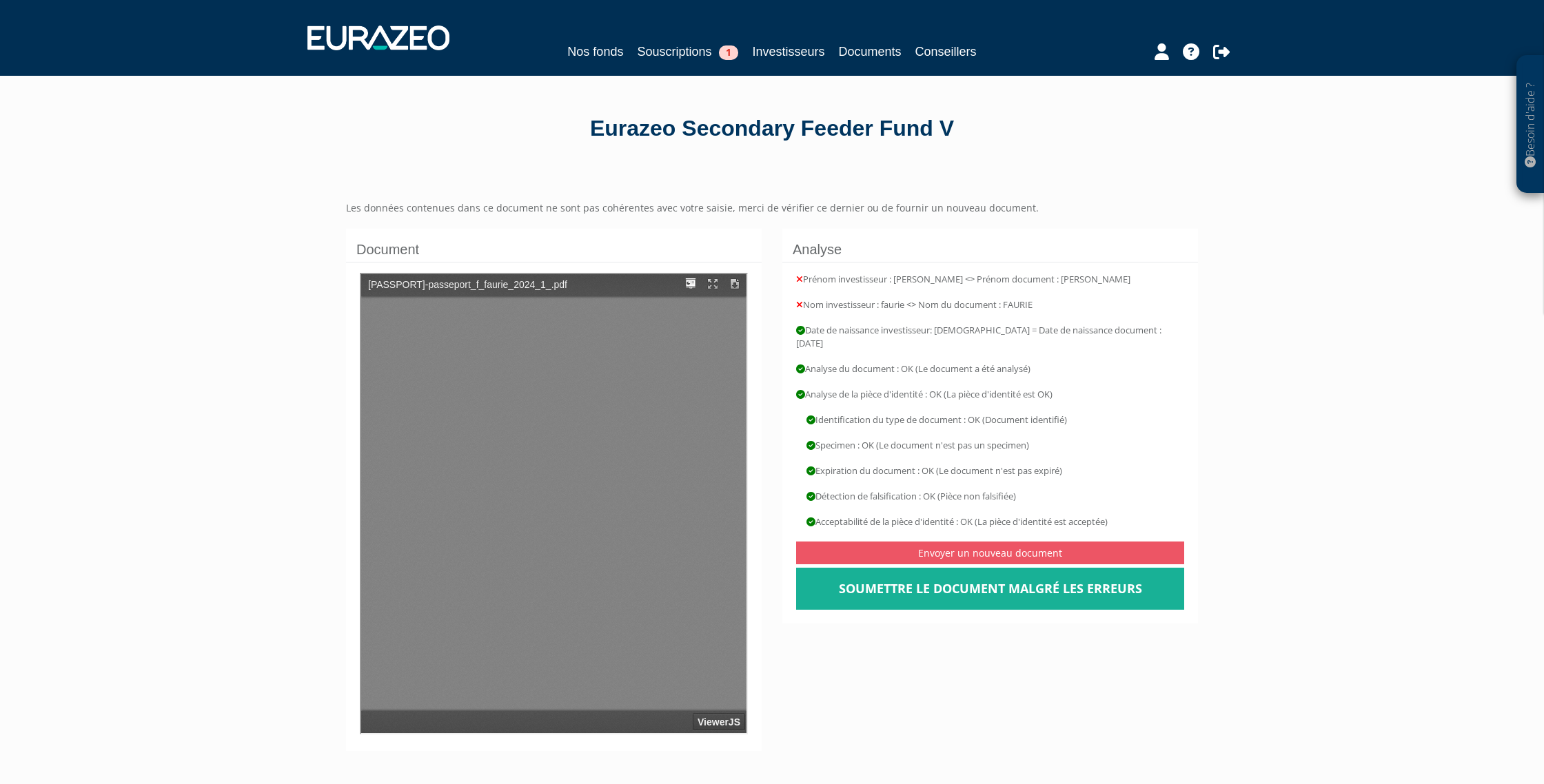
type input "1"
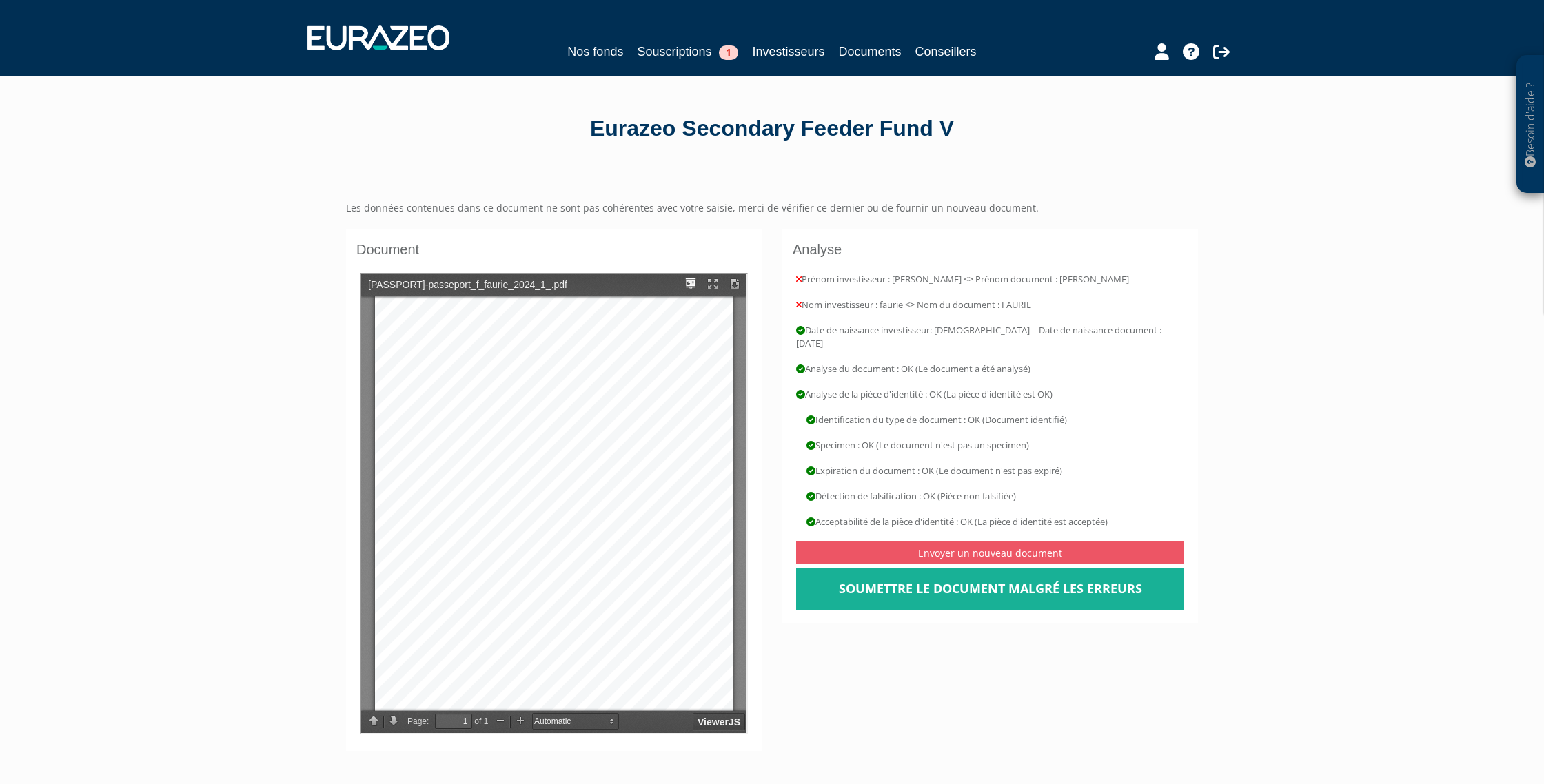
scroll to position [116, 0]
click at [998, 576] on link "Soumettre le document malgré les erreurs" at bounding box center [990, 589] width 388 height 43
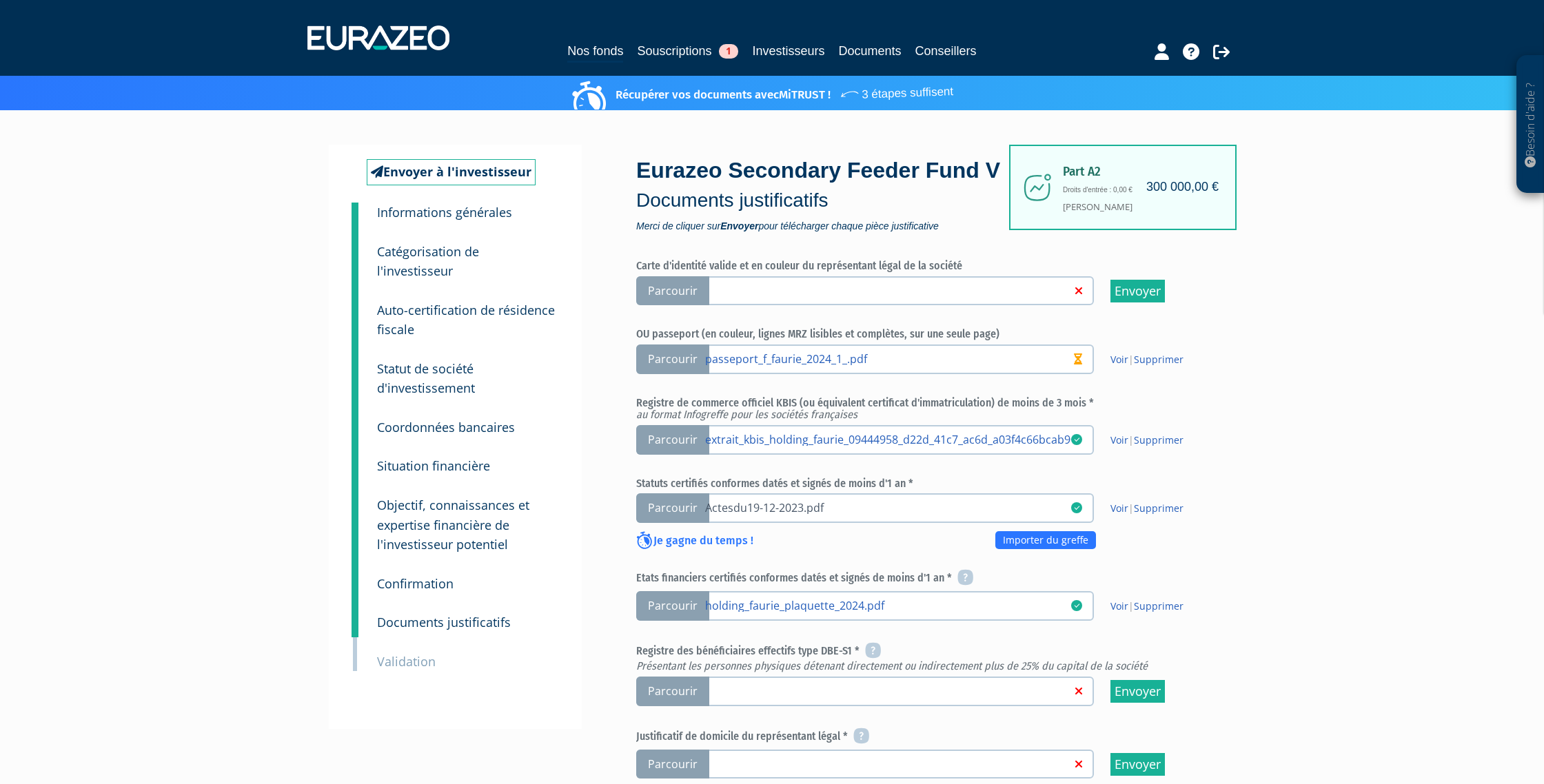
click at [758, 508] on link "Actesdu19-12-2023.pdf" at bounding box center [888, 507] width 366 height 14
click at [0, 0] on input "Parcourir Actesdu19-12-2023.pdf" at bounding box center [0, 0] width 0 height 0
click at [1119, 605] on link "Voir" at bounding box center [1119, 605] width 18 height 13
click at [1119, 510] on link "Voir" at bounding box center [1119, 508] width 18 height 13
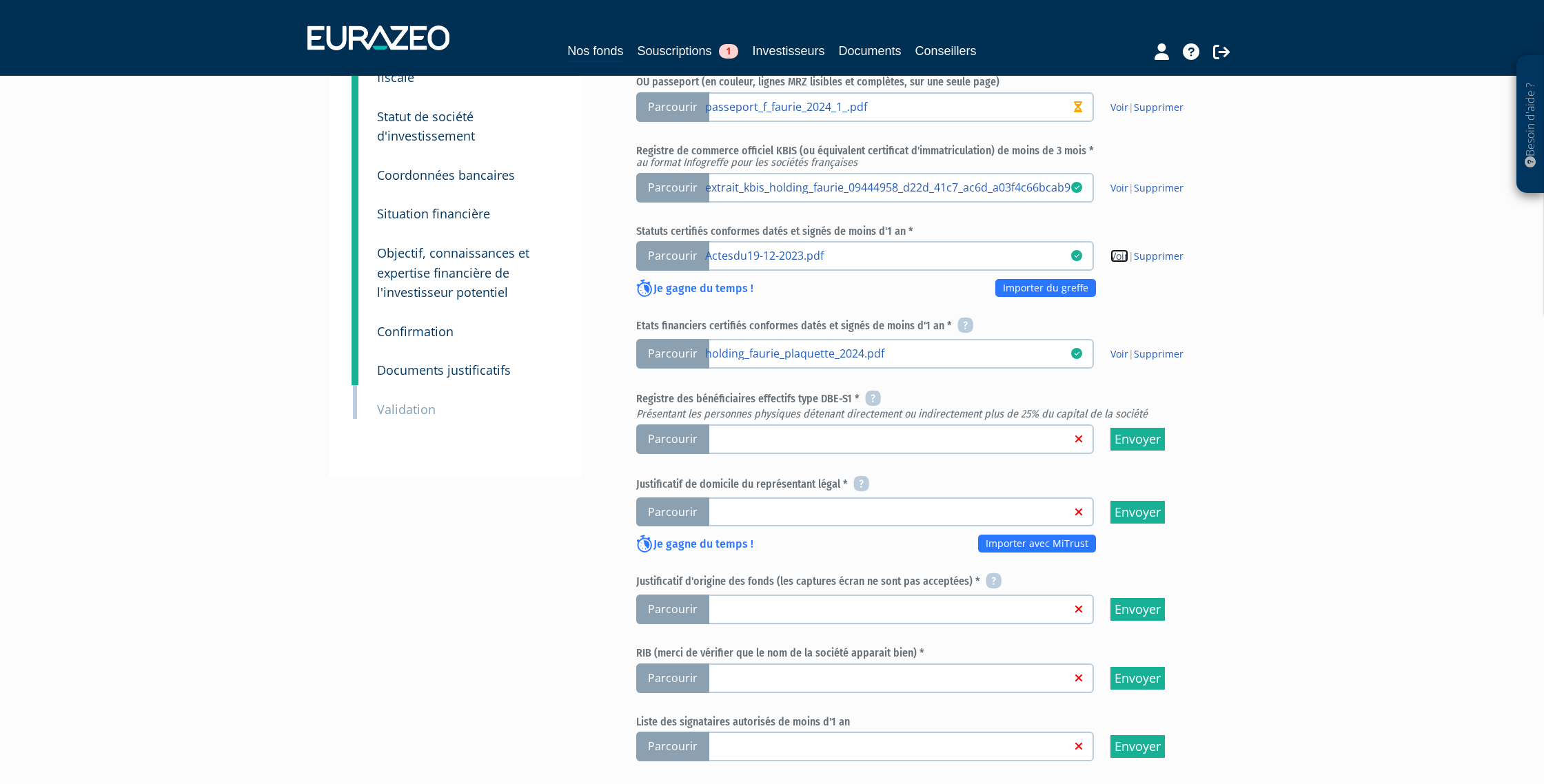
scroll to position [492, 0]
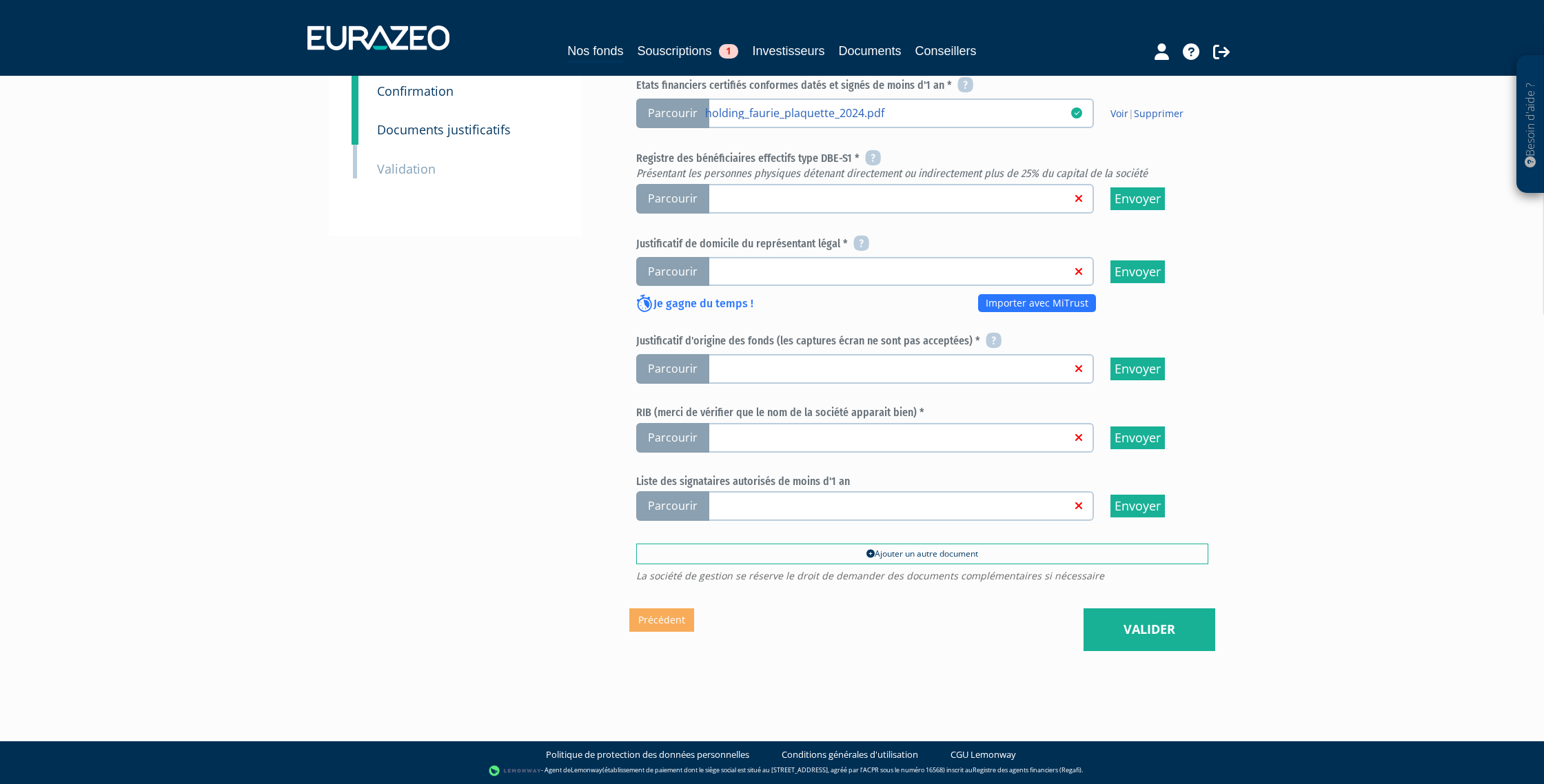
click at [663, 197] on span "Parcourir" at bounding box center [673, 199] width 73 height 30
click at [0, 0] on input "Parcourir" at bounding box center [0, 0] width 0 height 0
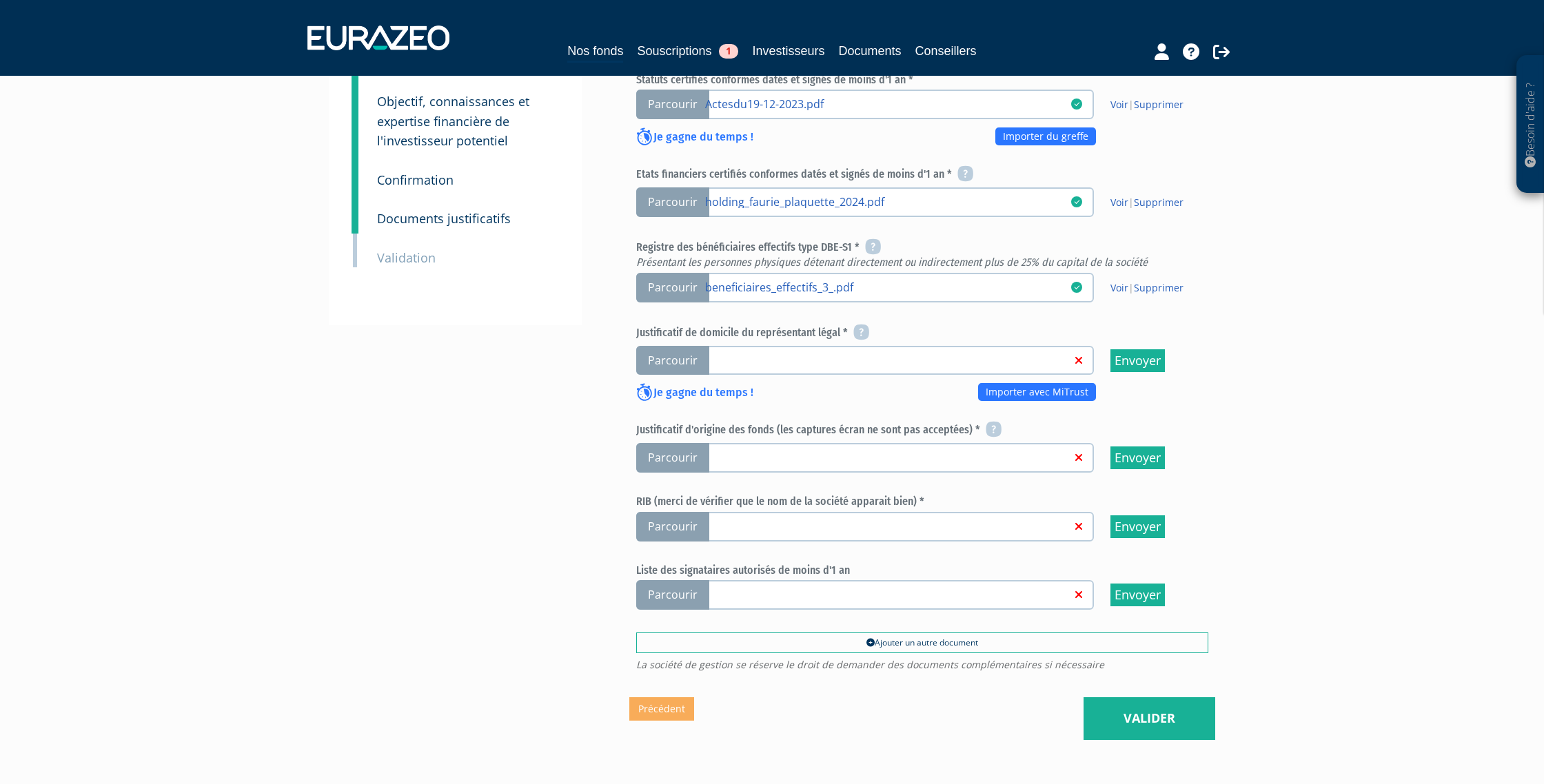
scroll to position [492, 0]
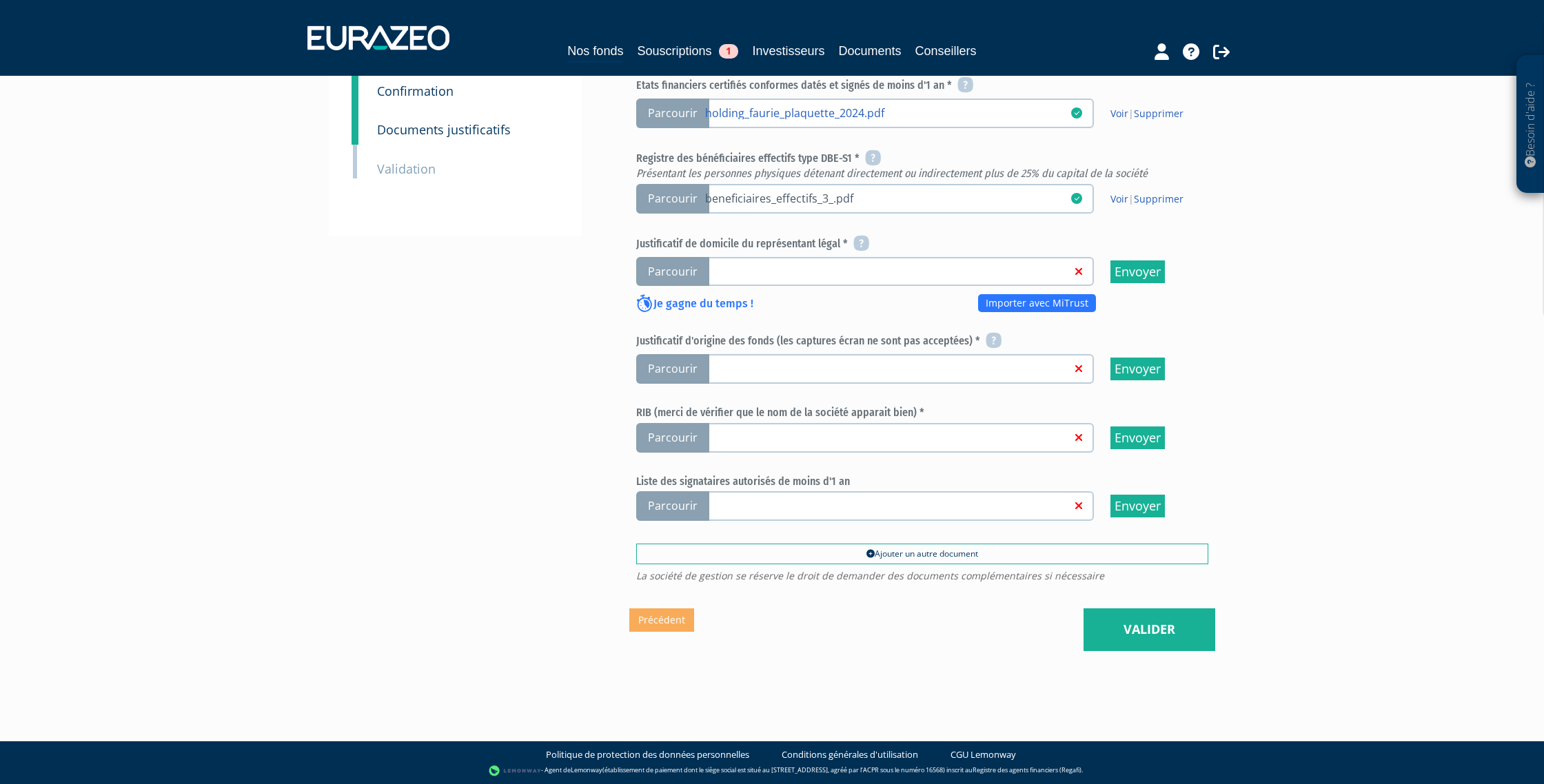
click at [756, 197] on link "beneficiaires_effectifs_3_.pdf" at bounding box center [888, 198] width 366 height 14
click at [0, 0] on input "Parcourir beneficiaires_effectifs_3_.pdf" at bounding box center [0, 0] width 0 height 0
click at [1123, 194] on link "Voir" at bounding box center [1119, 198] width 18 height 13
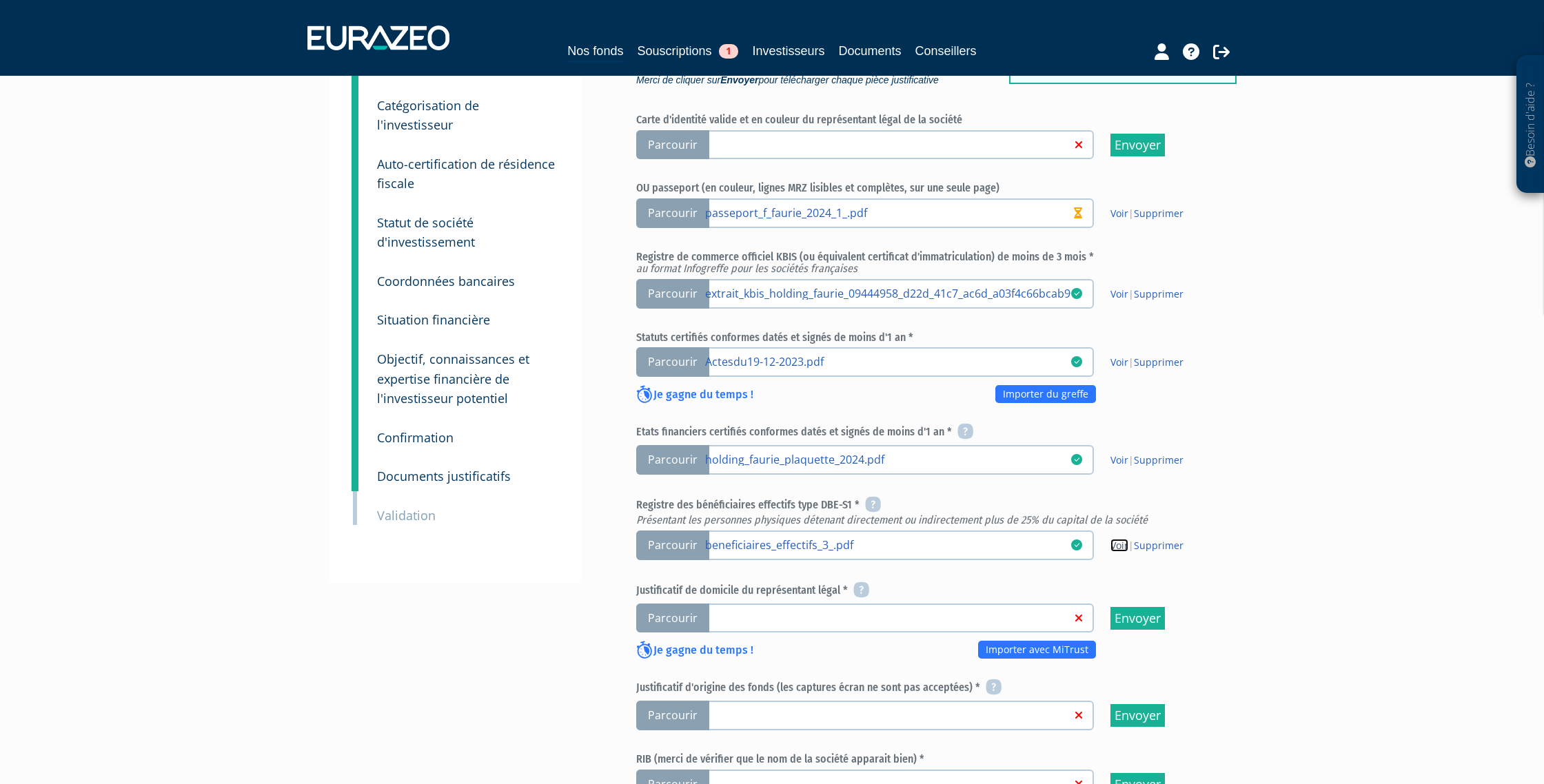
scroll to position [0, 0]
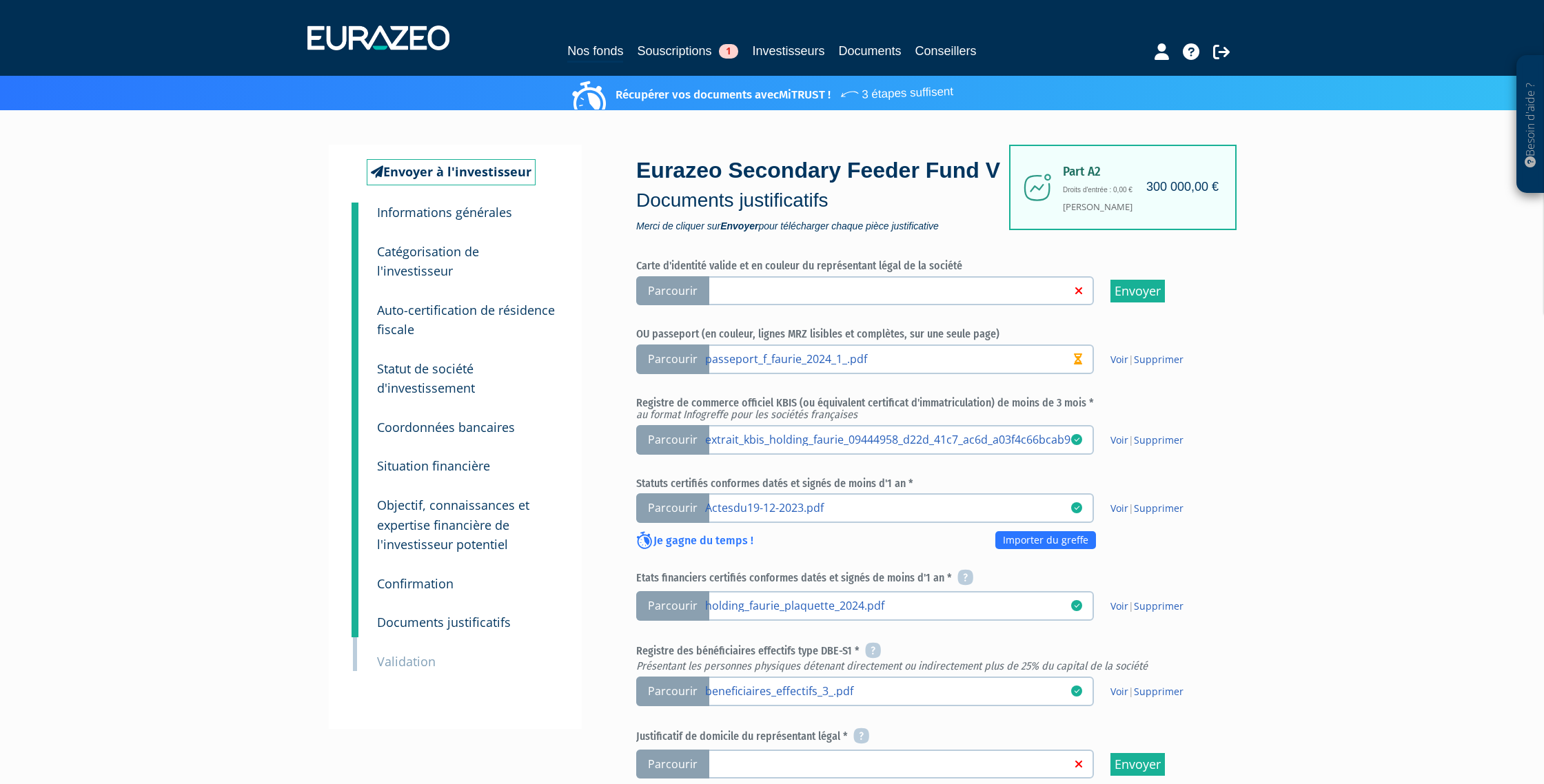
click at [464, 209] on small "Informations générales" at bounding box center [444, 211] width 135 height 16
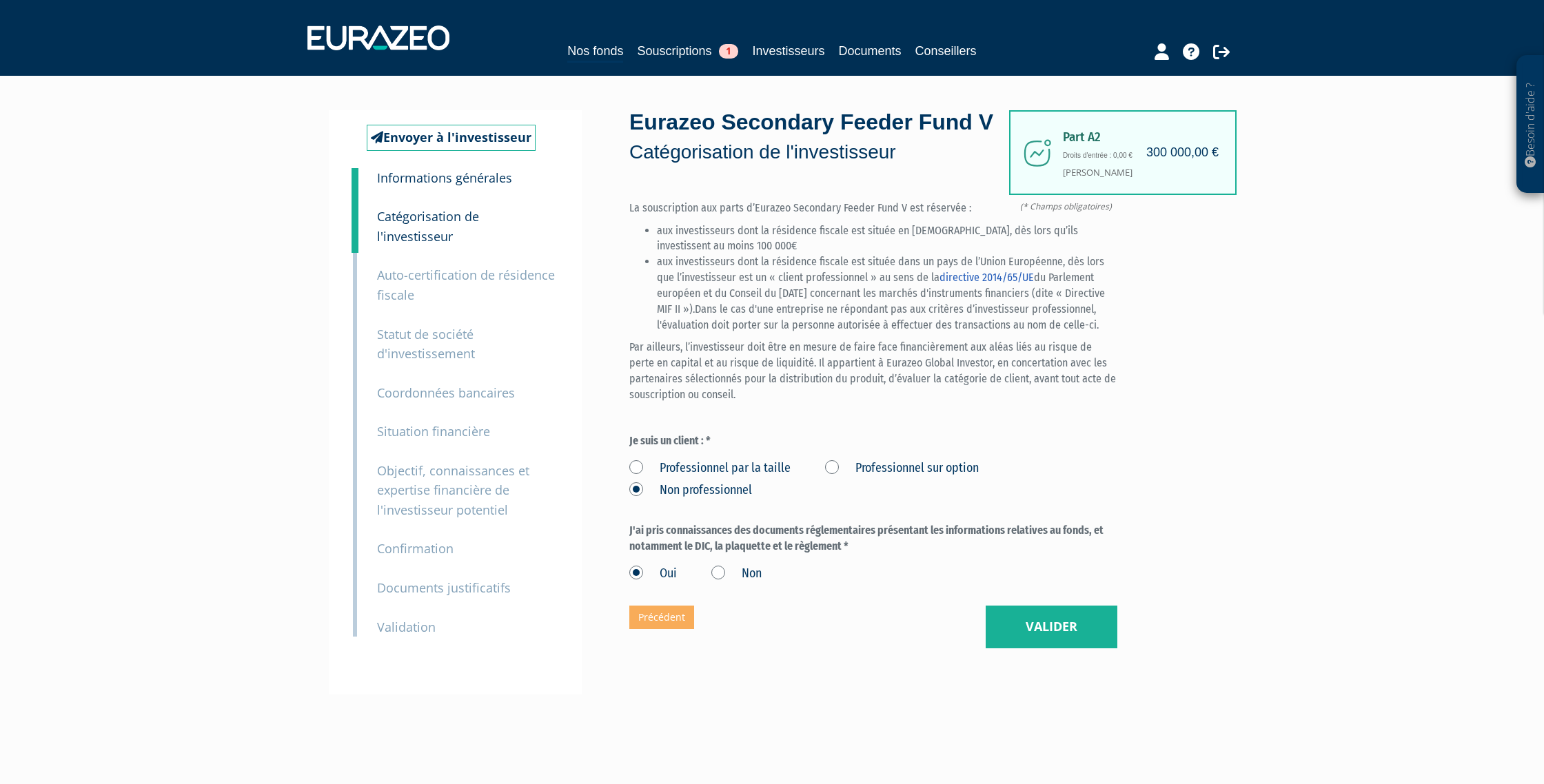
click at [443, 580] on small "Documents justificatifs" at bounding box center [443, 587] width 133 height 16
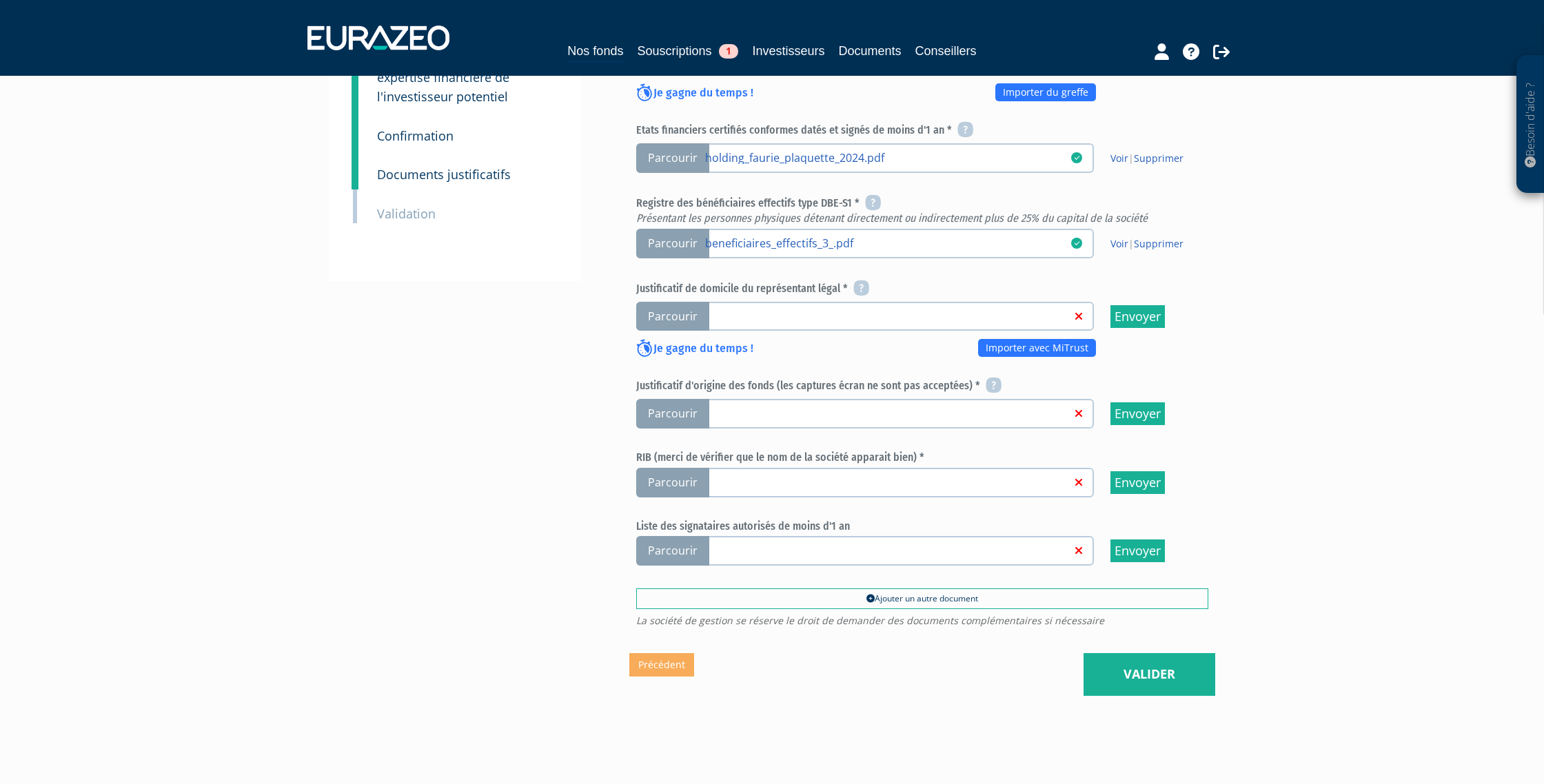
scroll to position [492, 0]
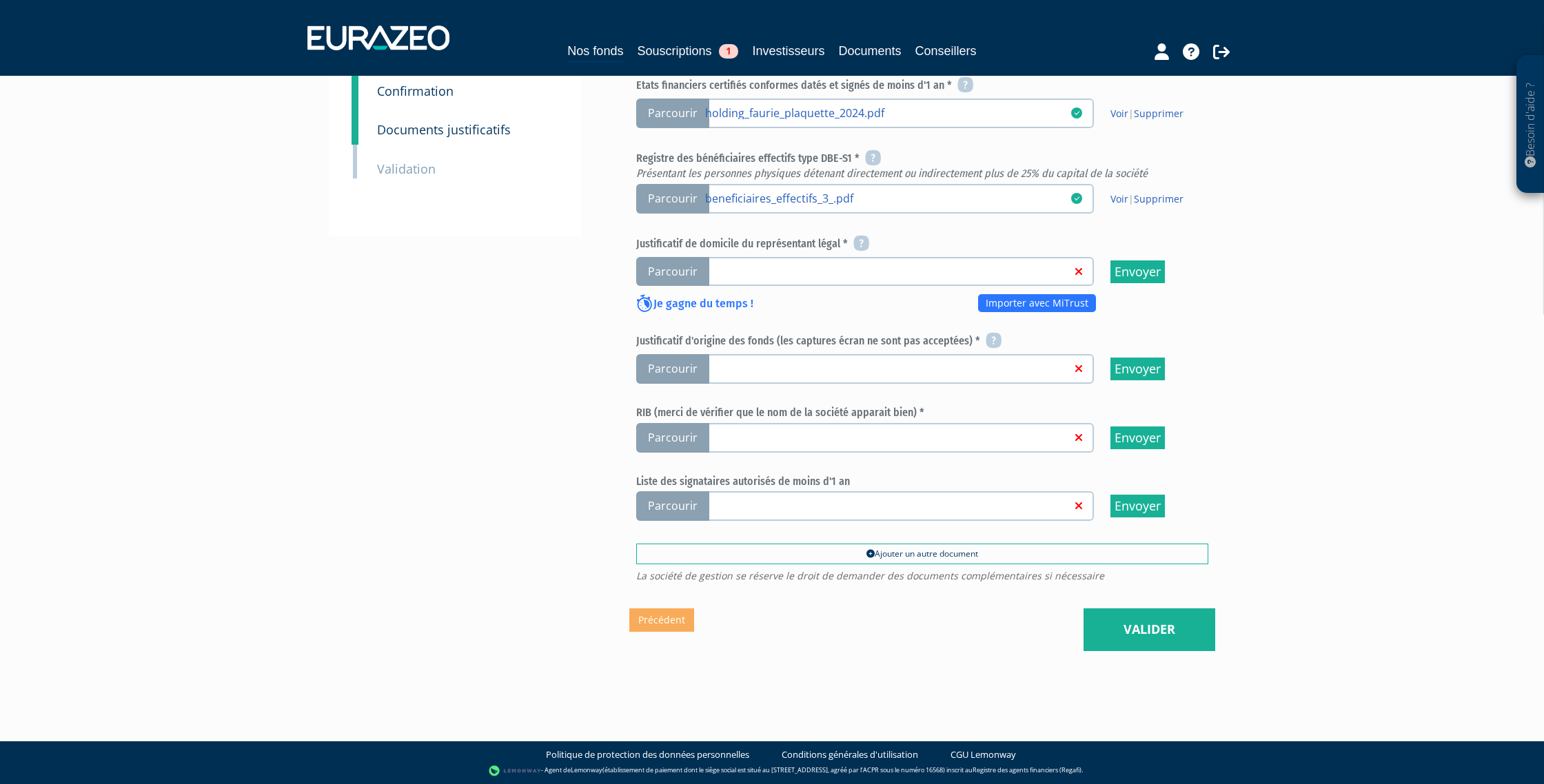
click at [647, 443] on span "Parcourir" at bounding box center [673, 438] width 73 height 30
click at [0, 0] on input "Parcourir" at bounding box center [0, 0] width 0 height 0
click at [671, 436] on span "Parcourir" at bounding box center [673, 438] width 73 height 30
click at [0, 0] on input "Parcourir" at bounding box center [0, 0] width 0 height 0
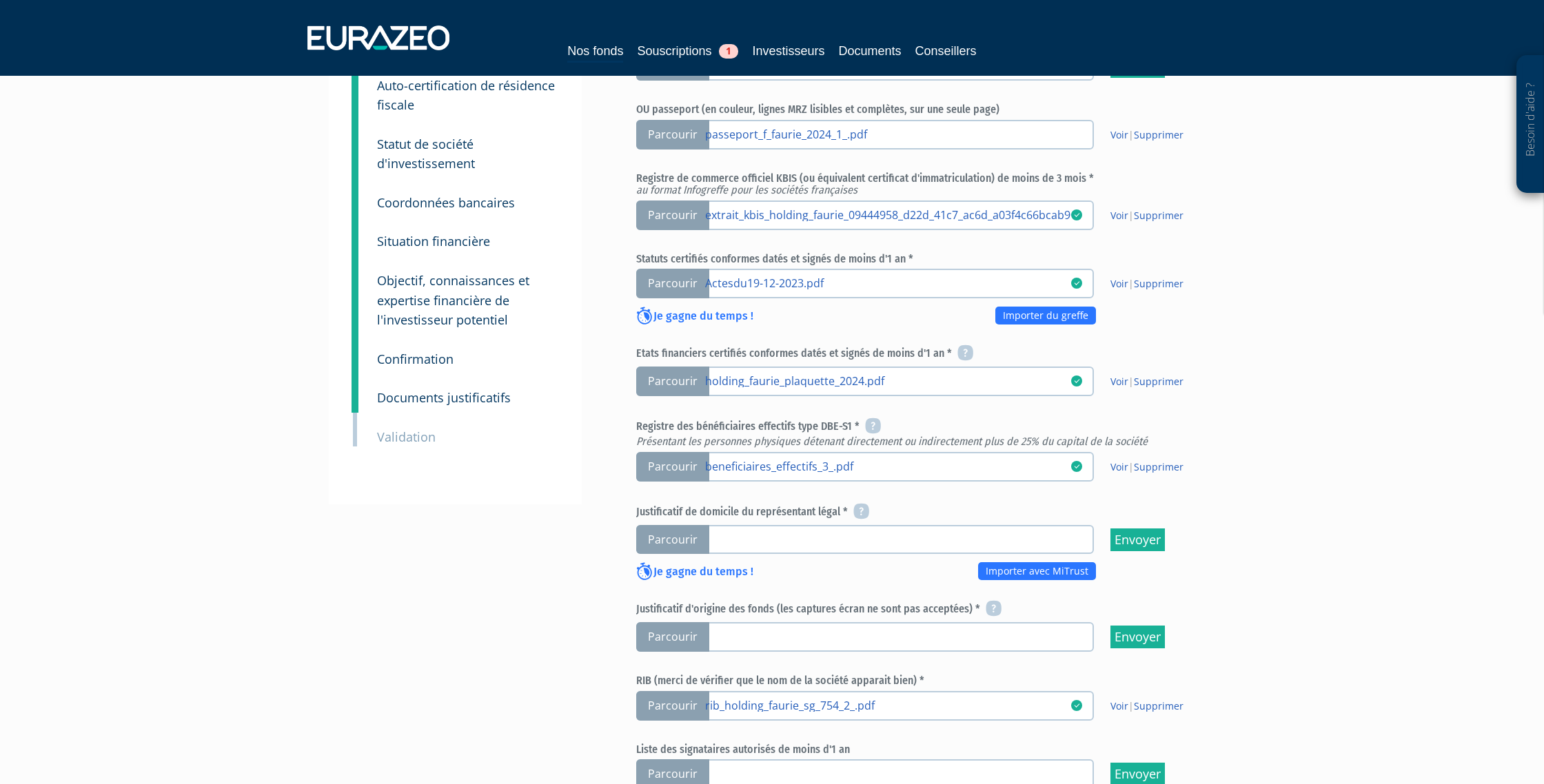
scroll to position [492, 0]
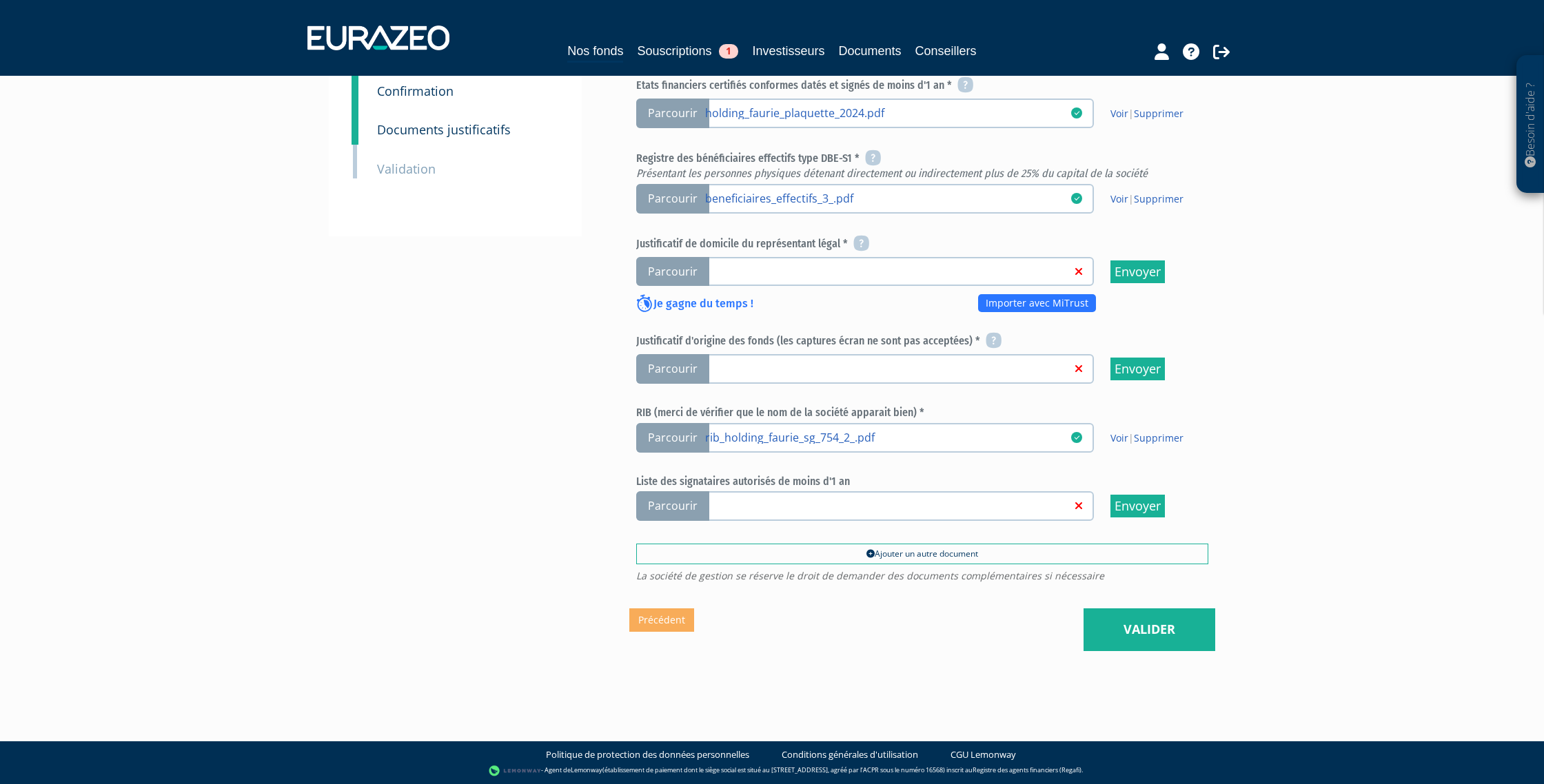
click at [676, 369] on span "Parcourir" at bounding box center [673, 369] width 73 height 30
click at [0, 0] on input "Parcourir" at bounding box center [0, 0] width 0 height 0
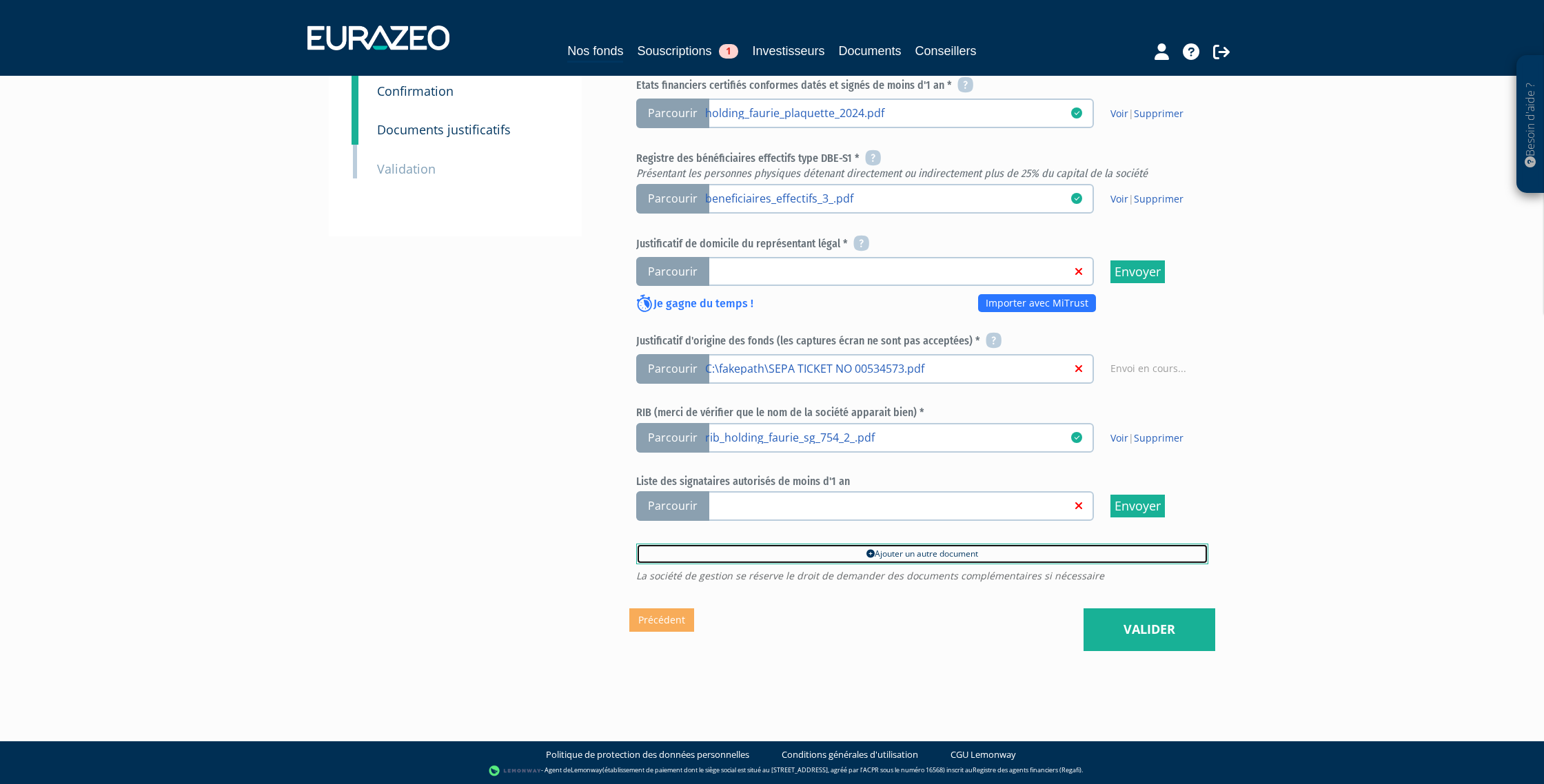
click at [906, 550] on link "Ajouter un autre document" at bounding box center [922, 554] width 572 height 20
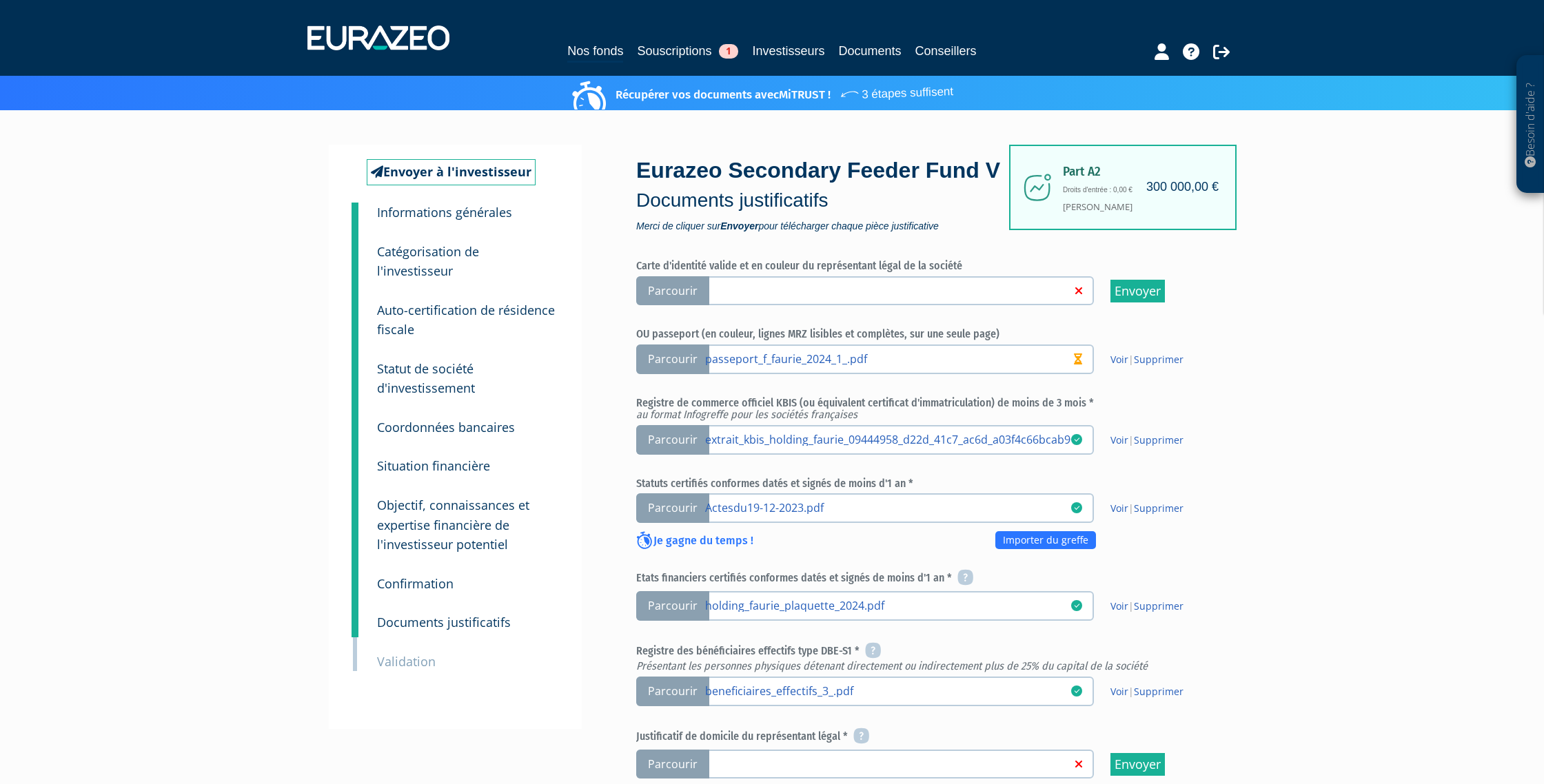
scroll to position [492, 0]
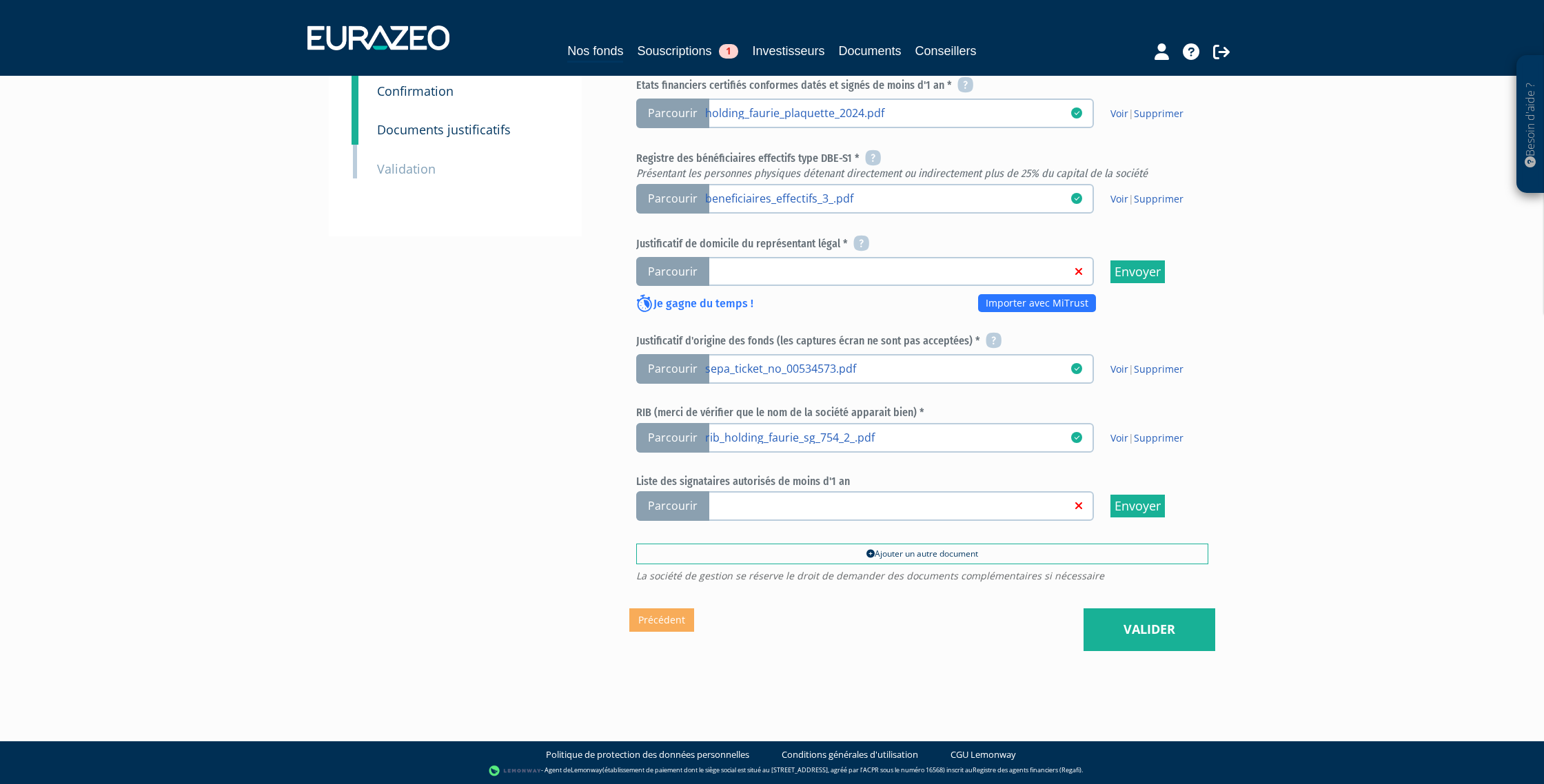
click at [681, 505] on span "Parcourir" at bounding box center [673, 506] width 73 height 30
click at [0, 0] on input "Parcourir" at bounding box center [0, 0] width 0 height 0
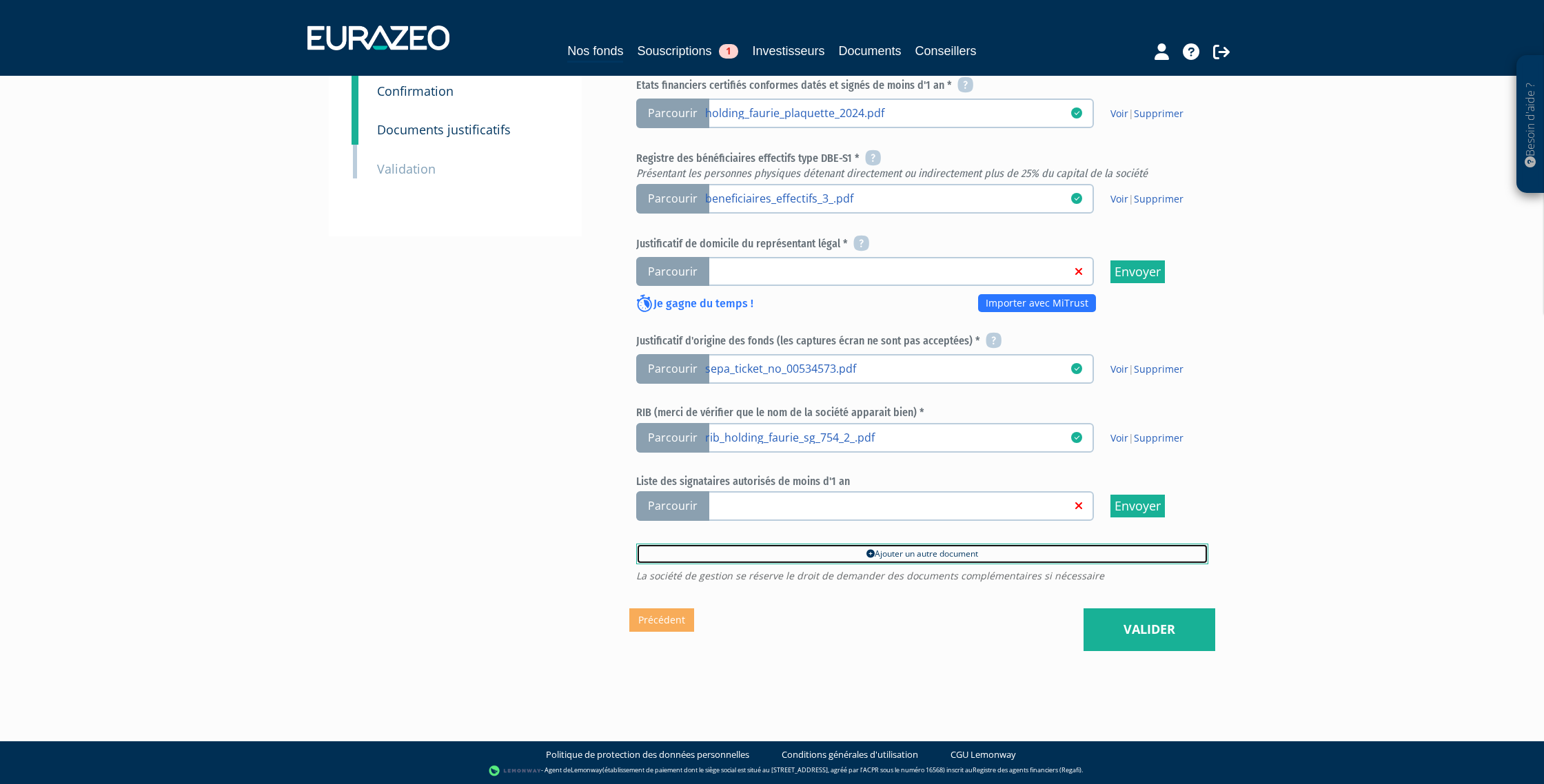
click at [917, 552] on link "Ajouter un autre document" at bounding box center [922, 554] width 572 height 20
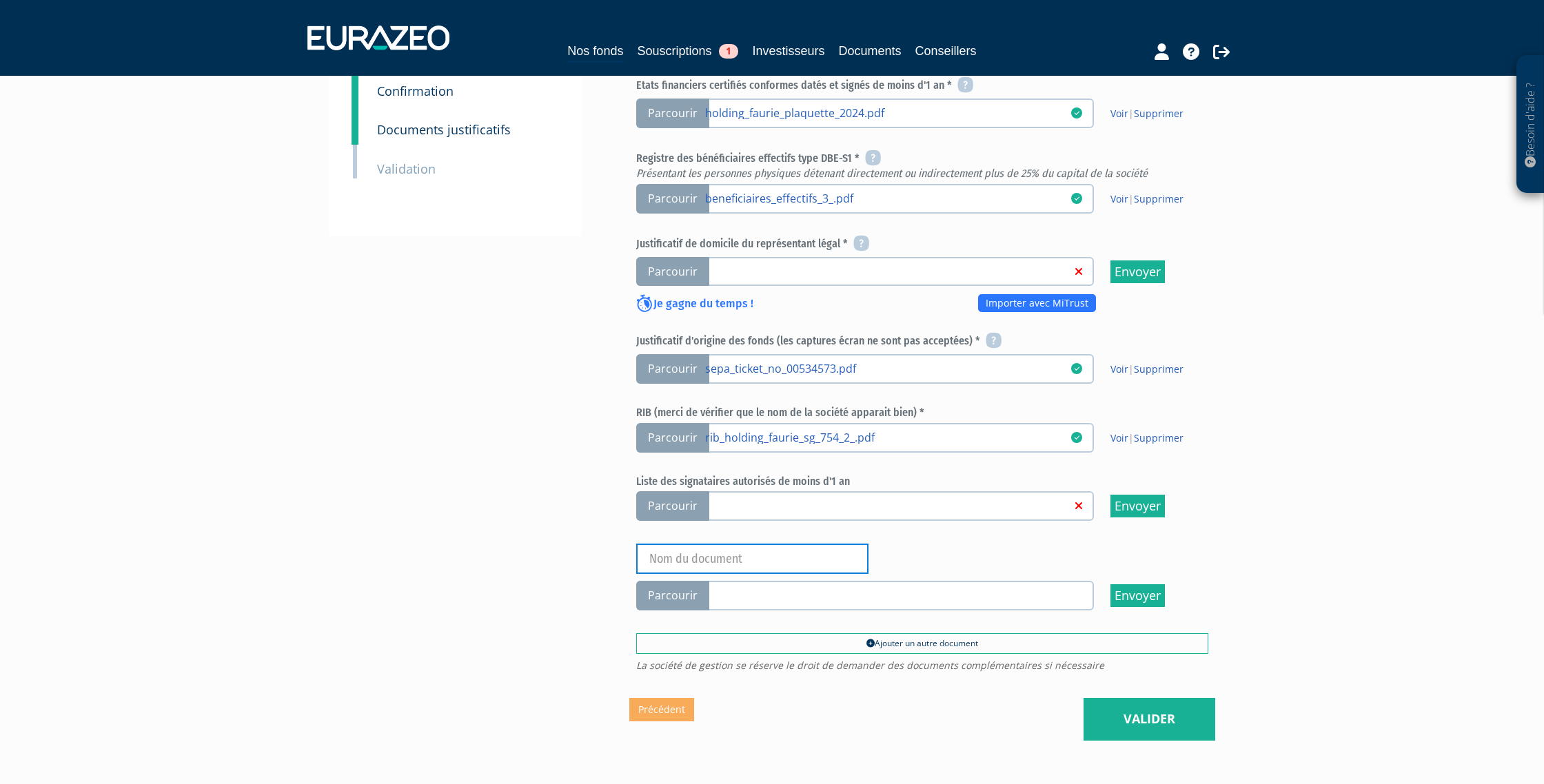
click at [783, 552] on input "text" at bounding box center [752, 559] width 233 height 30
type input "ORIGINE DES FONDS"
click at [678, 602] on span "Parcourir" at bounding box center [673, 596] width 73 height 30
click at [0, 0] on input "Parcourir" at bounding box center [0, 0] width 0 height 0
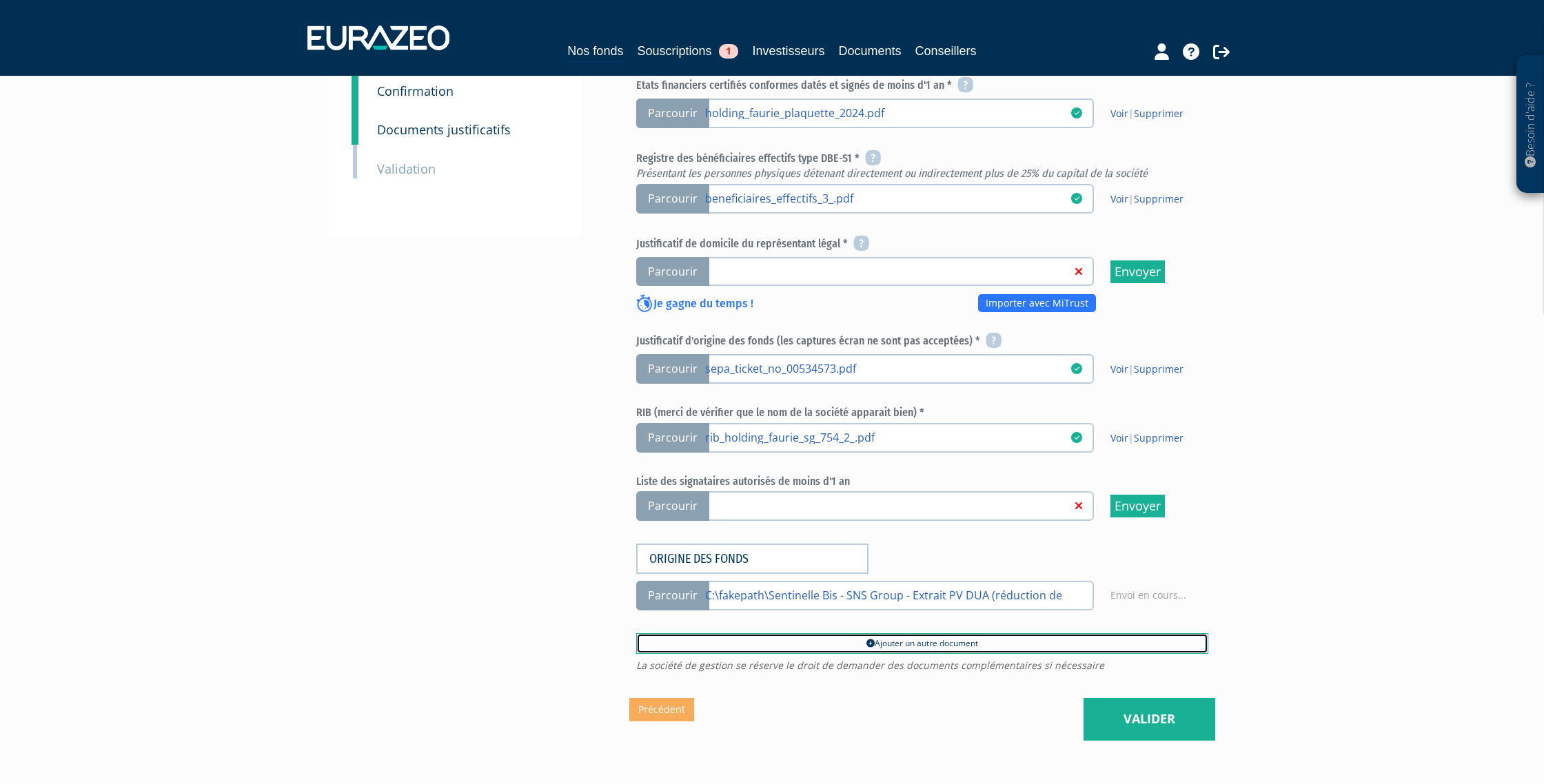
click at [895, 647] on link "Ajouter un autre document" at bounding box center [922, 644] width 572 height 20
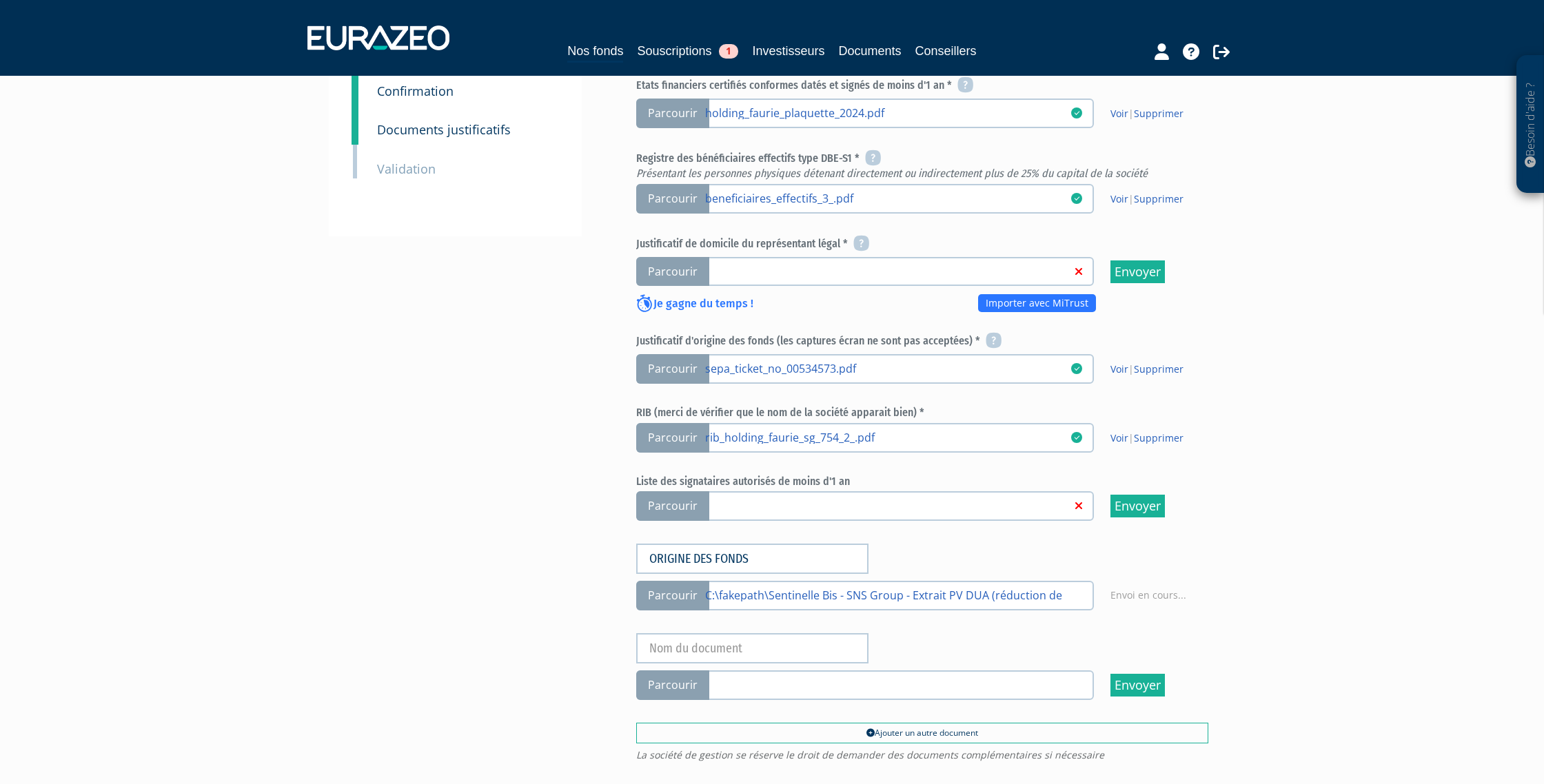
click at [674, 679] on span "Parcourir" at bounding box center [673, 685] width 73 height 30
click at [0, 0] on input "Parcourir" at bounding box center [0, 0] width 0 height 0
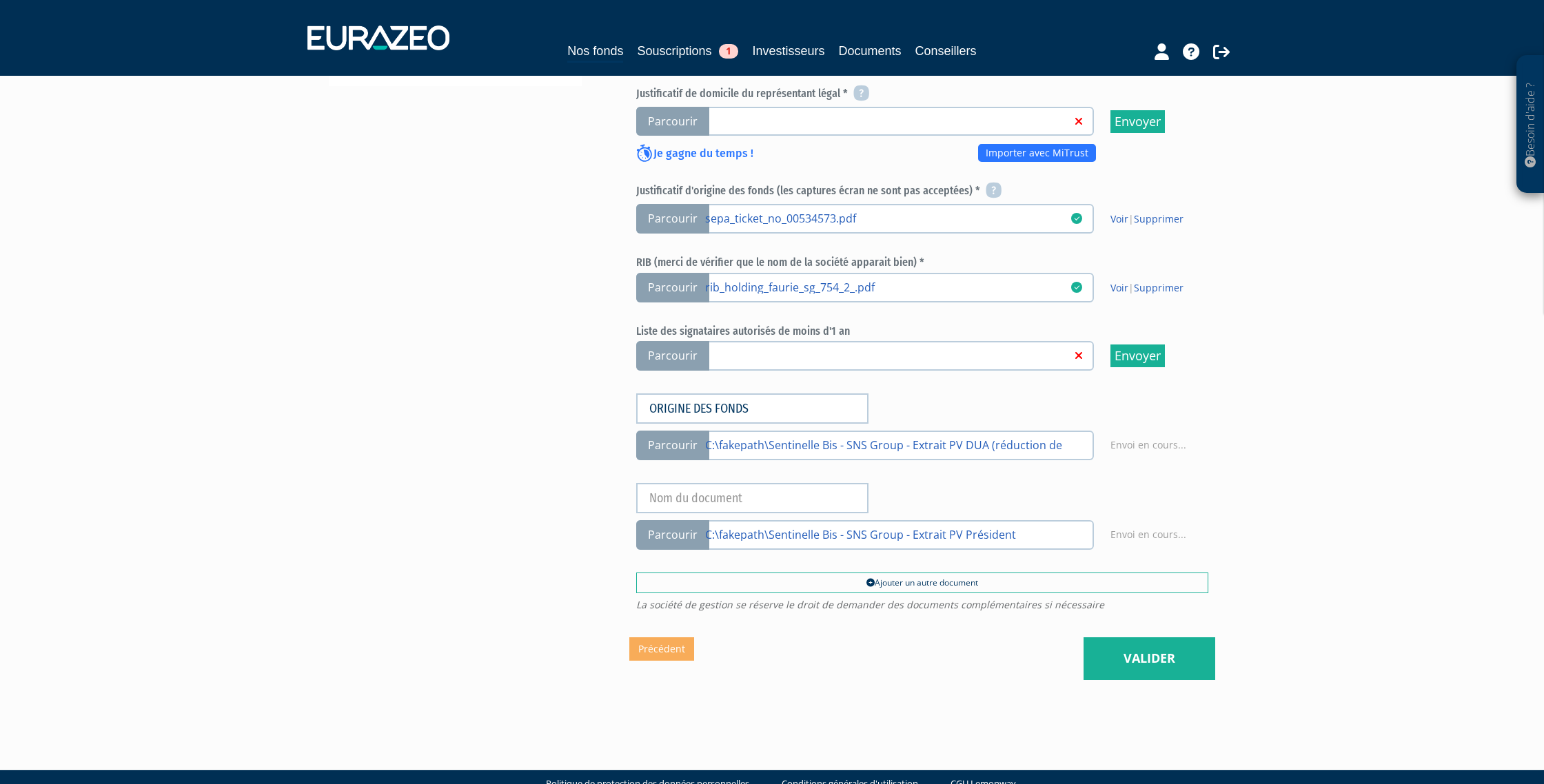
scroll to position [646, 0]
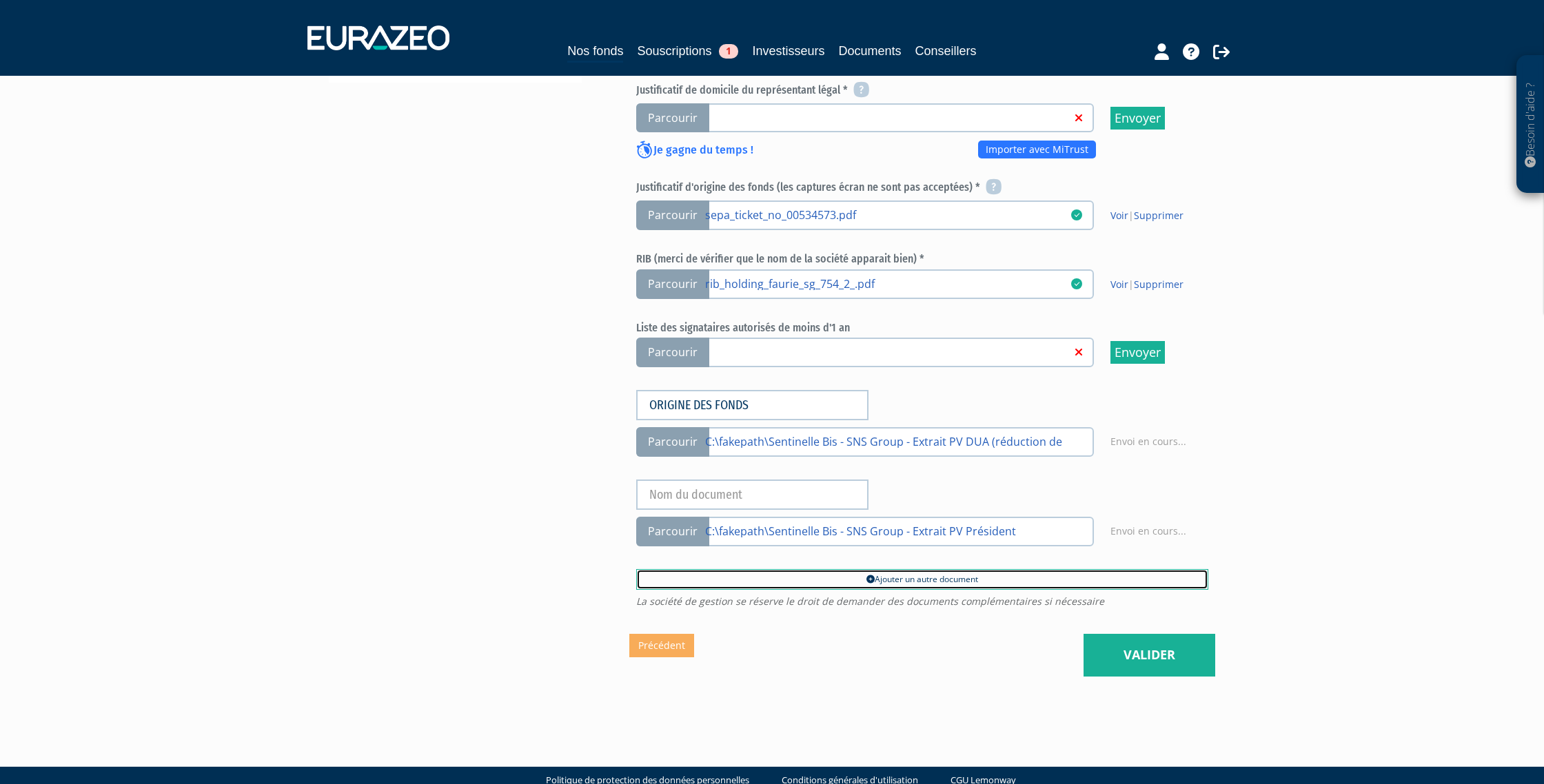
click at [899, 581] on link "Ajouter un autre document" at bounding box center [922, 580] width 572 height 20
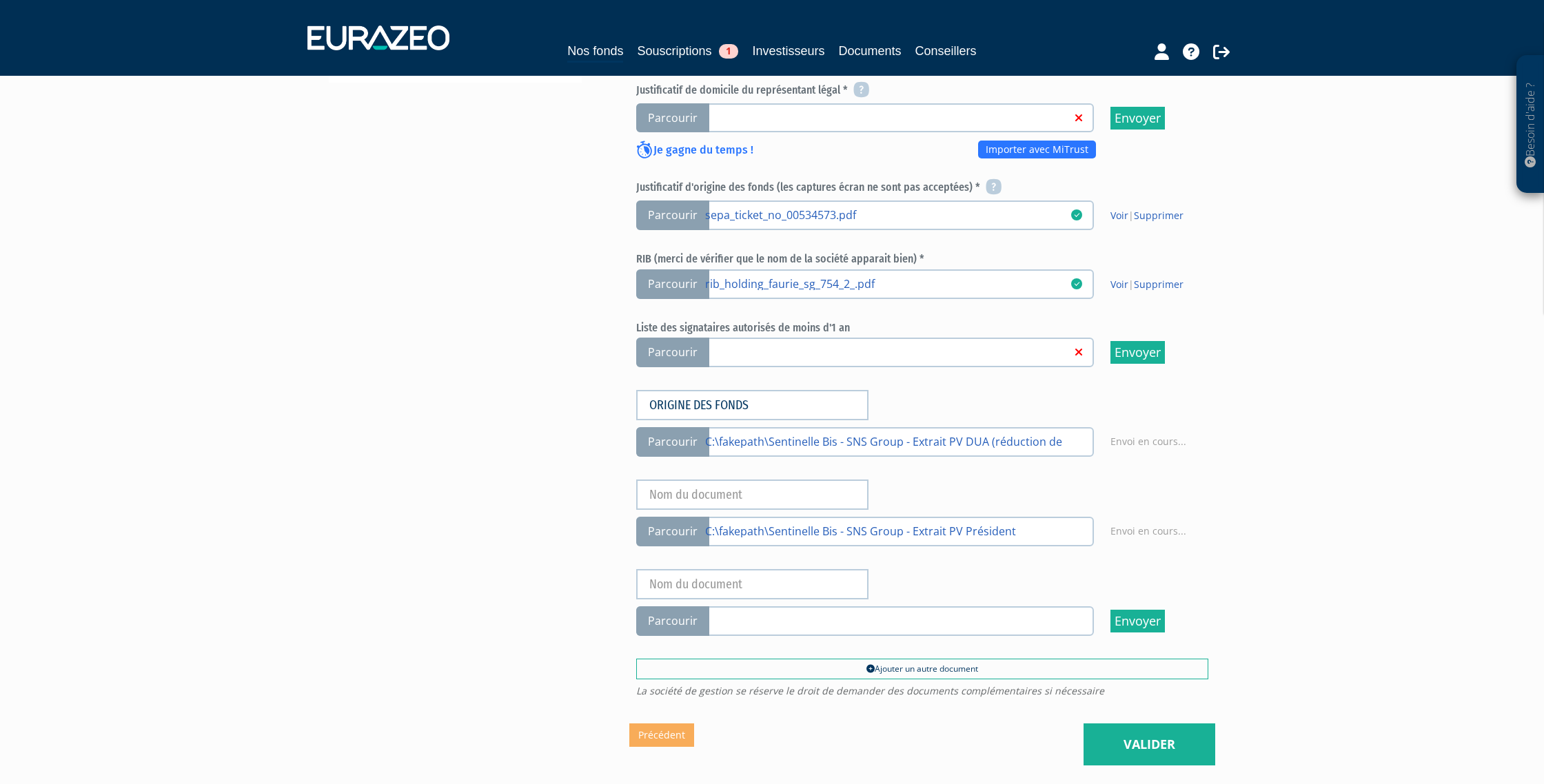
click at [687, 622] on span "Parcourir" at bounding box center [673, 621] width 73 height 30
click at [0, 0] on input "Parcourir" at bounding box center [0, 0] width 0 height 0
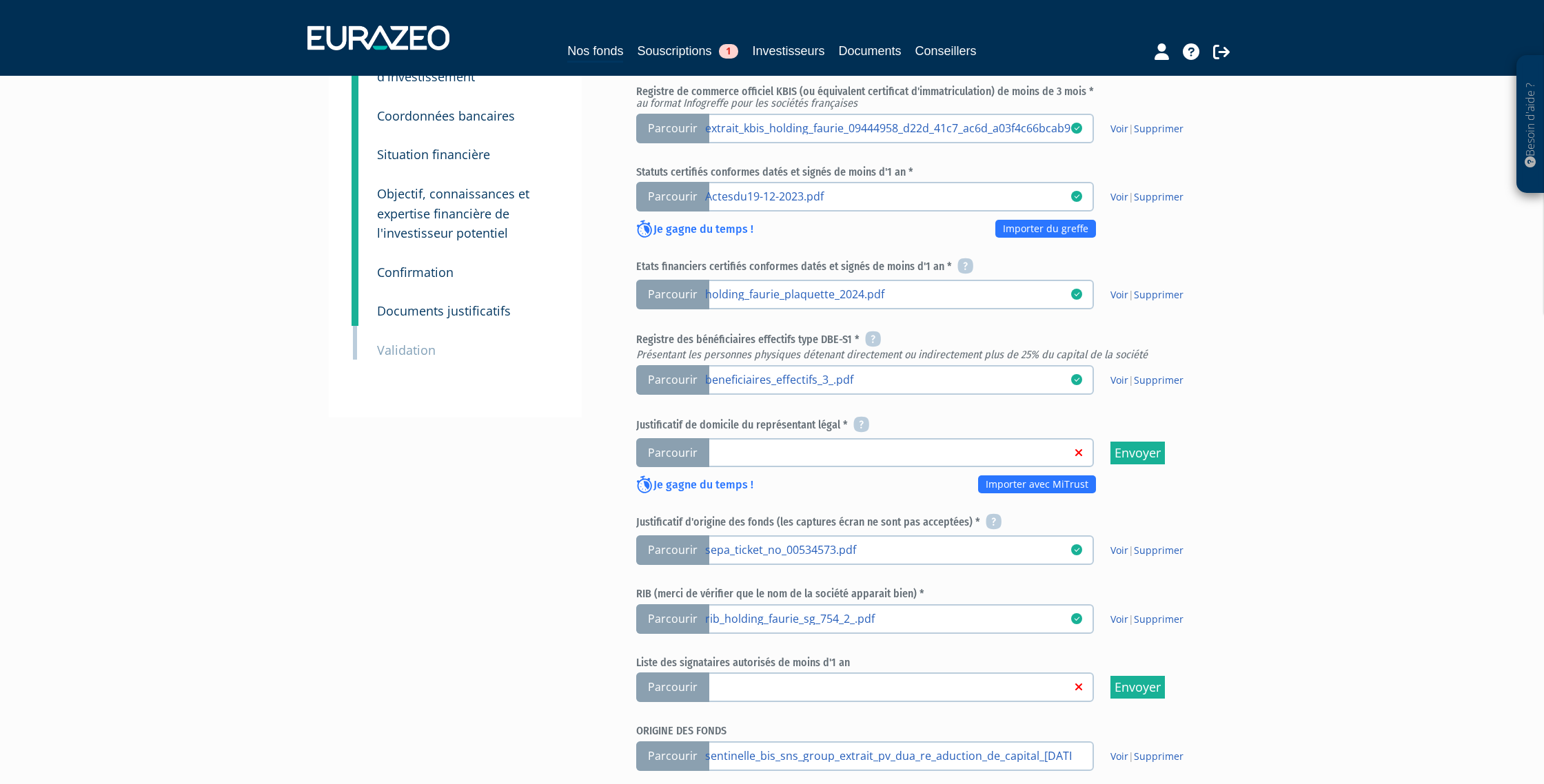
scroll to position [371, 0]
